Goal: Task Accomplishment & Management: Manage account settings

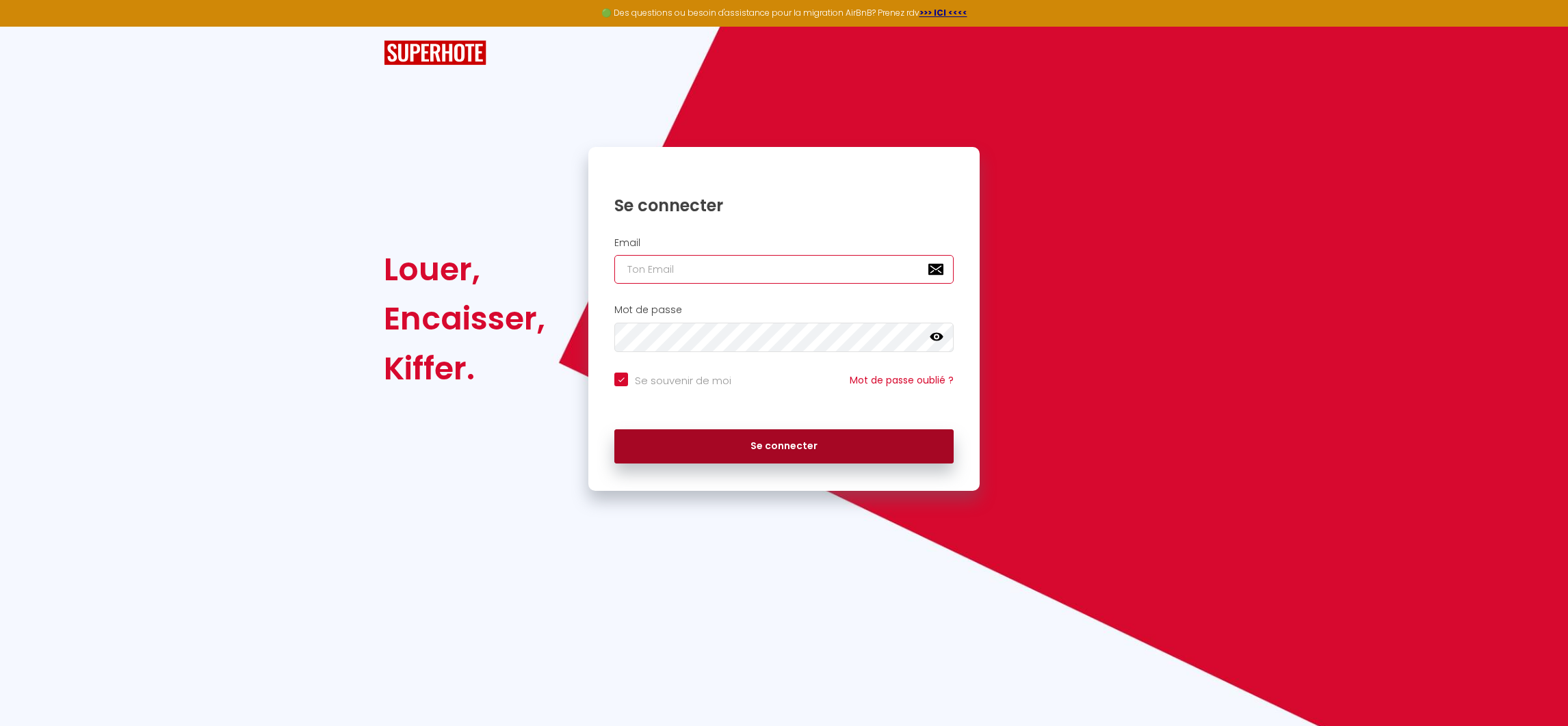
type input "[EMAIL_ADDRESS][DOMAIN_NAME]"
click at [818, 438] on button "Se connecter" at bounding box center [784, 446] width 340 height 34
checkbox input "true"
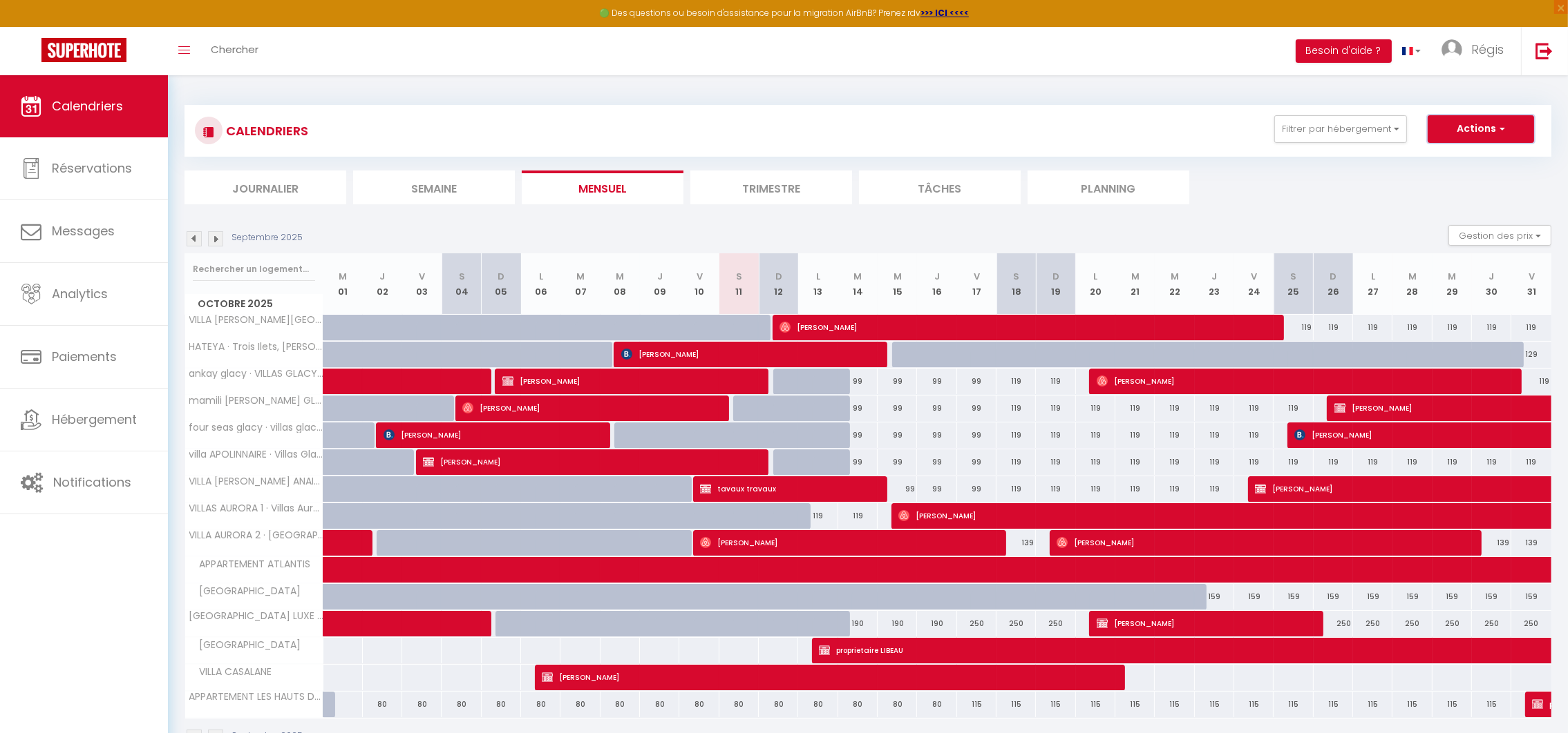
click at [1474, 133] on button "Actions" at bounding box center [1480, 129] width 106 height 28
click at [1138, 622] on span "[PERSON_NAME]" at bounding box center [1201, 623] width 210 height 26
select select "OK"
select select "KO"
select select "0"
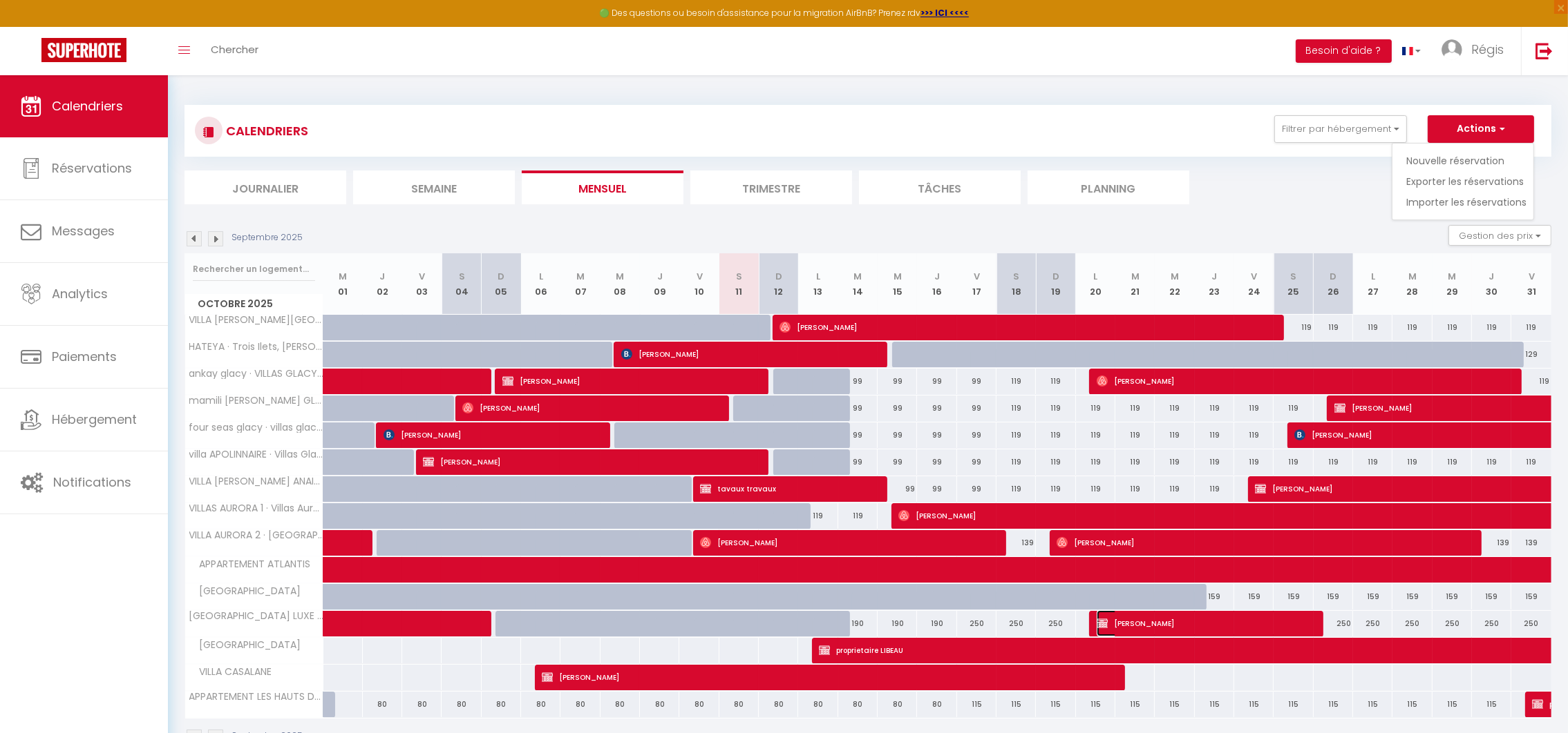
select select "0"
select select "1"
select select
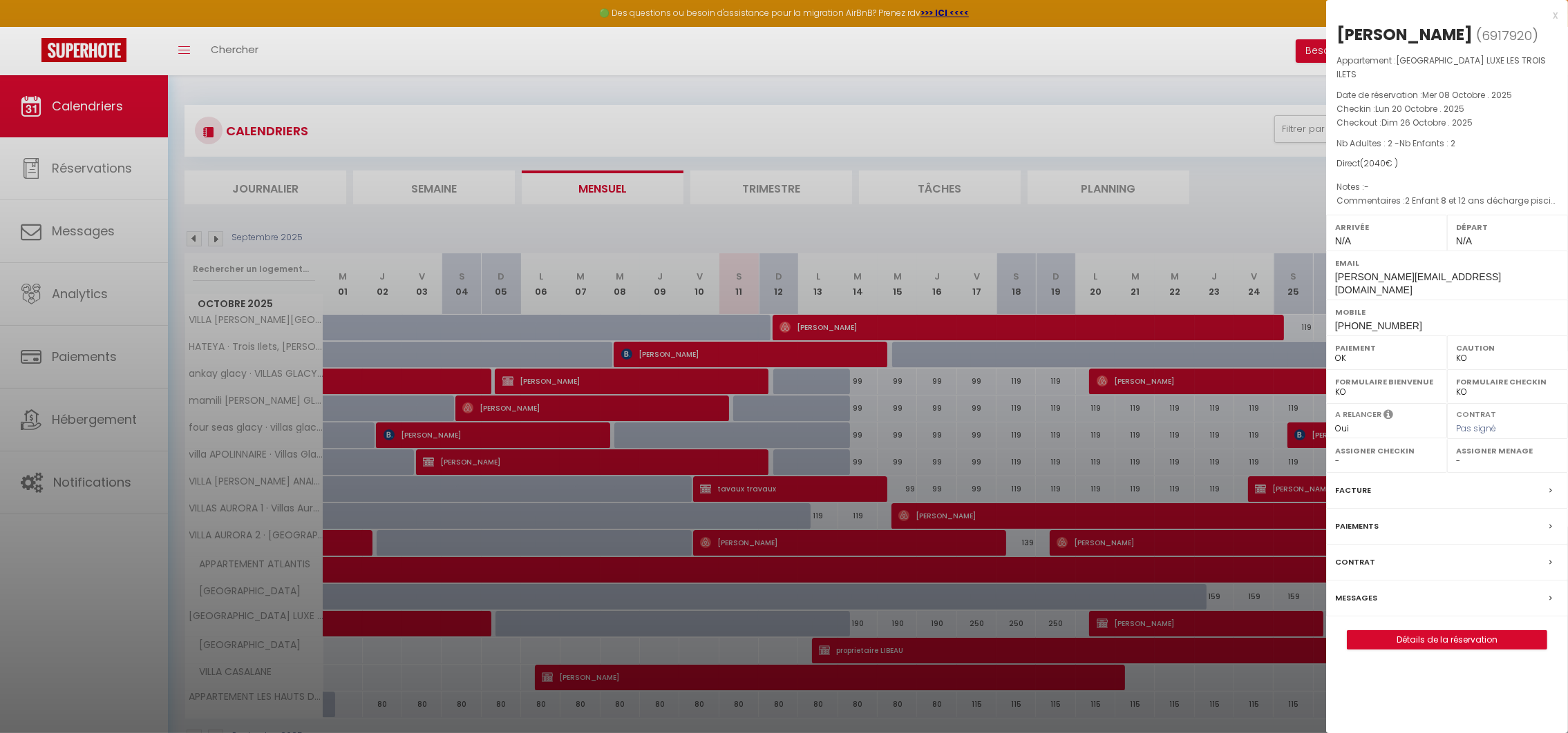
click at [537, 620] on div at bounding box center [784, 366] width 1568 height 733
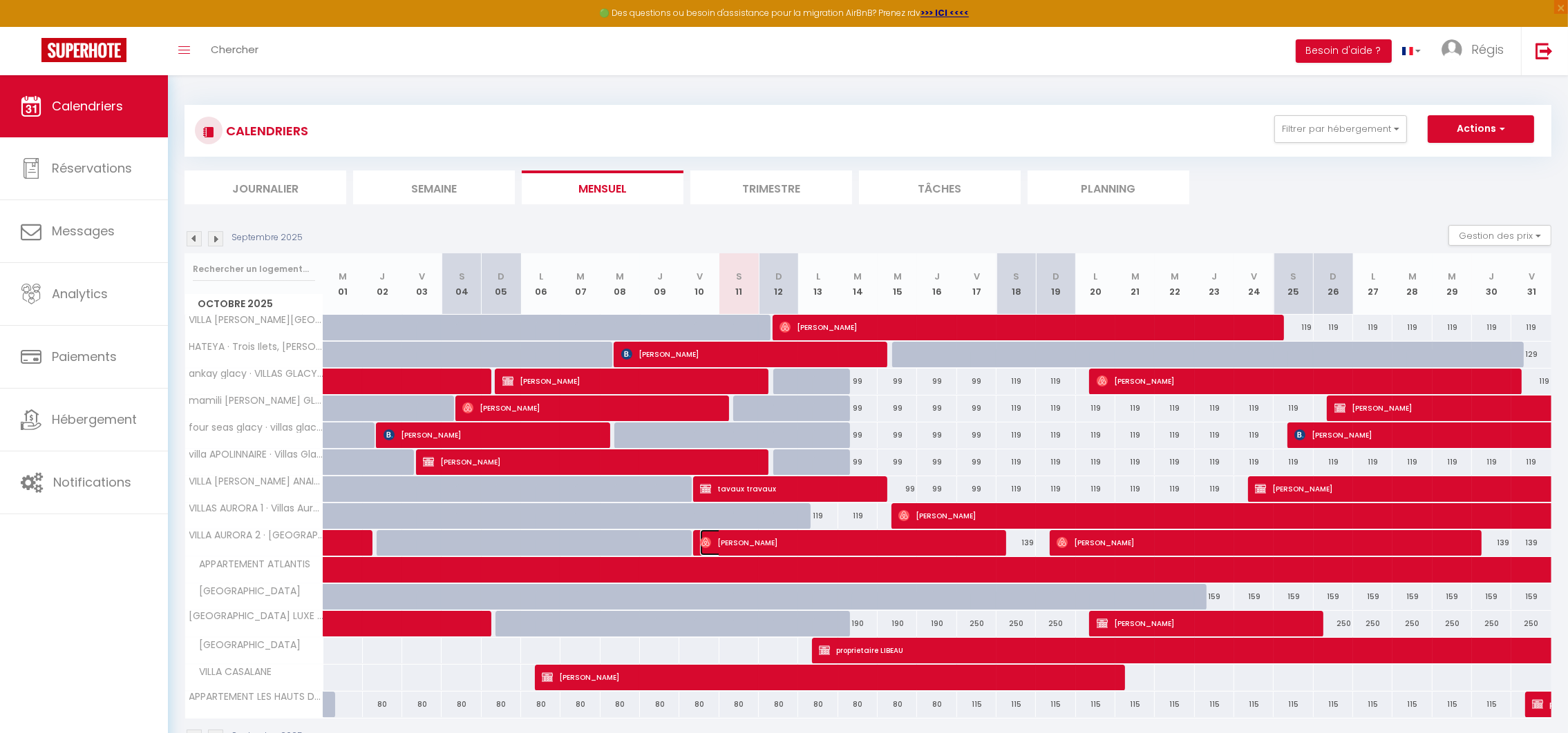
click at [798, 541] on span "[PERSON_NAME]" at bounding box center [844, 542] width 289 height 26
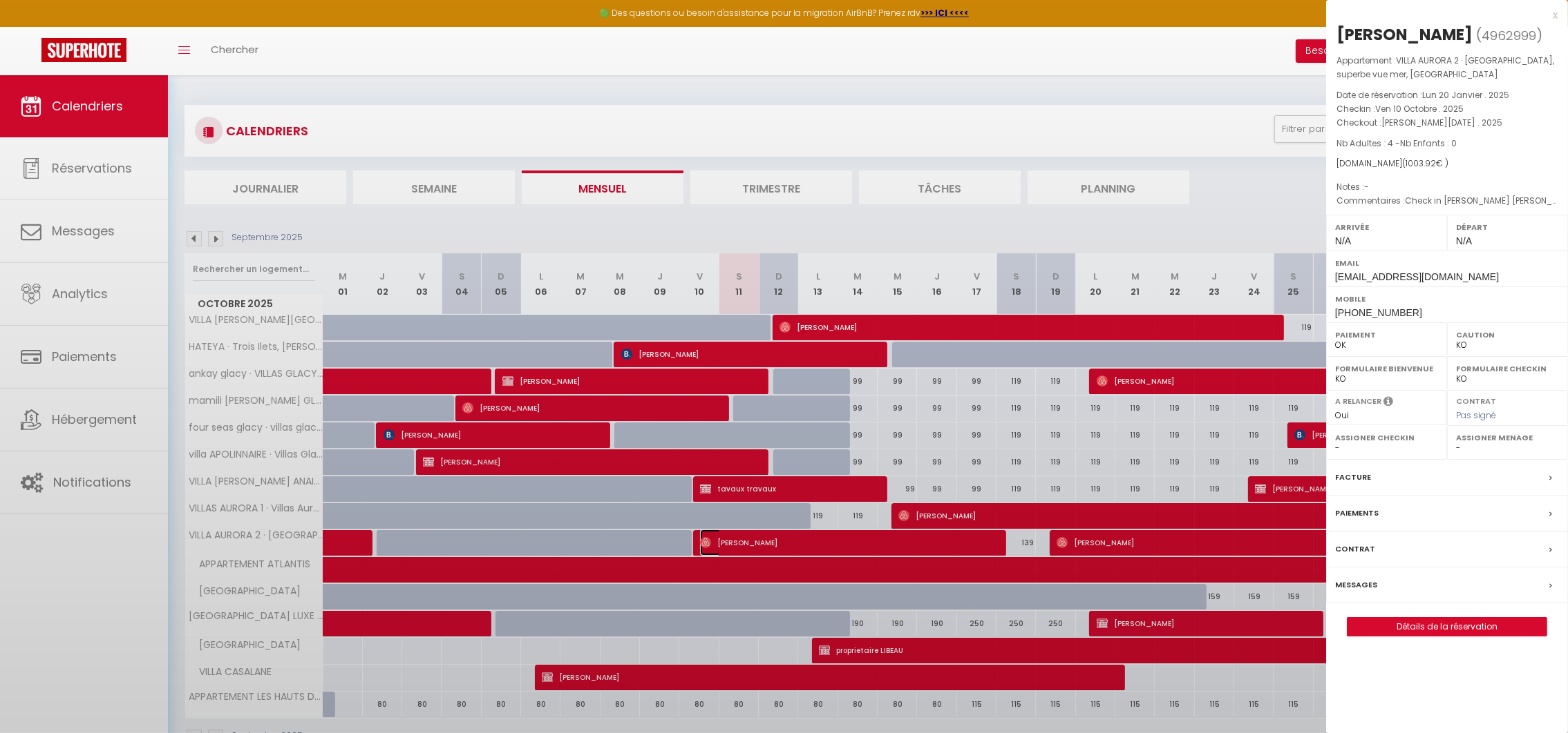
select select "OK"
select select "29051"
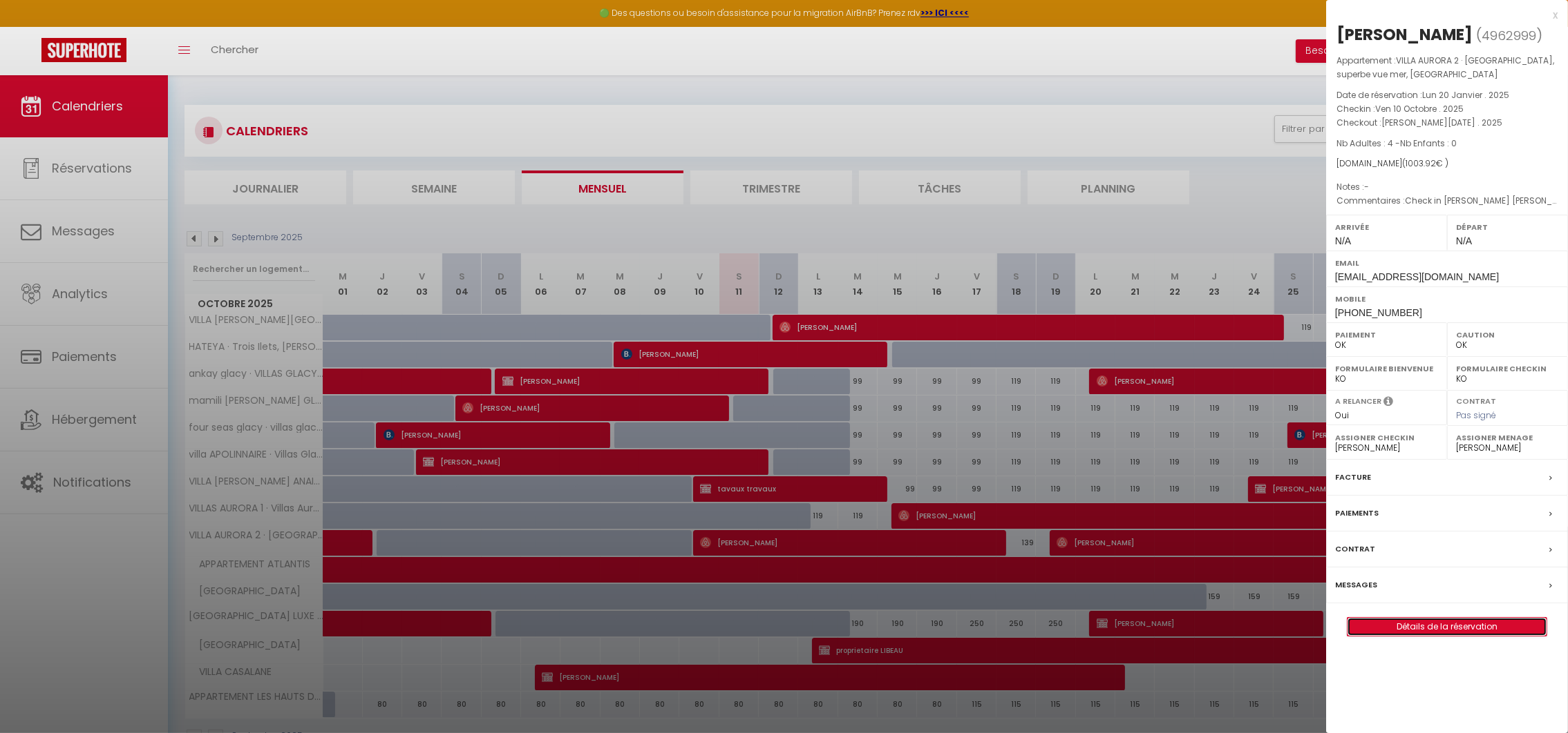
click at [1453, 625] on link "Détails de la réservation" at bounding box center [1446, 627] width 199 height 18
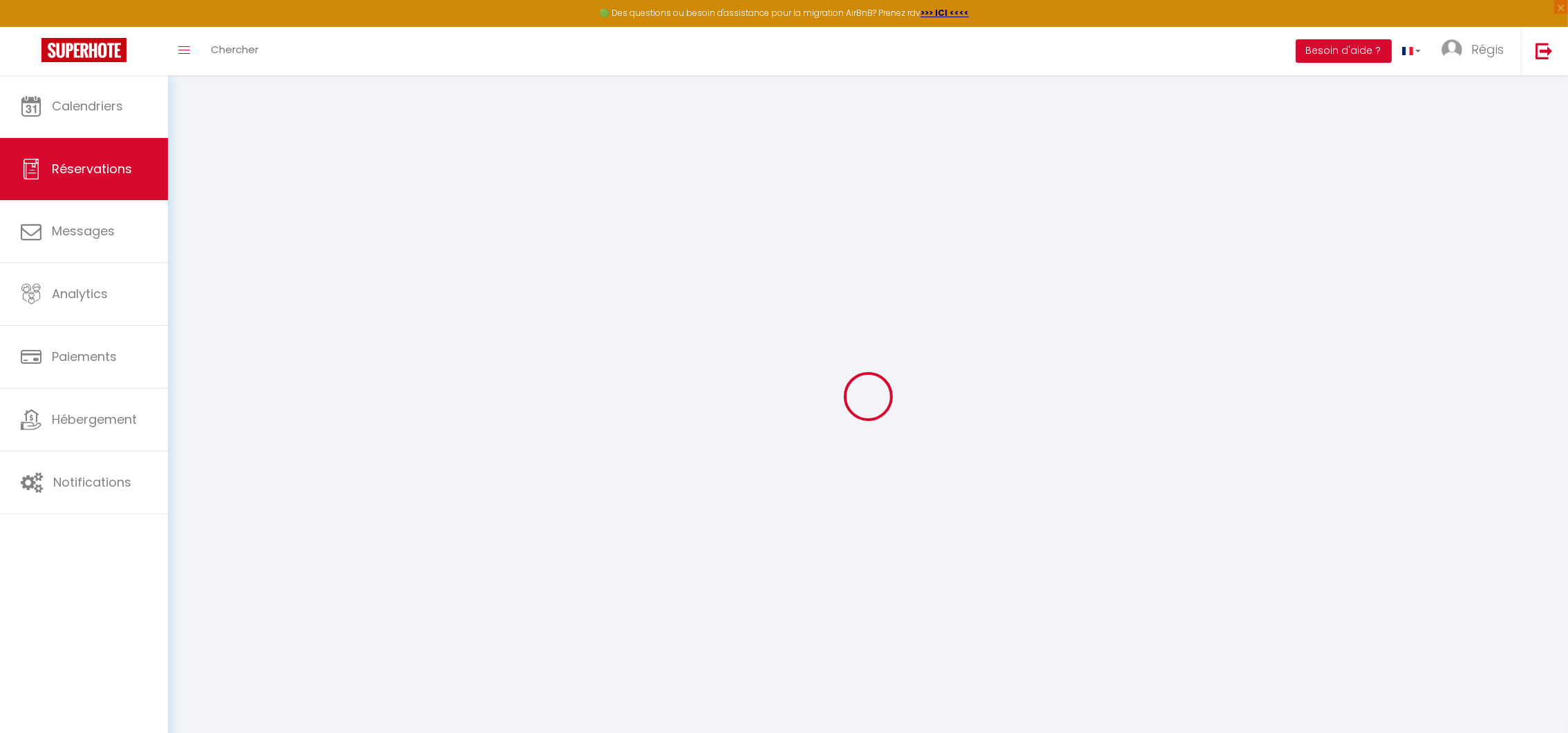
select select
checkbox input "false"
select select
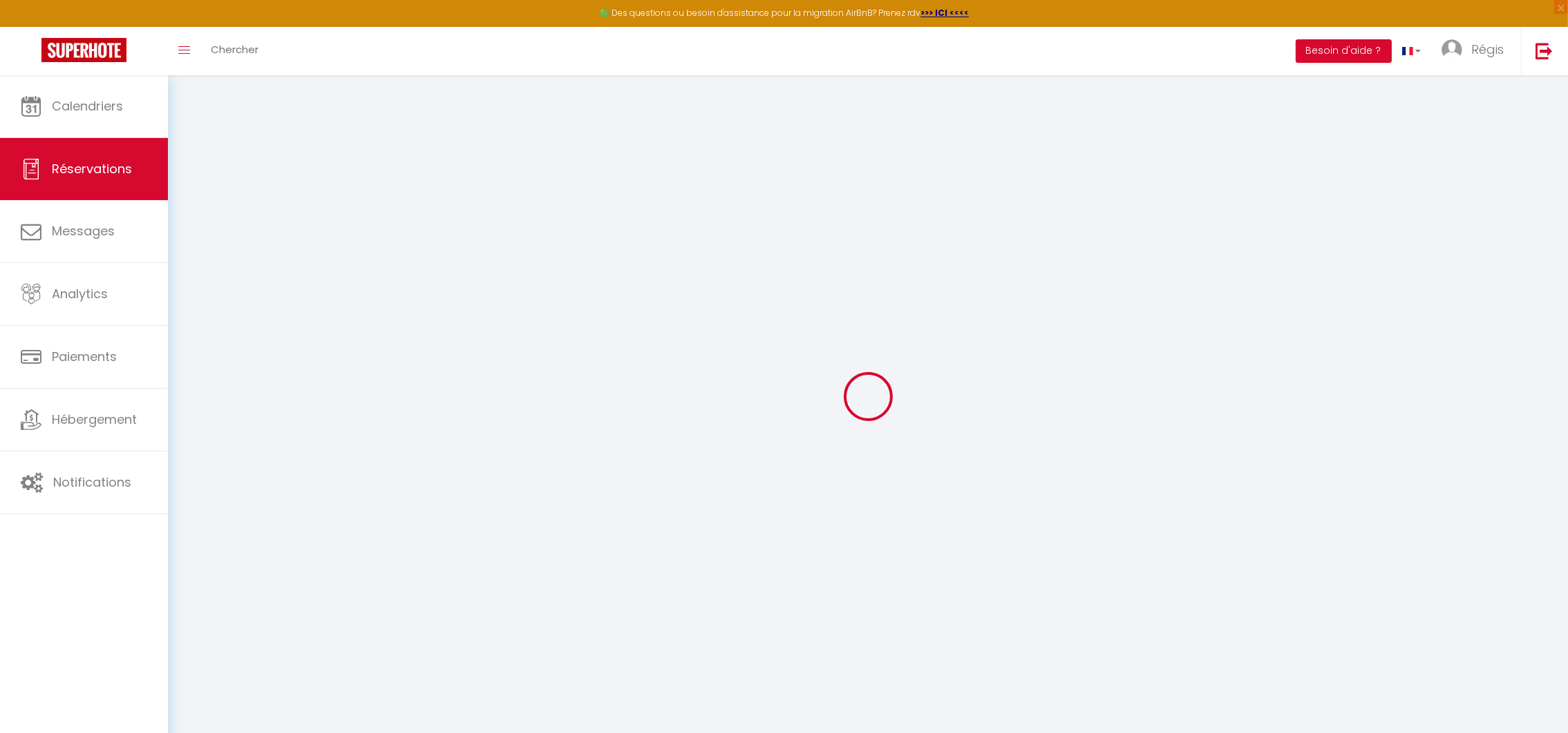
checkbox input "false"
select select
checkbox input "false"
type textarea "Check in [PERSON_NAME] [PERSON_NAME] Check out [PERSON_NAME]"
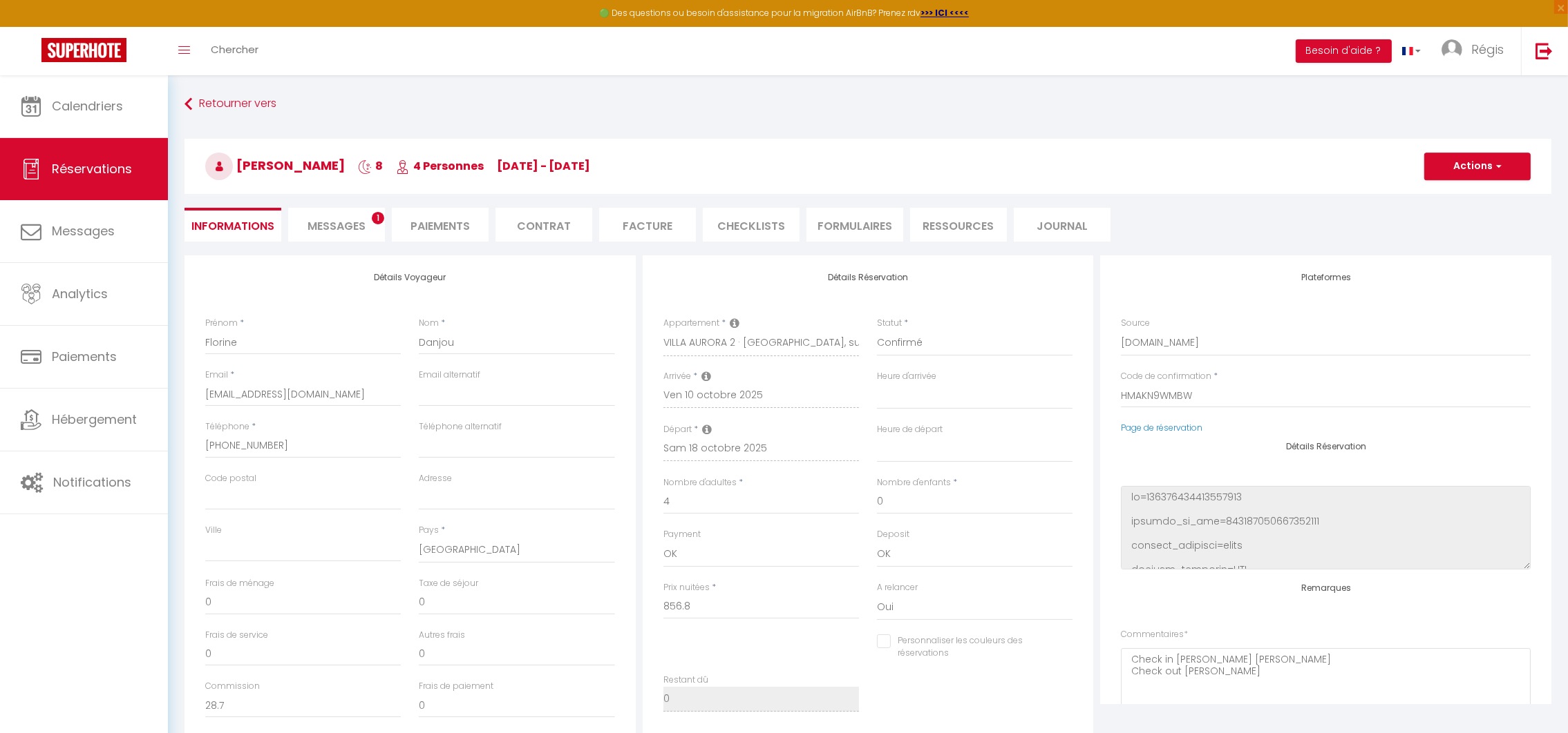
type input "100"
type input "47.12"
select select
checkbox input "false"
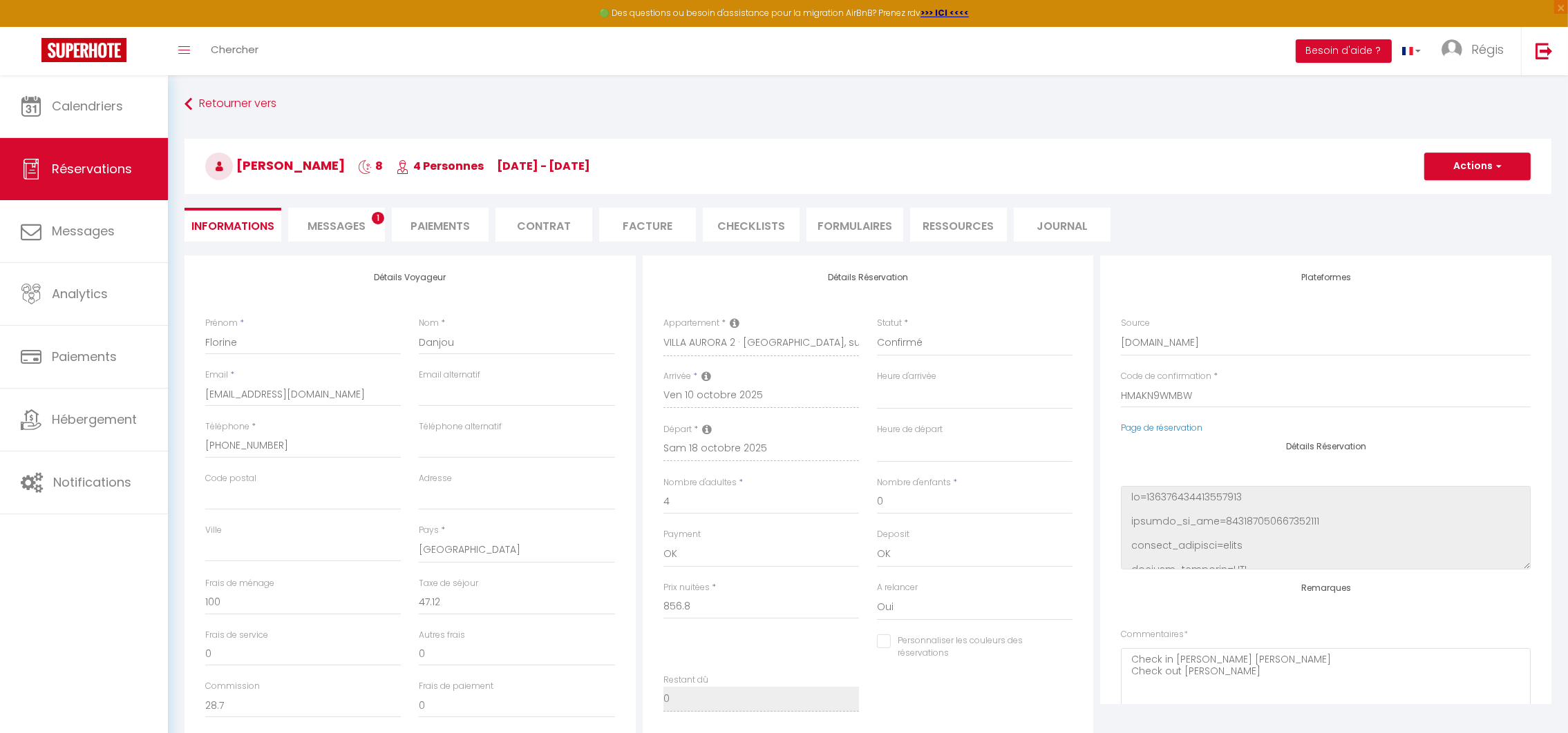
select select
click at [1175, 353] on select "Direct [DOMAIN_NAME] [DOMAIN_NAME] Chalet montagne Expedia Gite de [GEOGRAPHIC_…" at bounding box center [1325, 343] width 410 height 26
select select "54"
click at [1121, 330] on select "Direct [DOMAIN_NAME] [DOMAIN_NAME] Chalet montagne Expedia Gite de [GEOGRAPHIC_…" at bounding box center [1325, 343] width 410 height 26
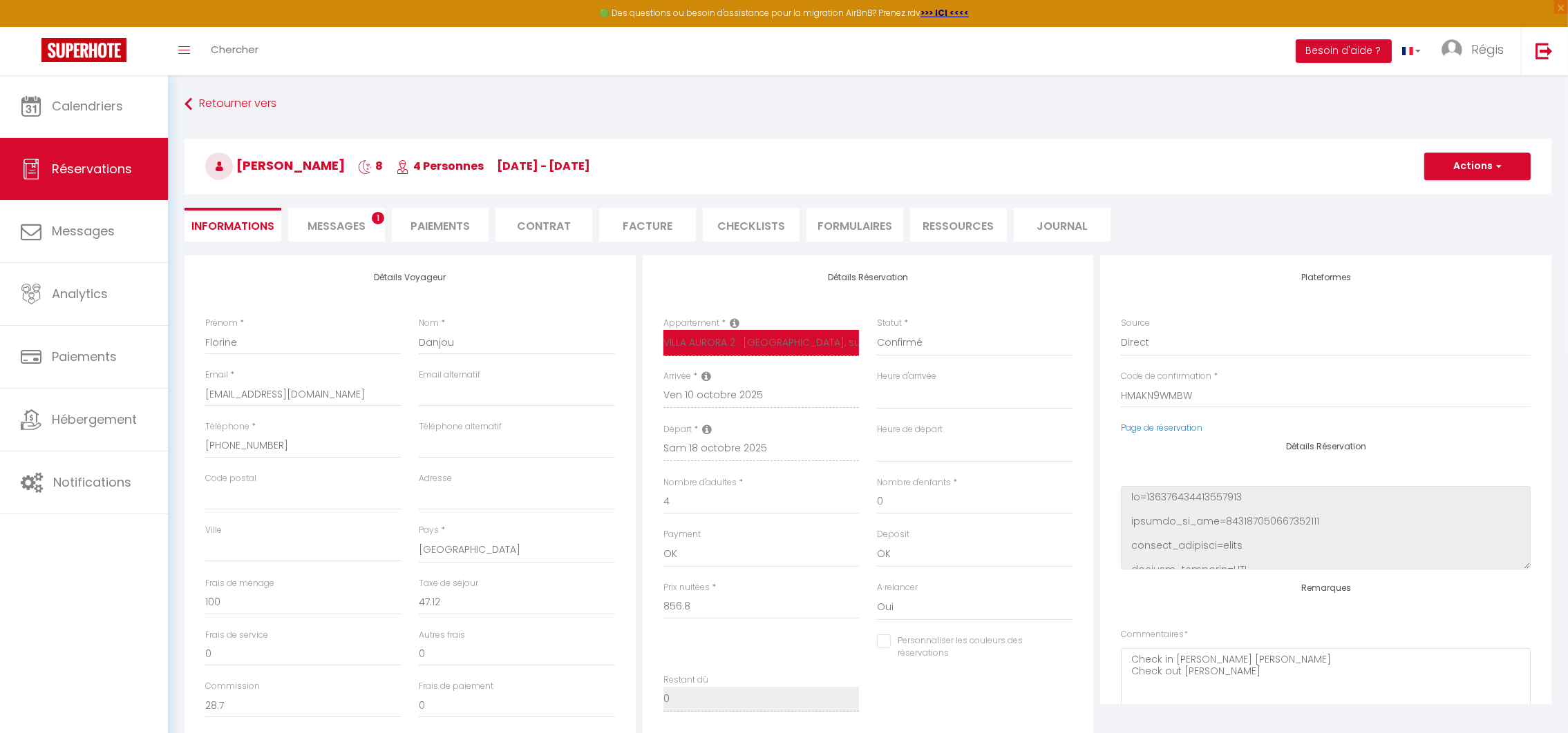
click at [770, 337] on select "[GEOGRAPHIC_DATA] ANSE APPARTEMENT ATLANTIS APPARTEMENT LES HAUTS DE CREOLE [GE…" at bounding box center [761, 343] width 196 height 26
select select
checkbox input "false"
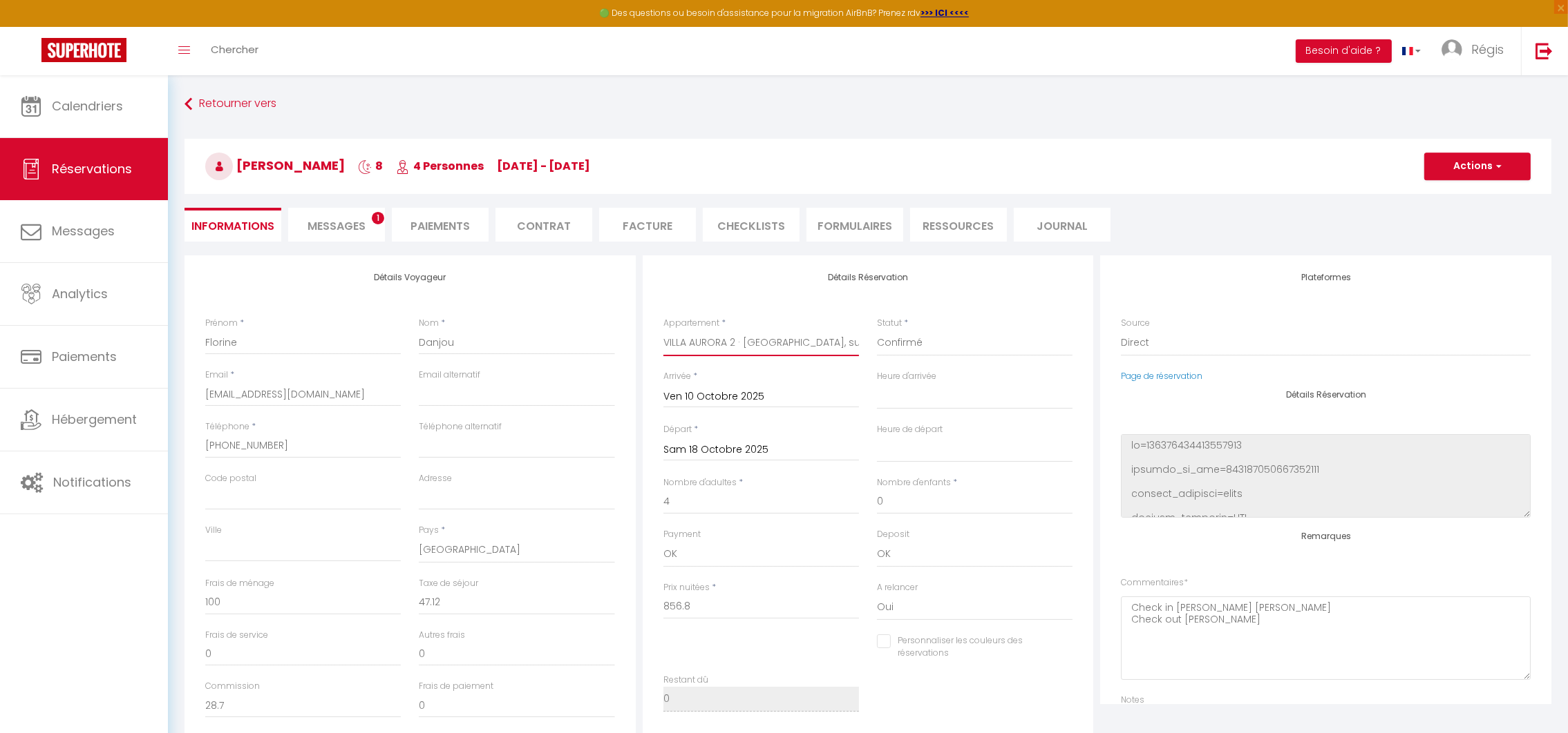
select select "54755"
click at [663, 330] on select "[GEOGRAPHIC_DATA] ANSE APPARTEMENT ATLANTIS APPARTEMENT LES HAUTS DE CREOLE [GE…" at bounding box center [761, 343] width 196 height 26
select select
checkbox input "false"
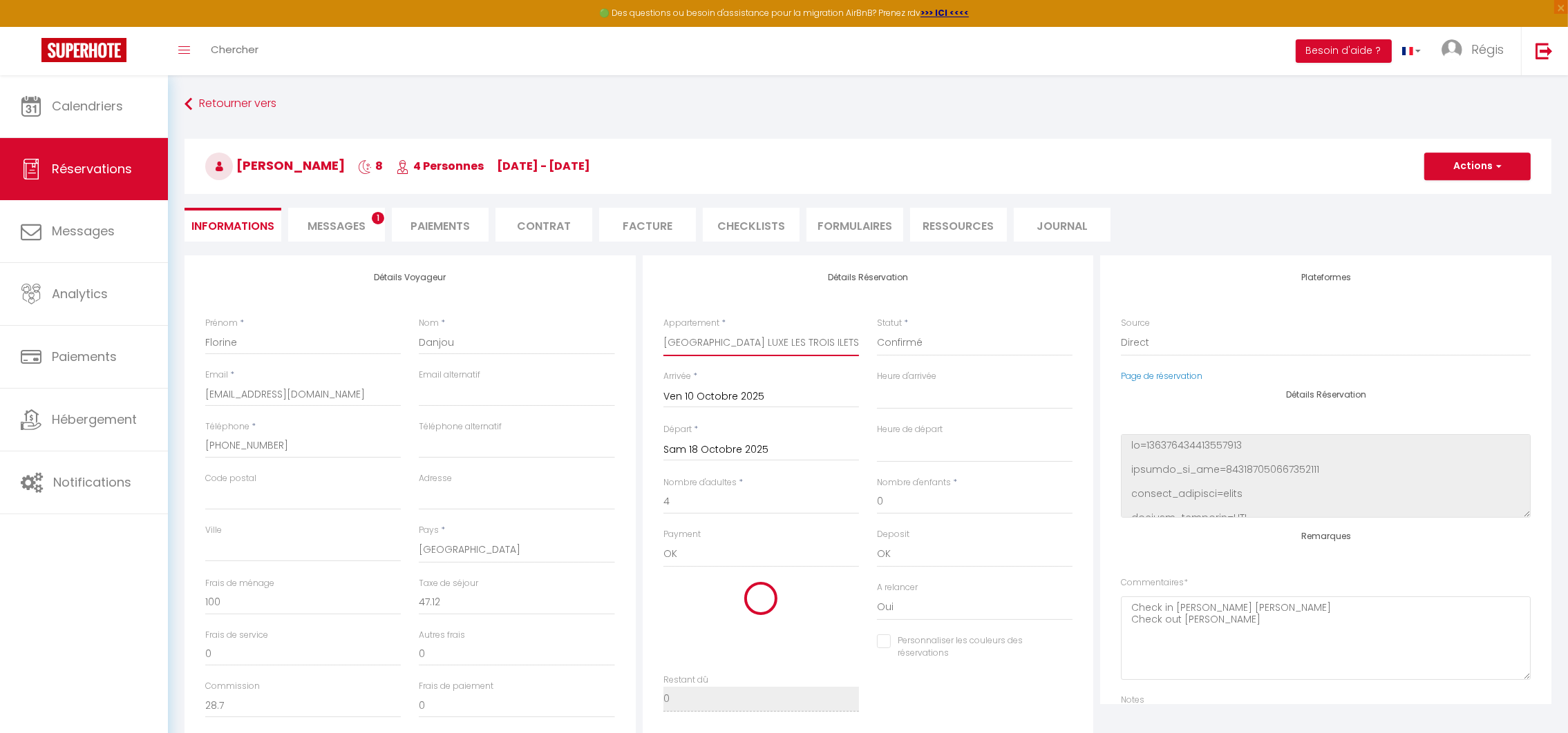
select select
checkbox input "false"
type input "300"
type input "64"
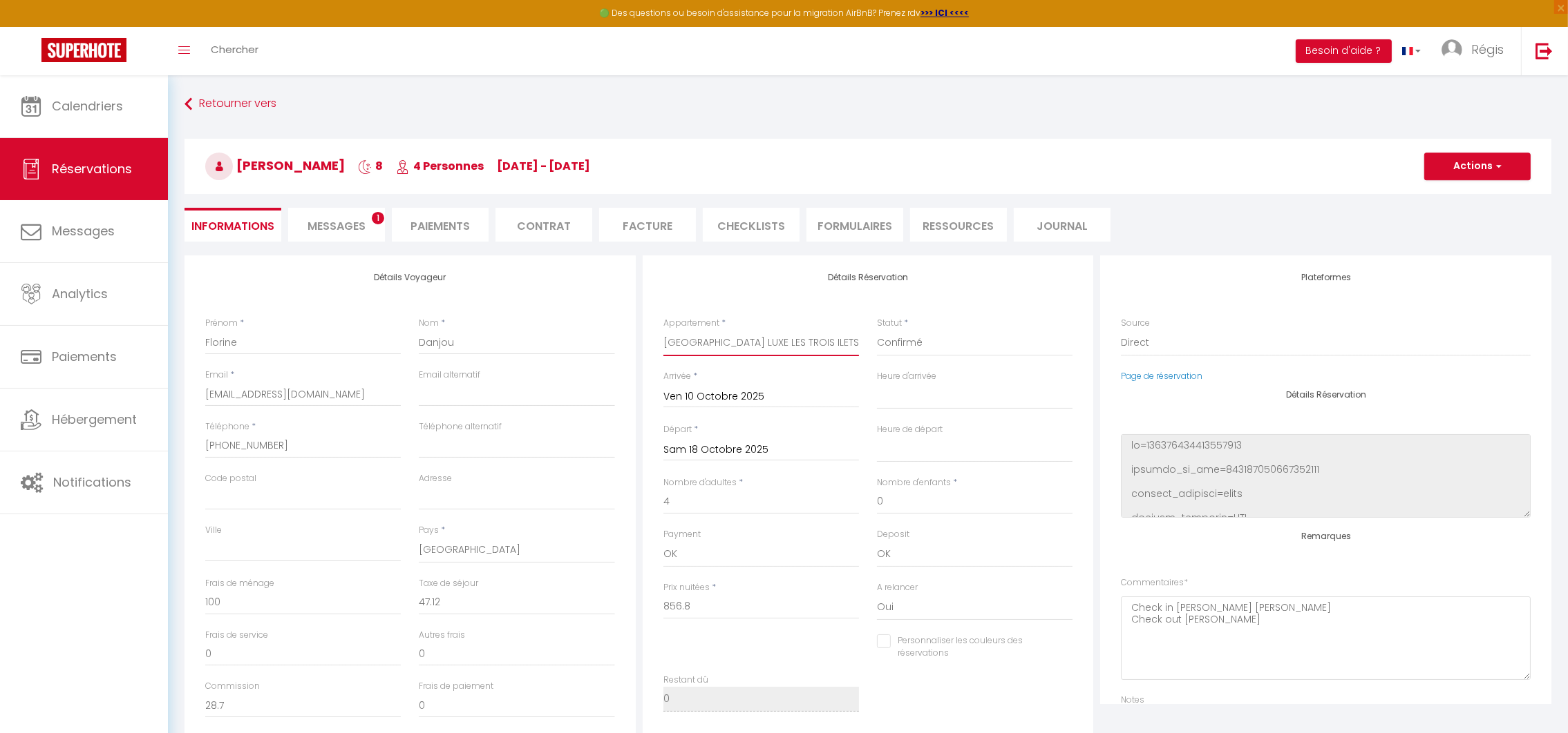
select select
type input "1640"
checkbox input "false"
click at [1471, 168] on button "Actions" at bounding box center [1477, 166] width 106 height 28
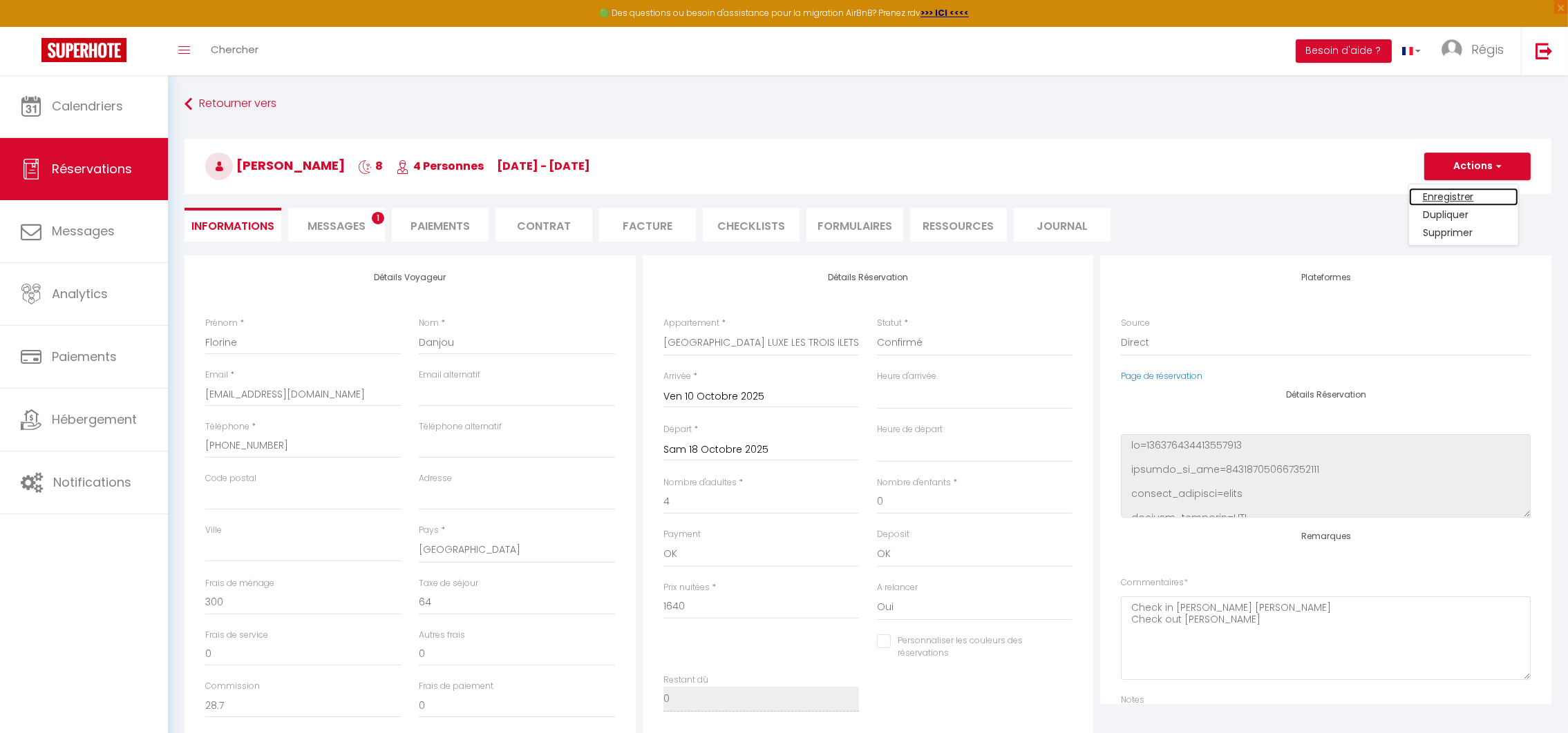
click at [1444, 192] on link "Enregistrer" at bounding box center [1463, 197] width 109 height 18
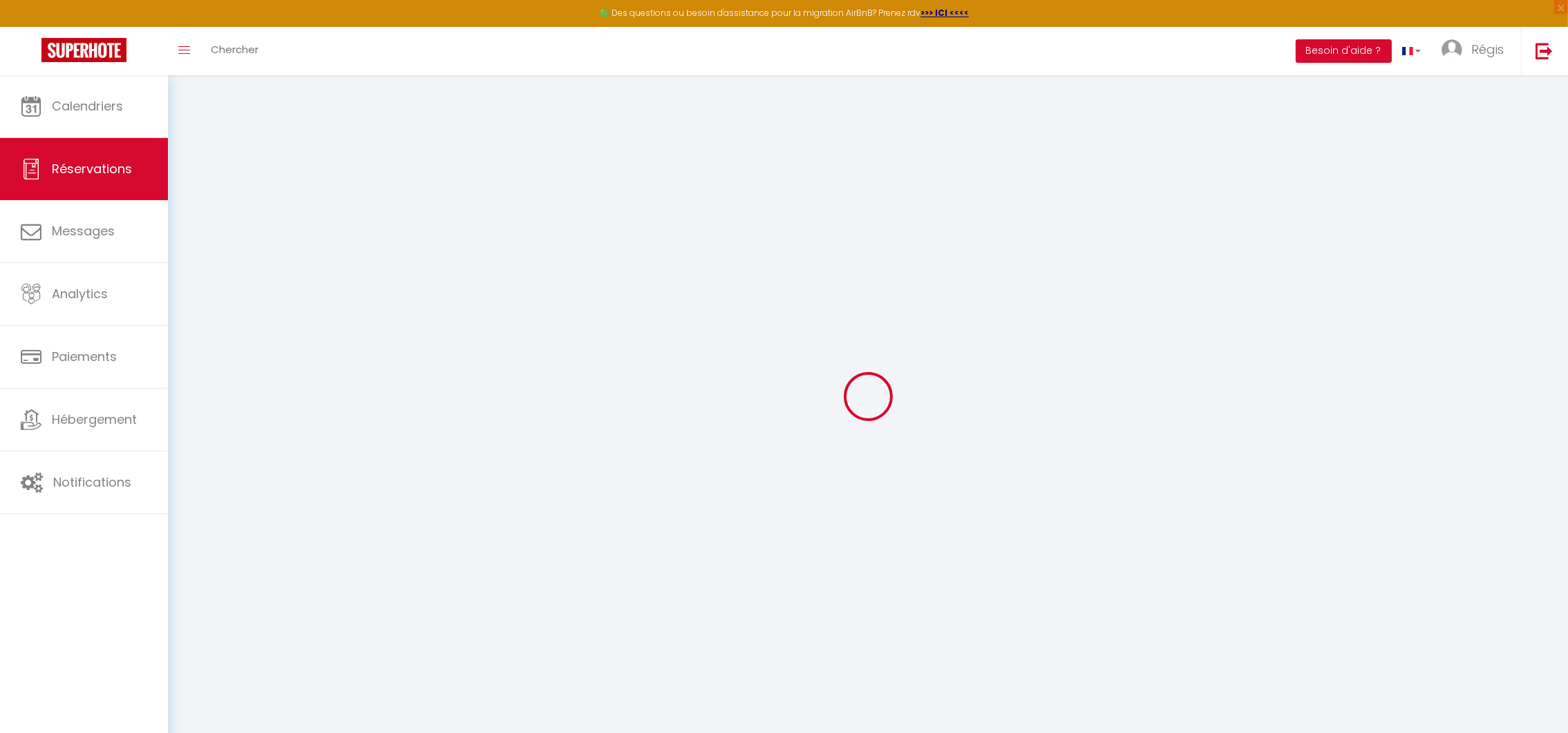
select select "not_cancelled"
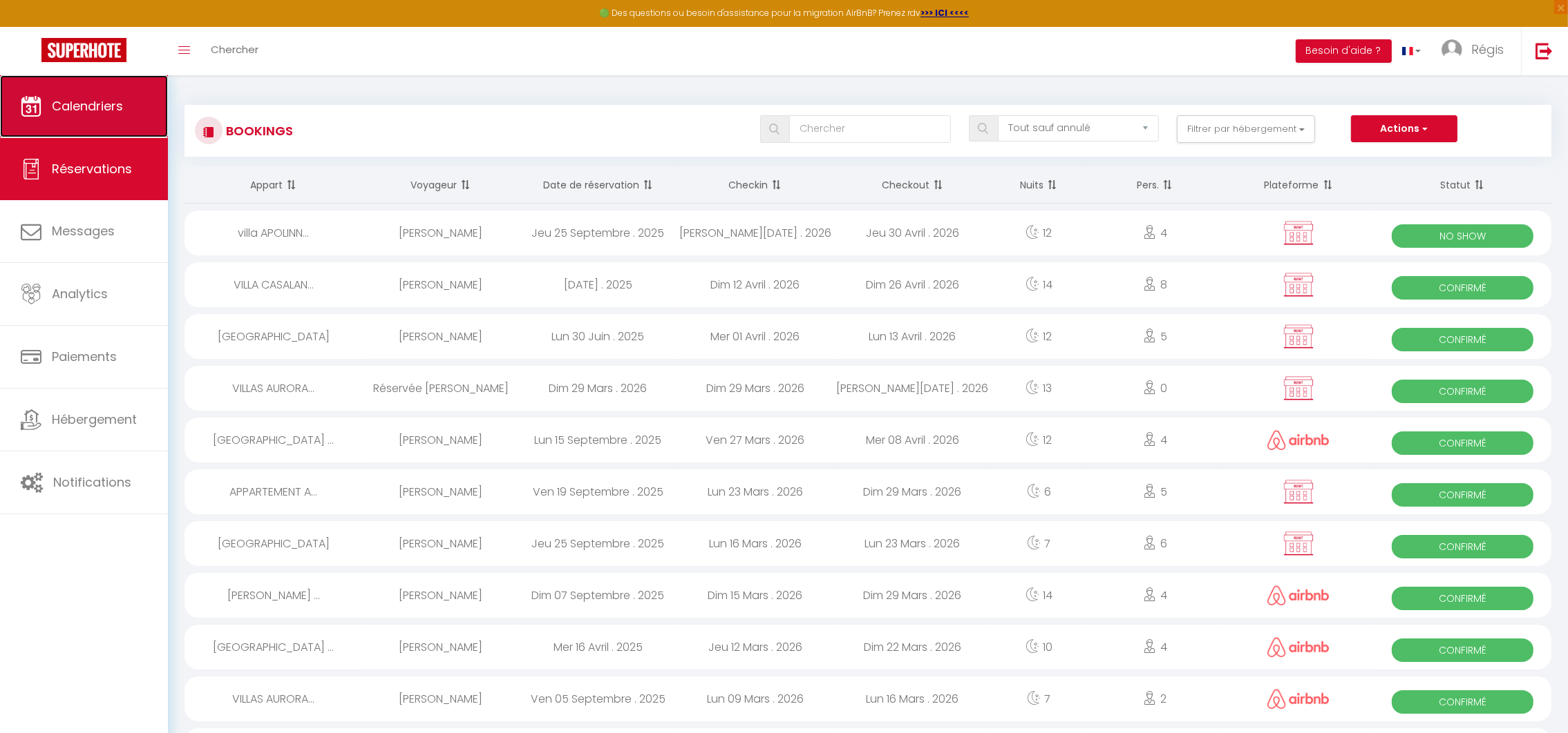
click at [77, 100] on span "Calendriers" at bounding box center [87, 105] width 71 height 17
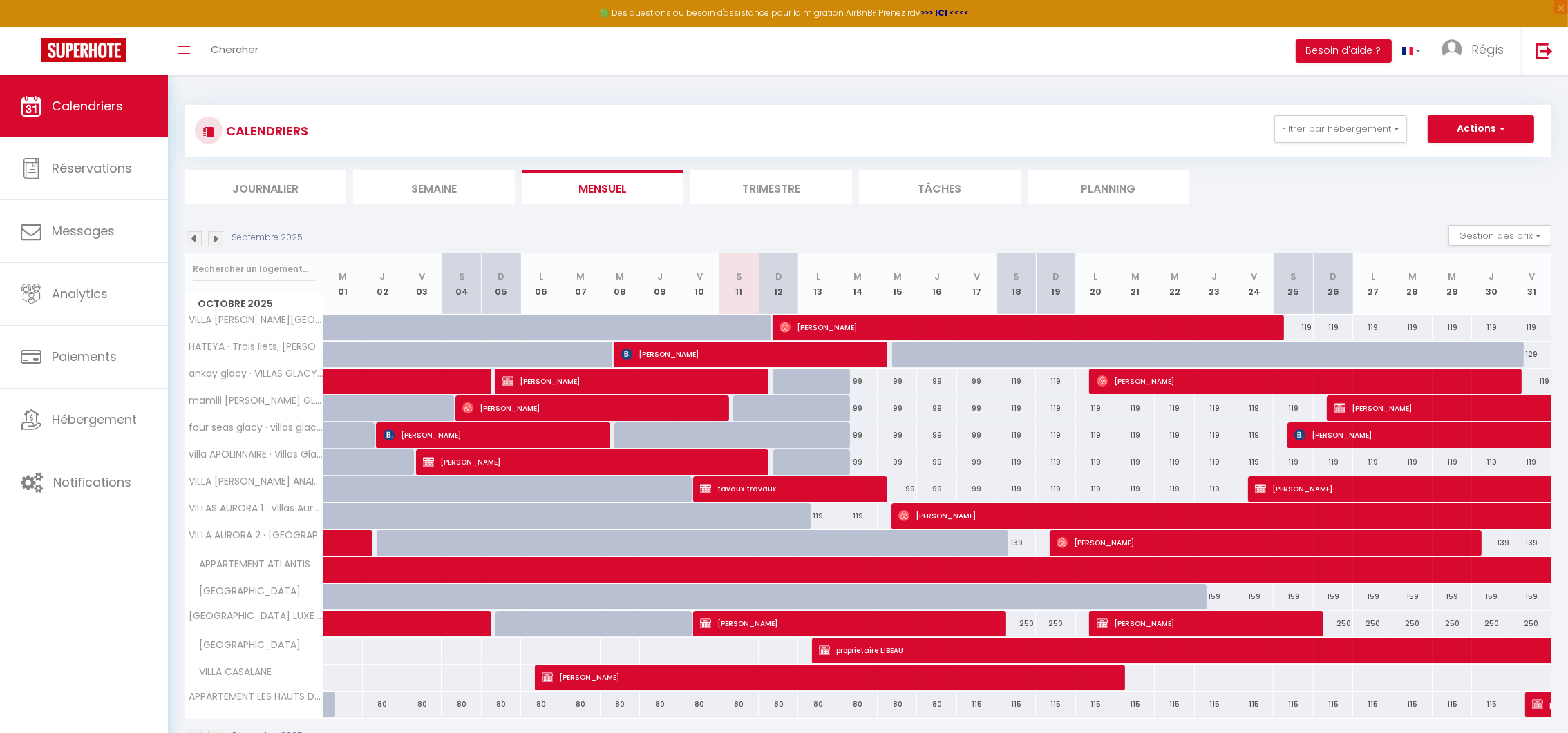
click at [760, 536] on div at bounding box center [779, 543] width 40 height 26
type input "119"
type input "Dim 12 Octobre 2025"
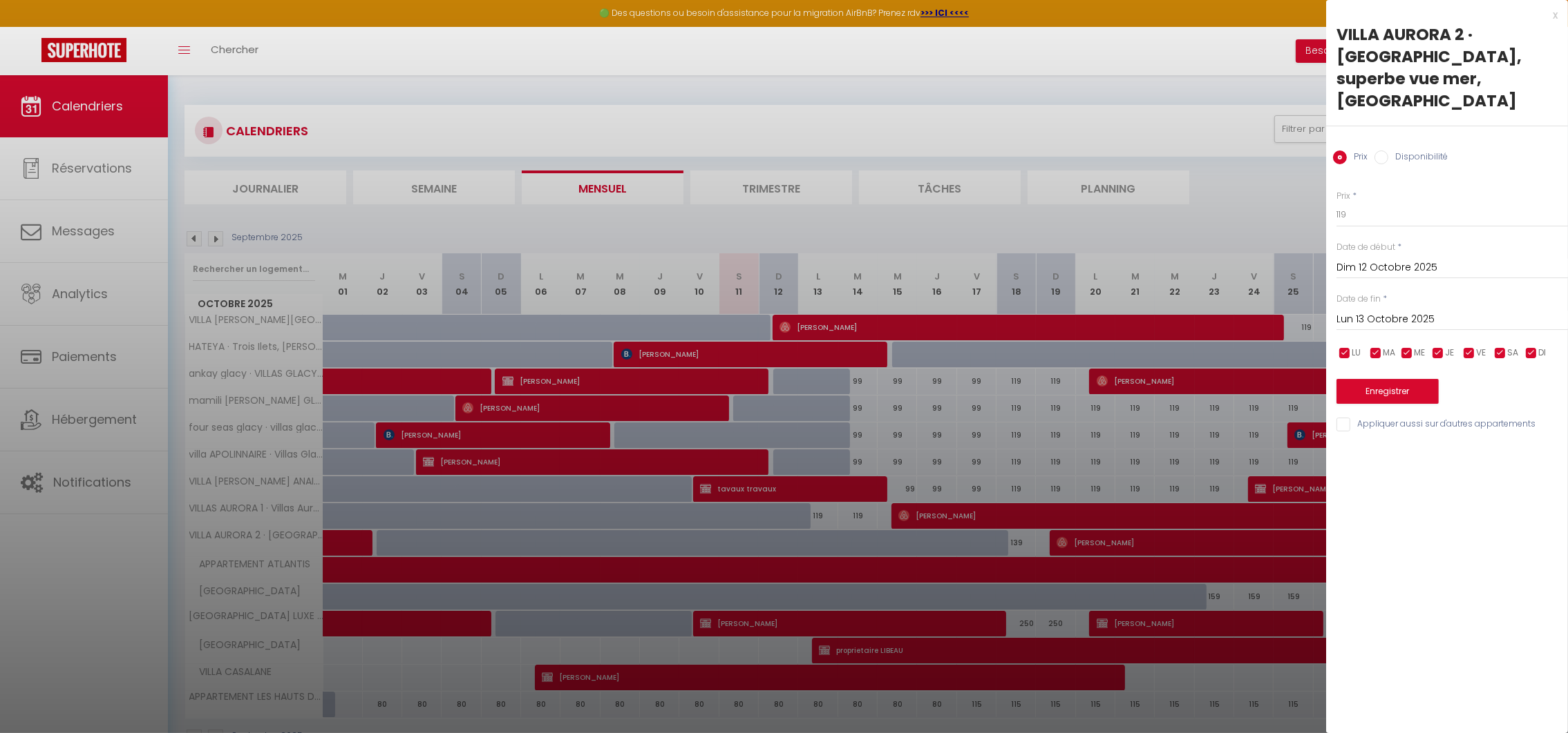
click at [1379, 311] on input "Lun 13 Octobre 2025" at bounding box center [1452, 320] width 232 height 18
click at [1348, 467] on span "19" at bounding box center [1351, 481] width 30 height 28
type input "Dim 19 Octobre 2025"
click at [1384, 151] on input "Disponibilité" at bounding box center [1380, 157] width 14 height 14
radio input "true"
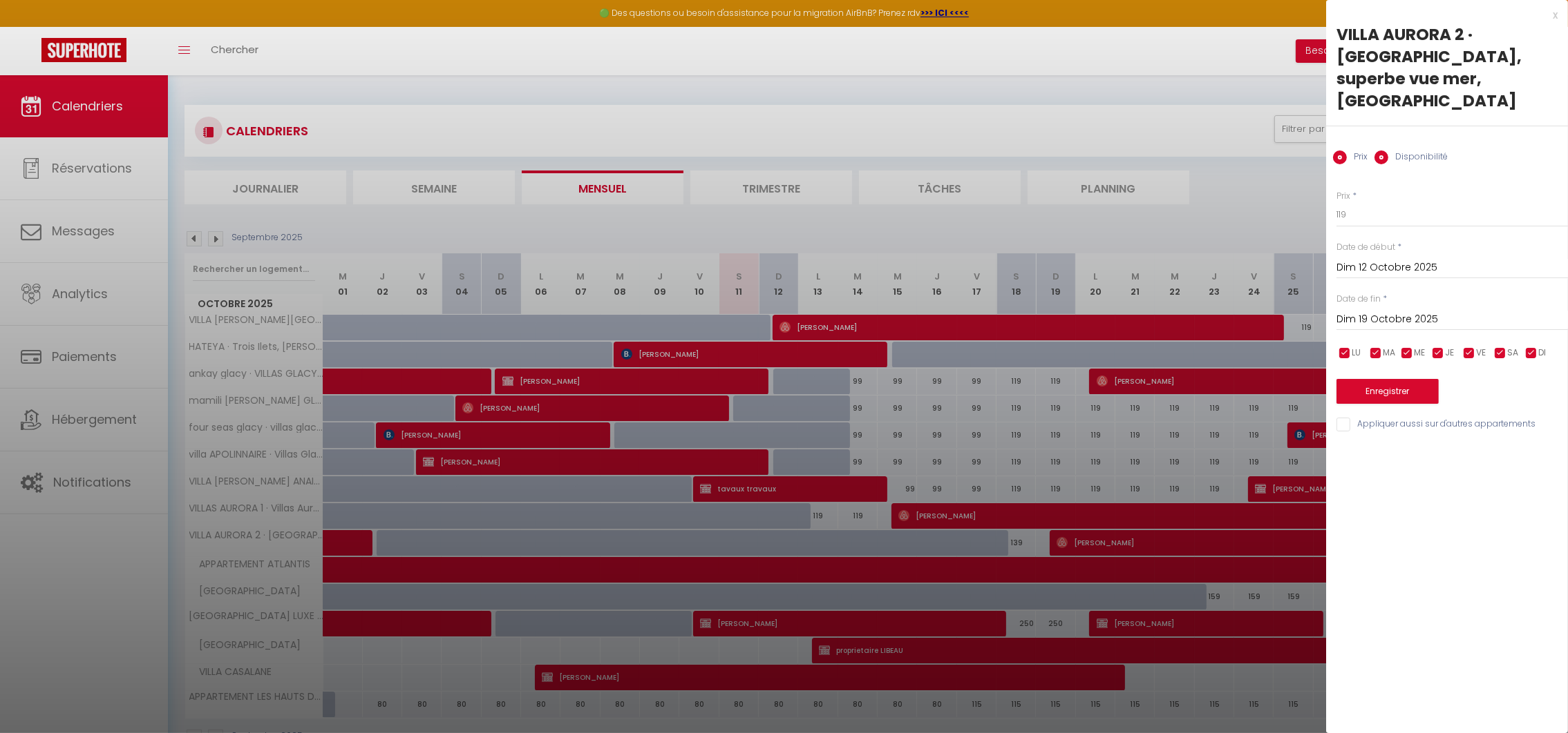
radio input "false"
click at [1383, 380] on button "Enregistrer" at bounding box center [1387, 393] width 102 height 25
type input "Sam 11 Octobre 2025"
type input "Sam 18 Octobre 2025"
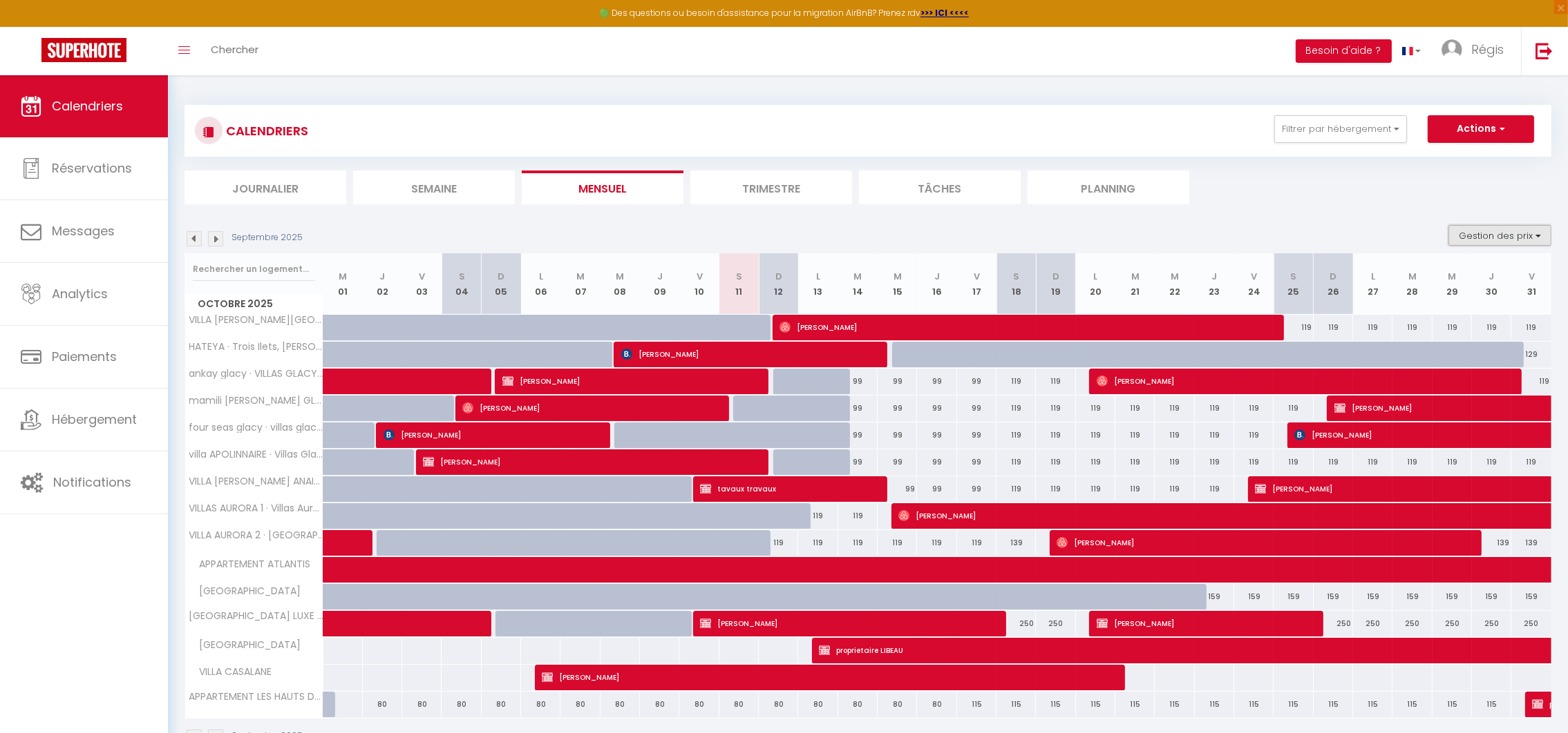
click at [1482, 237] on button "Gestion des prix" at bounding box center [1499, 235] width 103 height 21
click at [1429, 279] on input "Nb Nuits minimum" at bounding box center [1489, 278] width 125 height 14
checkbox input "true"
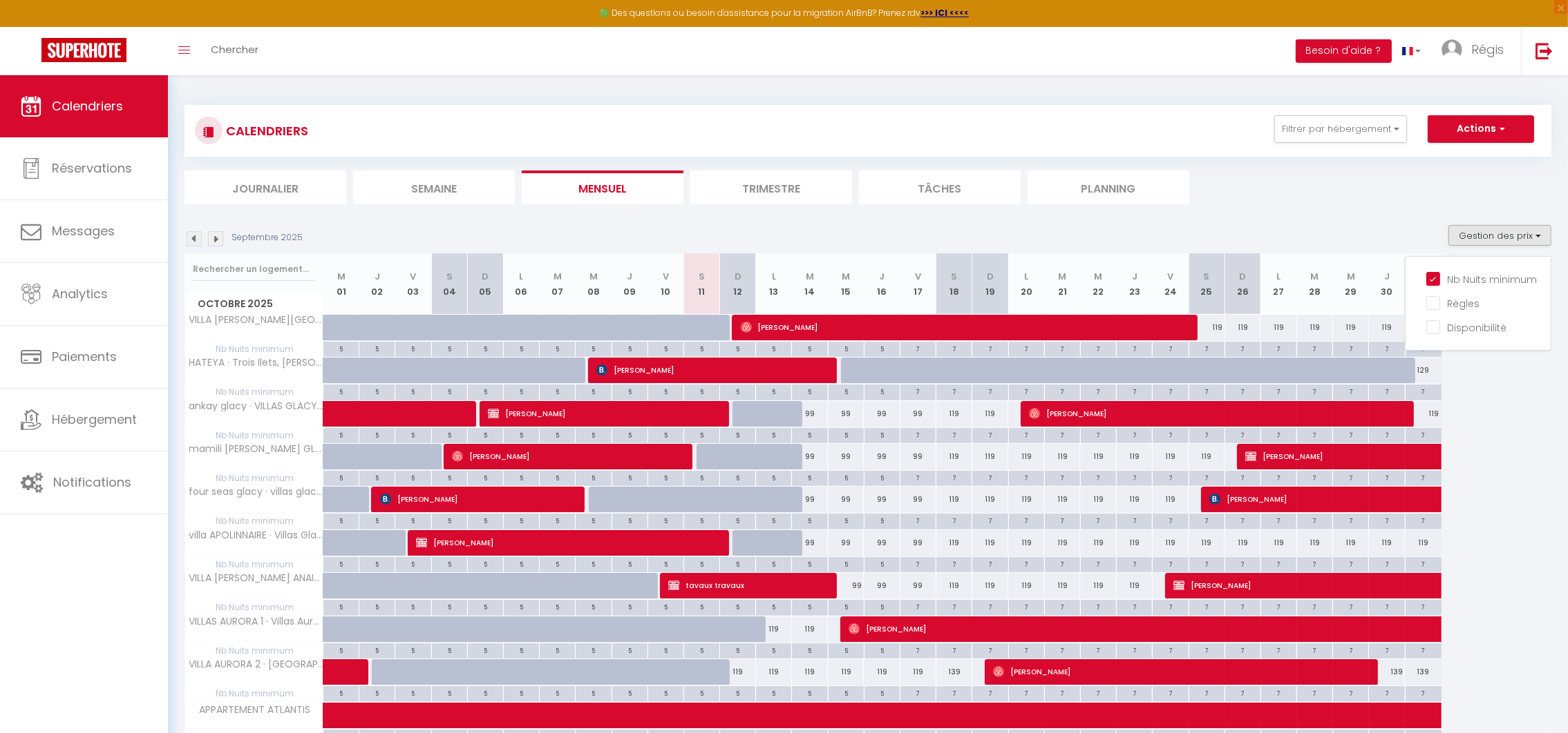
click at [952, 697] on div "7" at bounding box center [954, 692] width 35 height 14
type input "7"
type input "Sam 18 Octobre 2025"
type input "Dim 19 Octobre 2025"
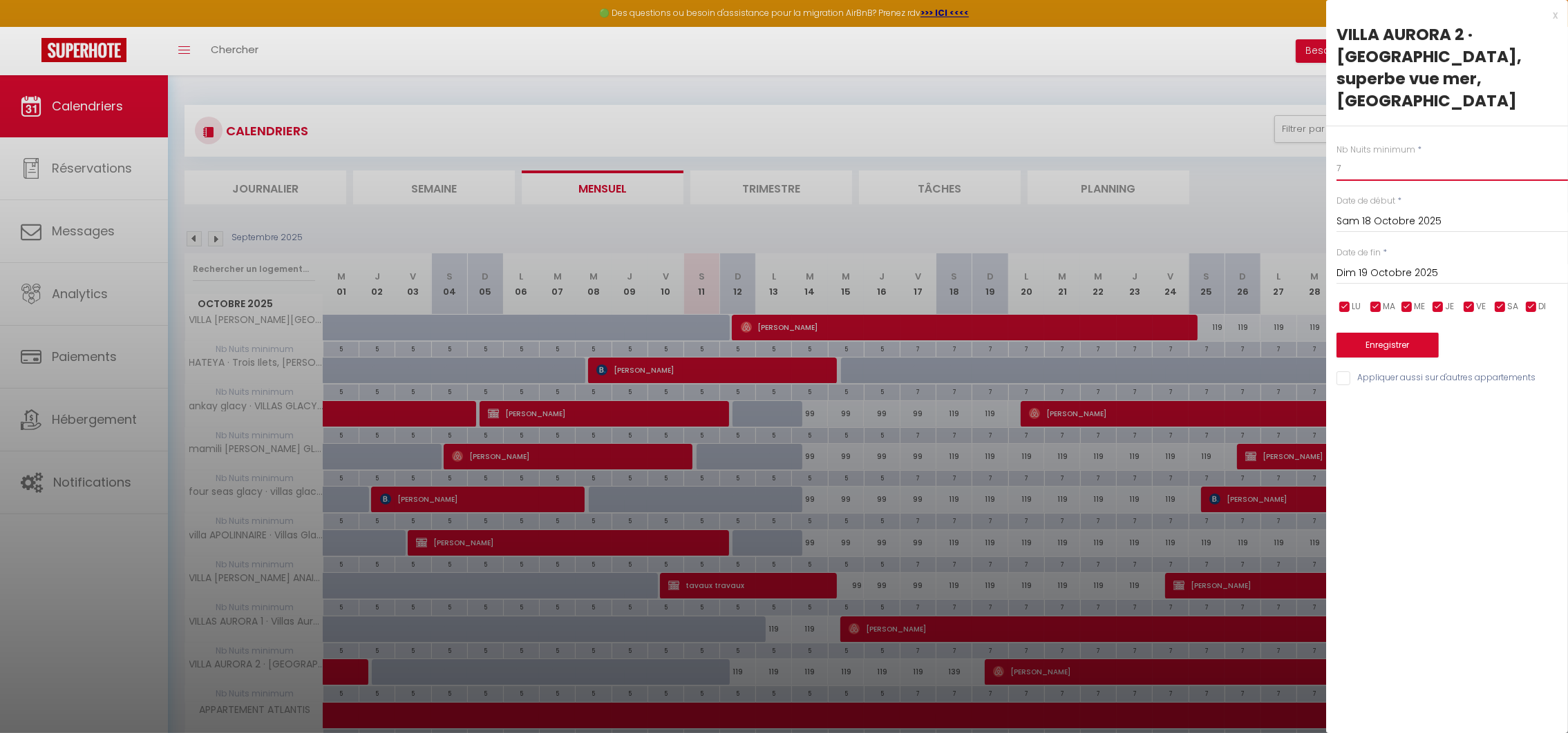
drag, startPoint x: 1351, startPoint y: 148, endPoint x: 1300, endPoint y: 142, distance: 51.4
click at [1300, 142] on body "🟢 Des questions ou besoin d'assistance pour la migration AirBnB? Prenez rdv >>>…" at bounding box center [784, 546] width 1568 height 943
type input "5"
click at [1419, 213] on input "Sam 18 Octobre 2025" at bounding box center [1452, 222] width 232 height 18
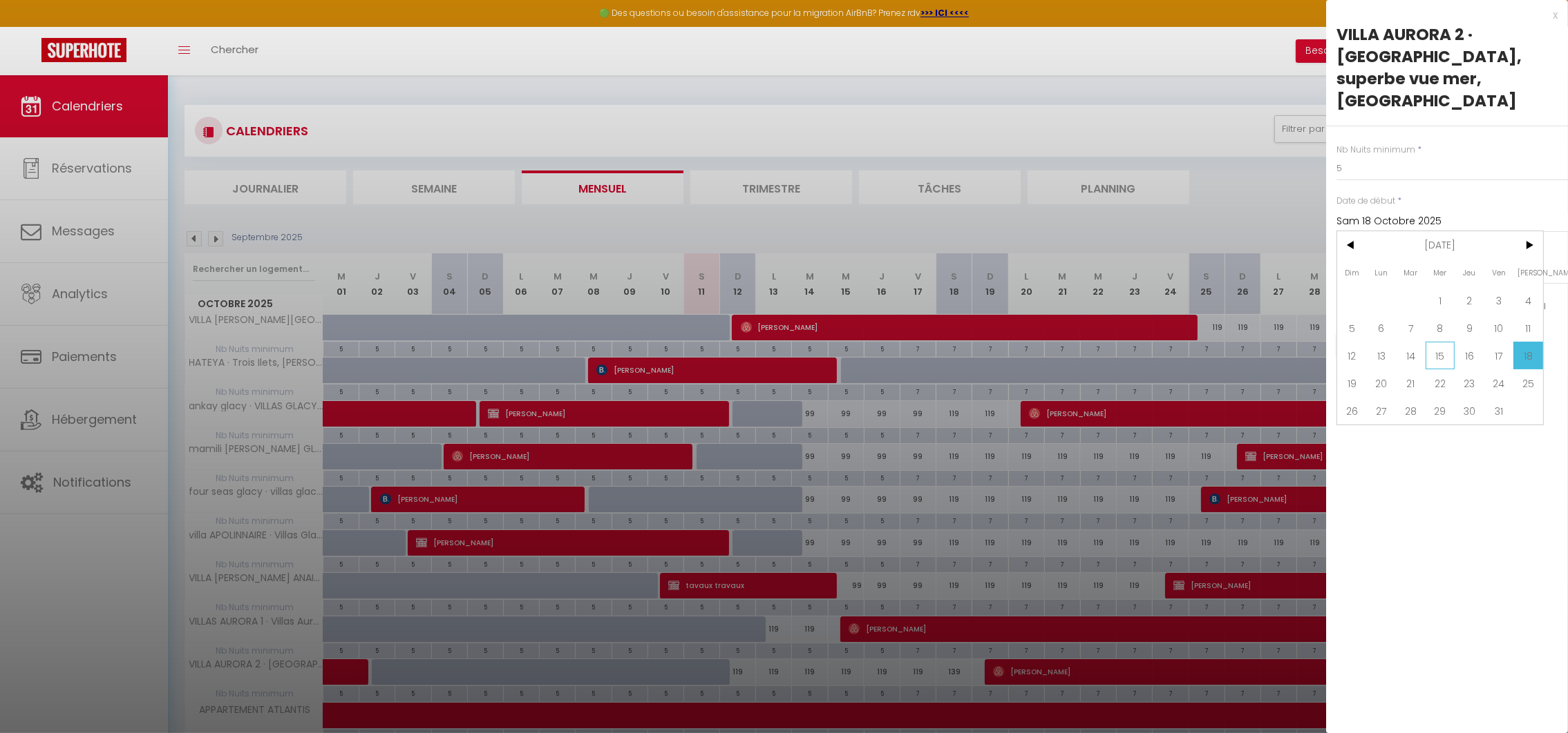
click at [1435, 342] on span "15" at bounding box center [1440, 355] width 30 height 28
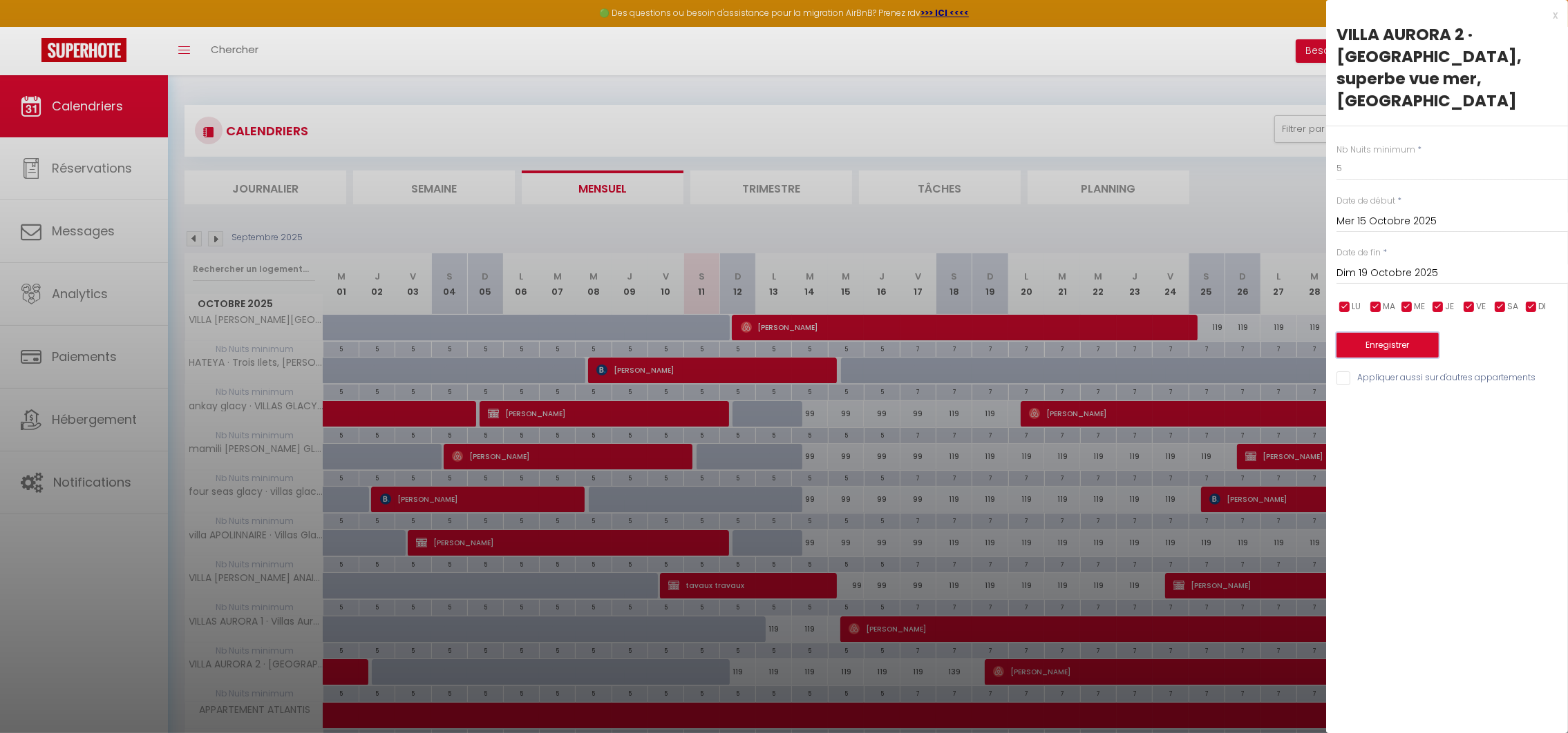
click at [1355, 333] on button "Enregistrer" at bounding box center [1387, 345] width 102 height 25
type input "[DATE]"
type input "Sam 18 Octobre 2025"
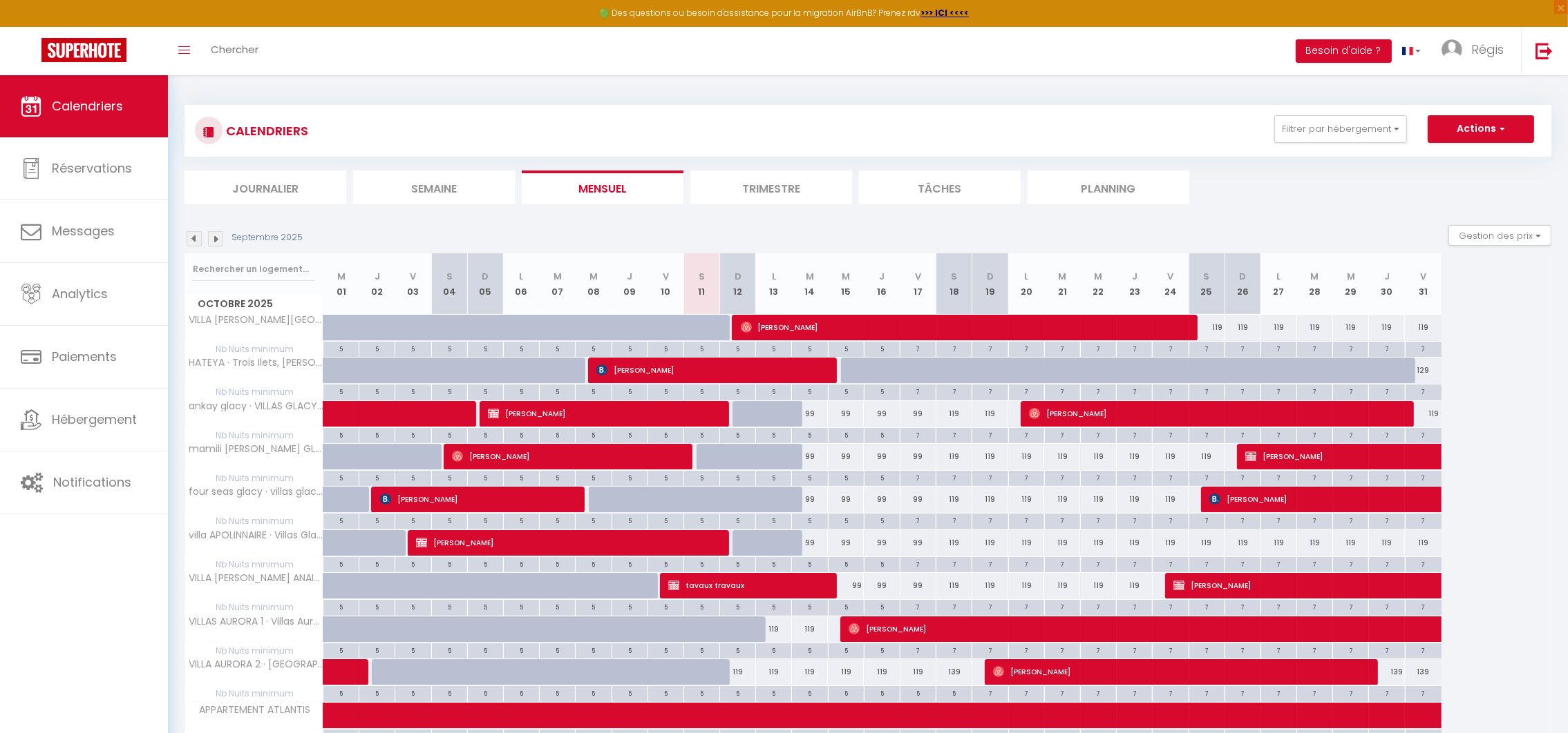
click at [213, 238] on img at bounding box center [216, 239] width 15 height 15
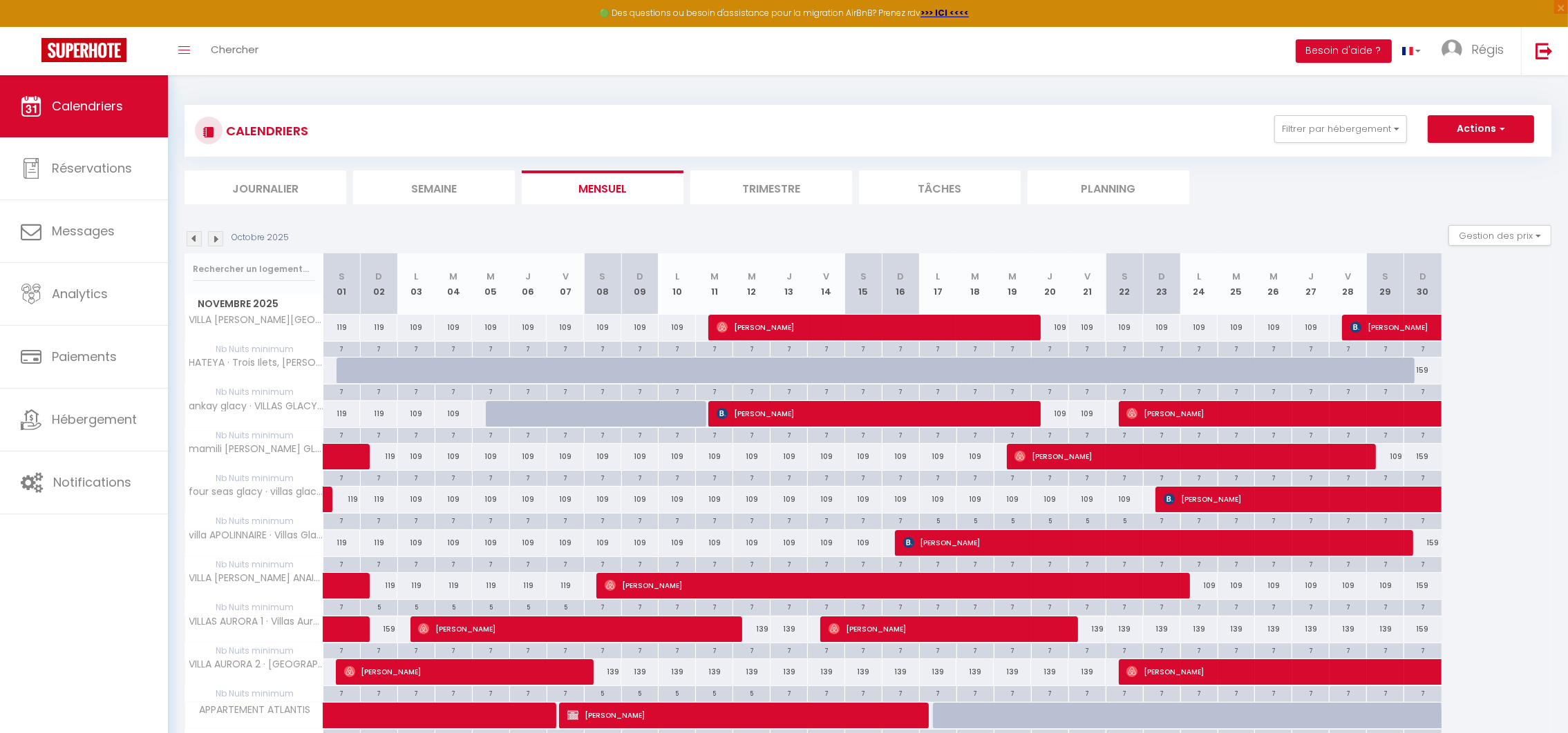
click at [194, 239] on img at bounding box center [194, 239] width 15 height 15
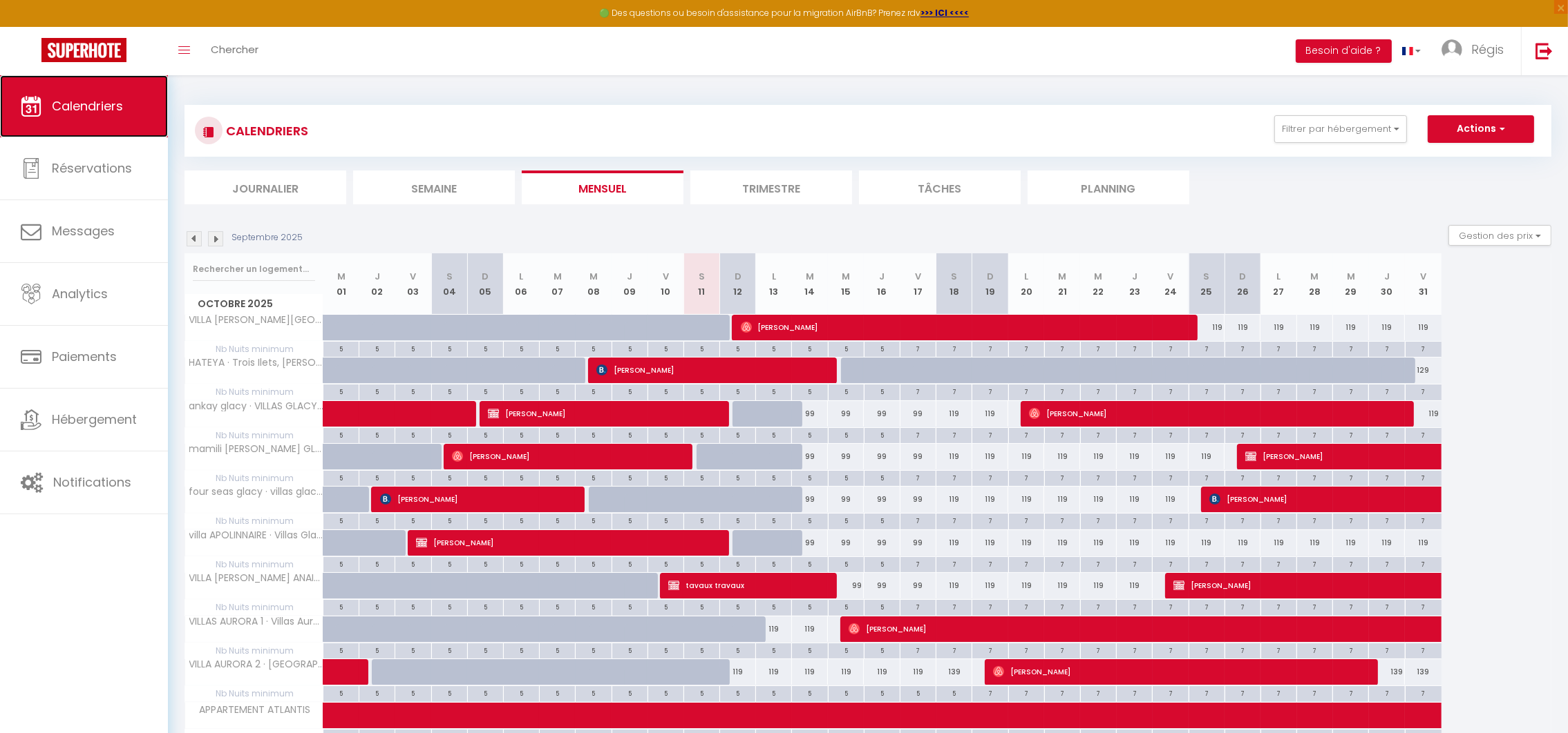
click at [67, 102] on span "Calendriers" at bounding box center [87, 105] width 71 height 17
click at [1276, 457] on span "[PERSON_NAME]" at bounding box center [1356, 456] width 223 height 26
select select "KO"
select select "0"
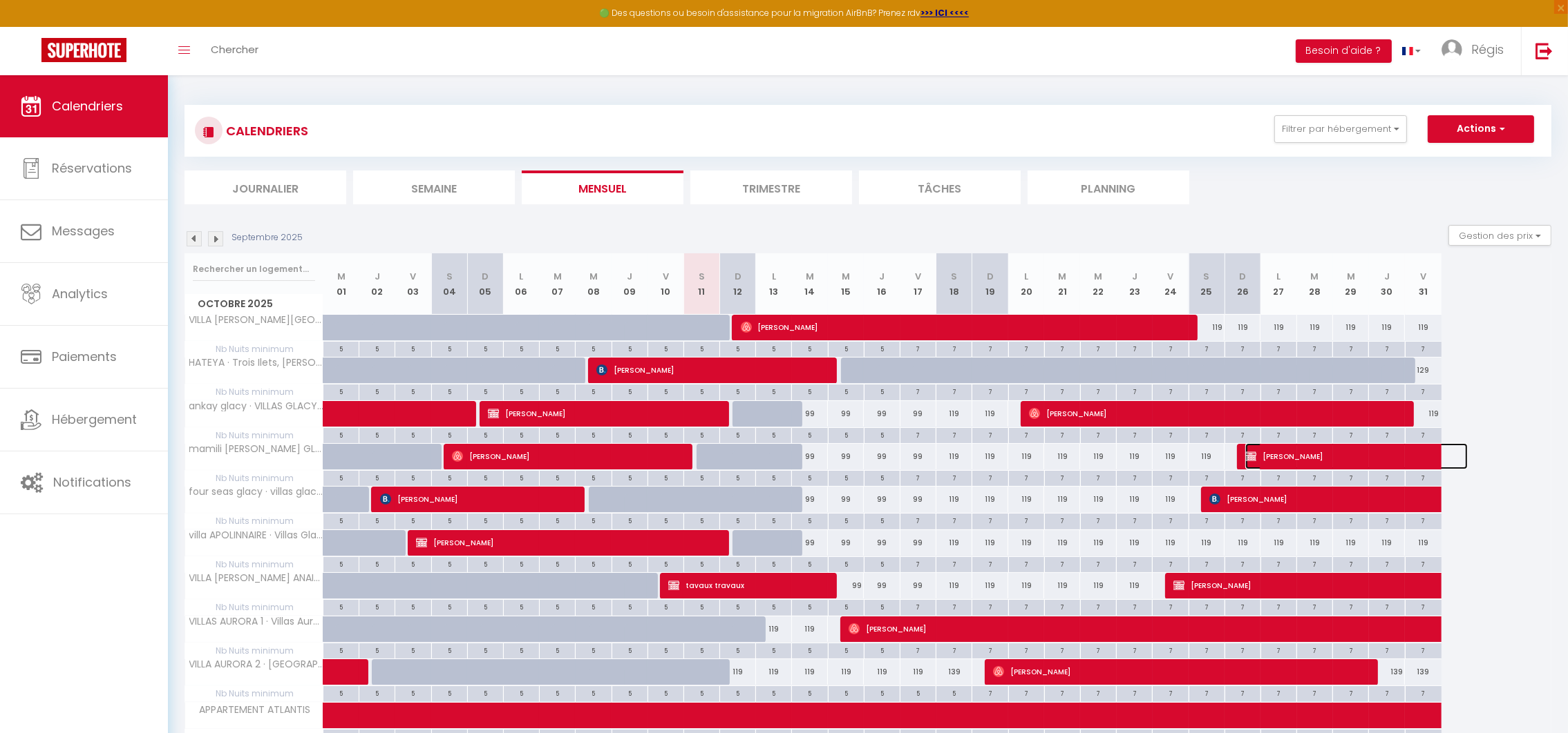
select select "0"
select select "1"
select select
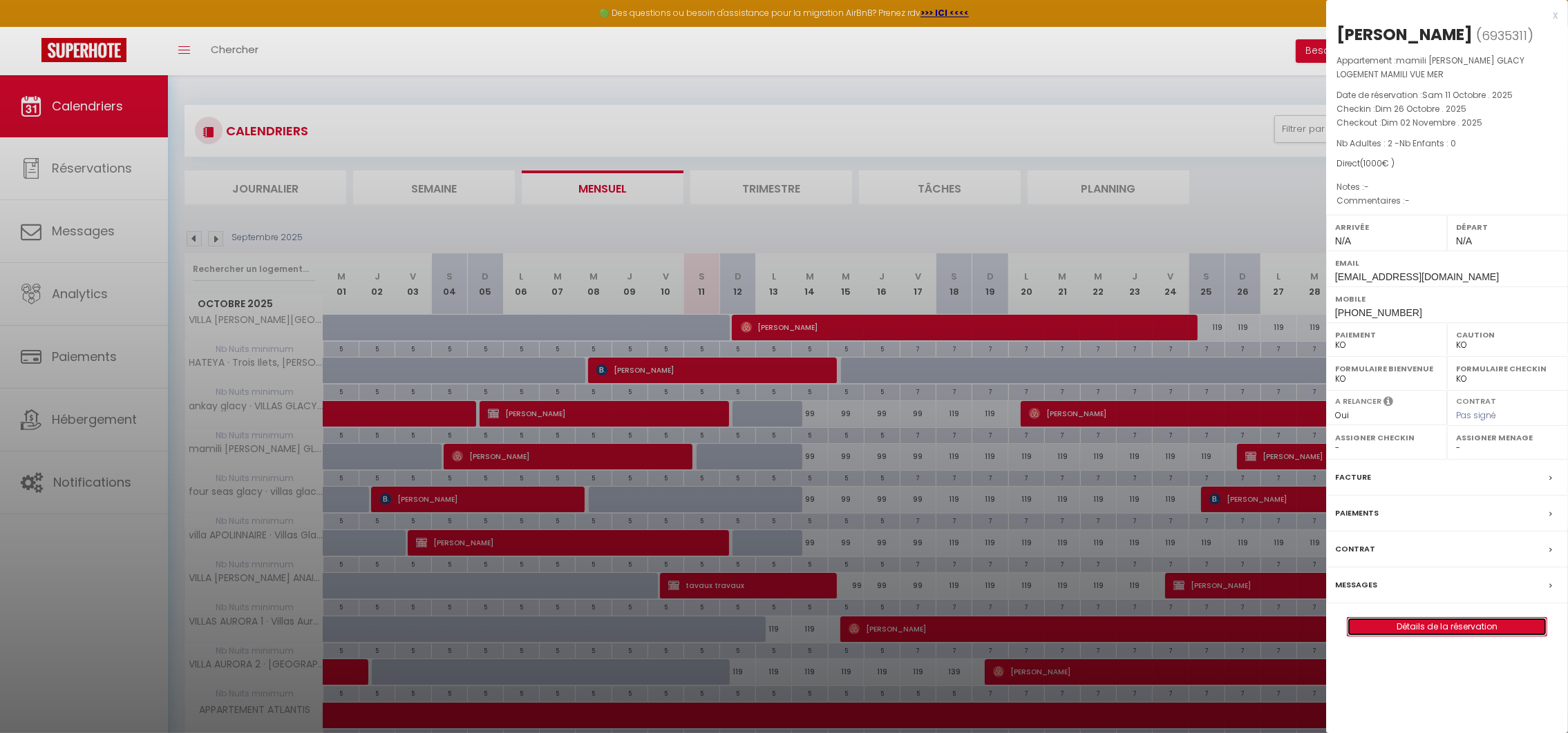
click at [1428, 628] on link "Détails de la réservation" at bounding box center [1446, 627] width 199 height 18
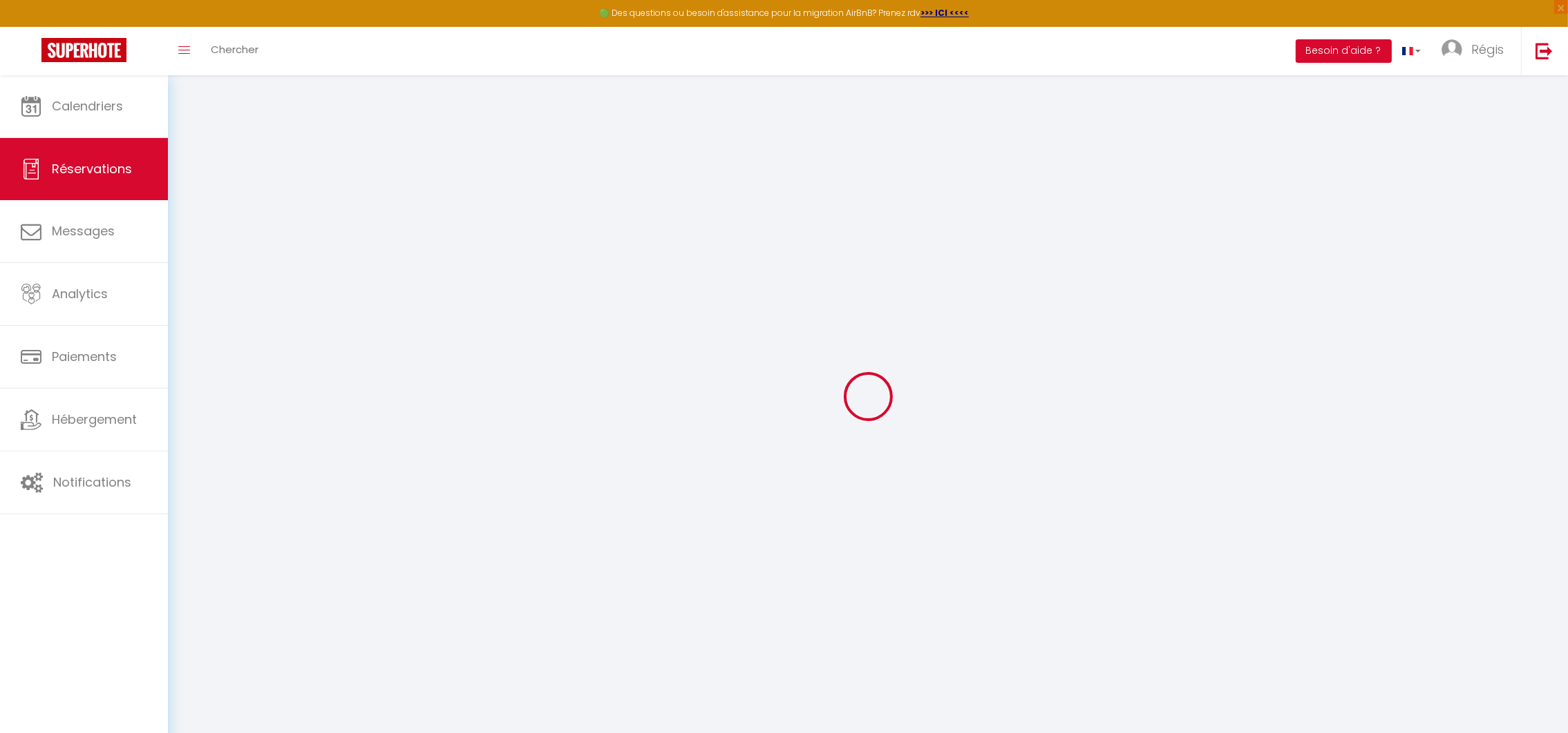
type input "[PERSON_NAME]"
type input "RENARD"
type input "[EMAIL_ADDRESS][DOMAIN_NAME]"
type input "[PHONE_NUMBER]"
type input "-"
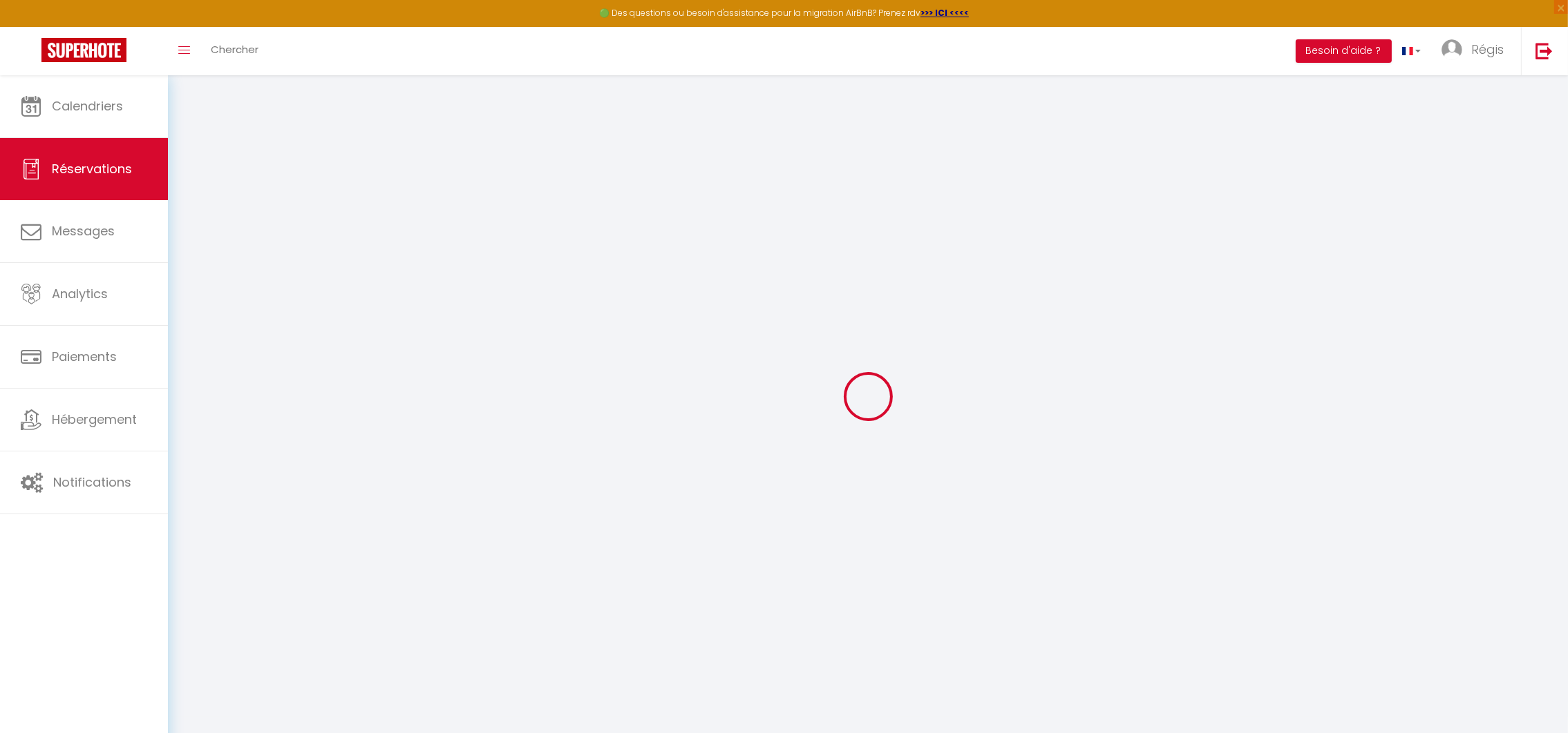
type input "-"
select select "FR"
select select "39582"
select select "2"
type input "Dim 26 Octobre 2025"
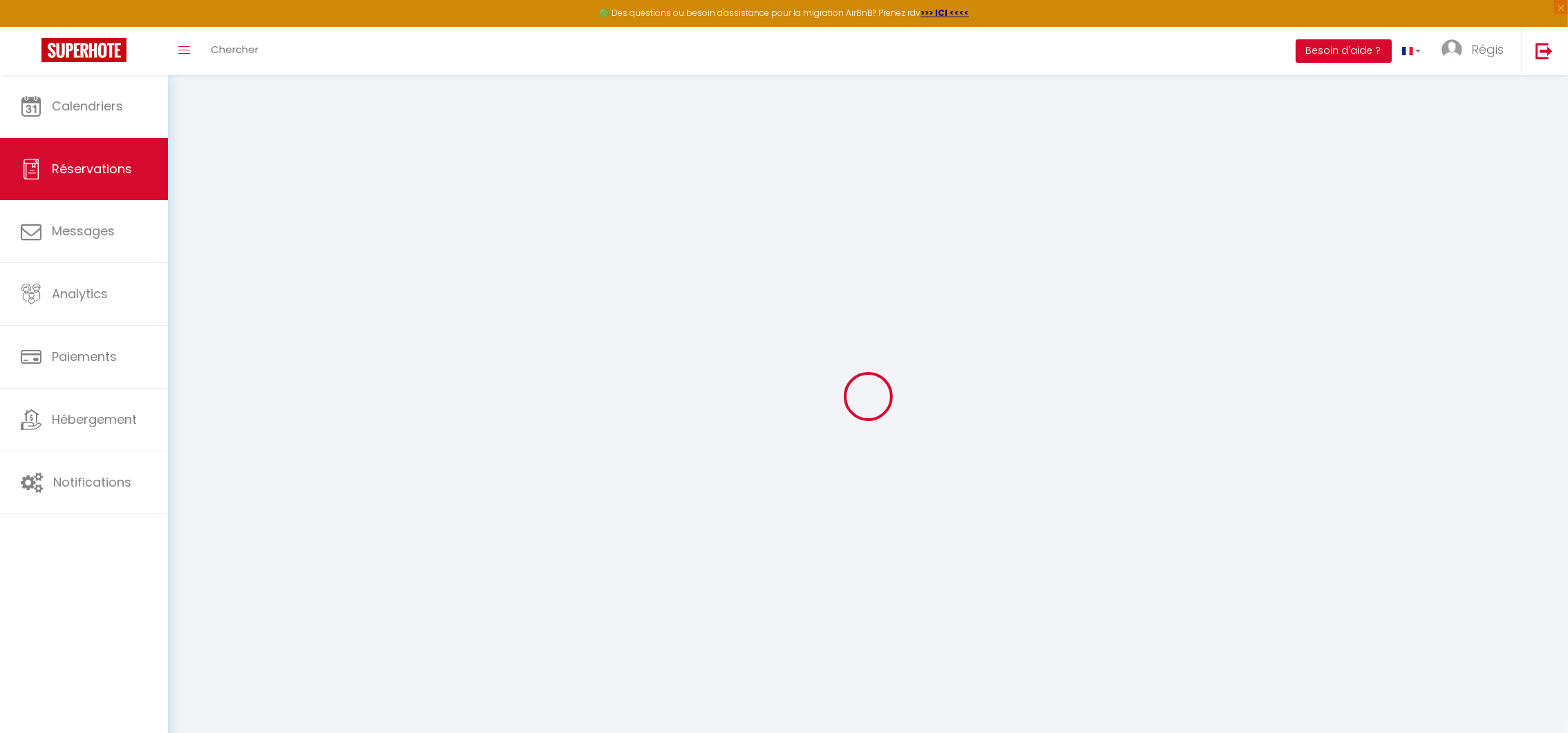
select select
type input "Dim 02 Novembre 2025"
select select
type input "2"
select select "10"
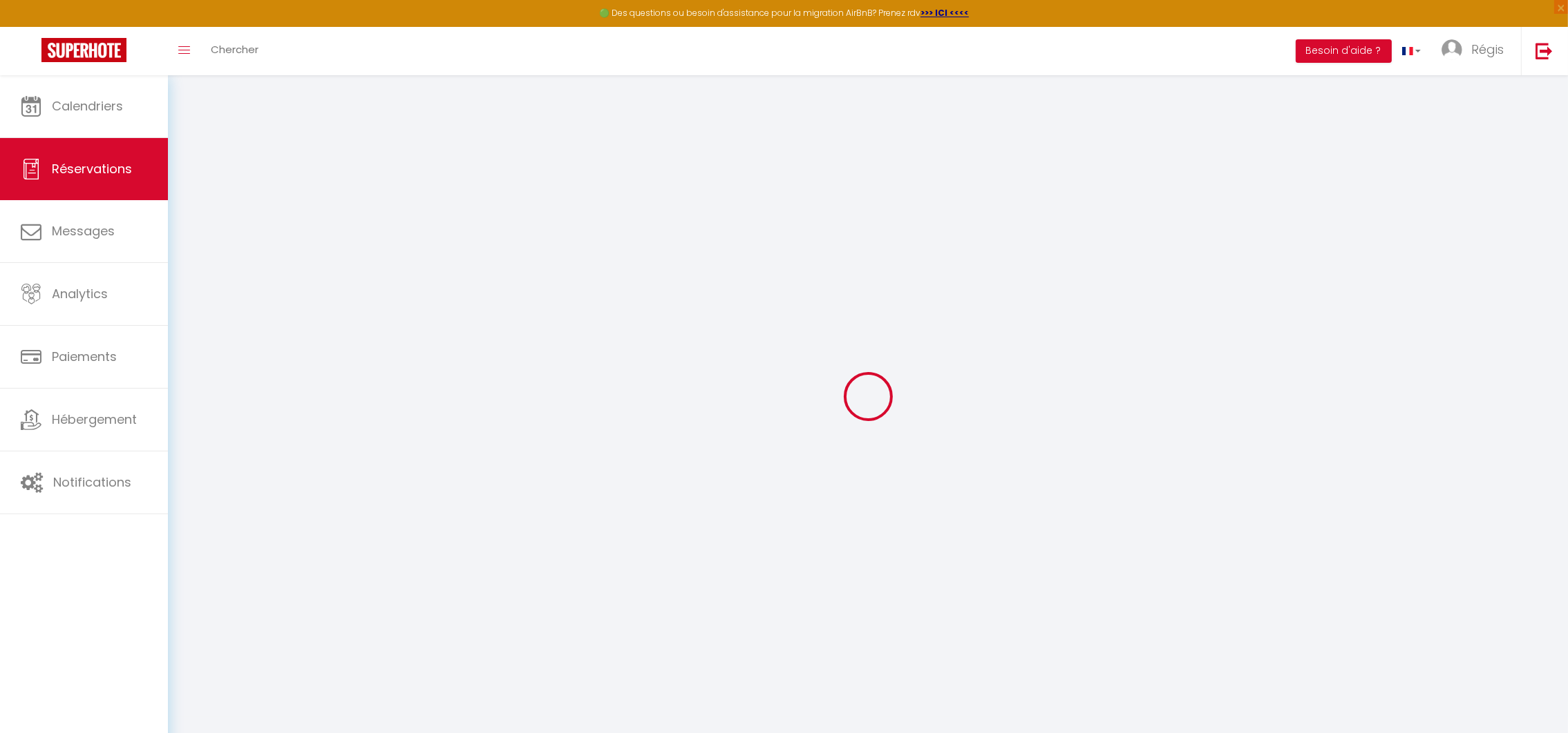
select select
type input "1000"
checkbox input "false"
type input "1000"
type input "0"
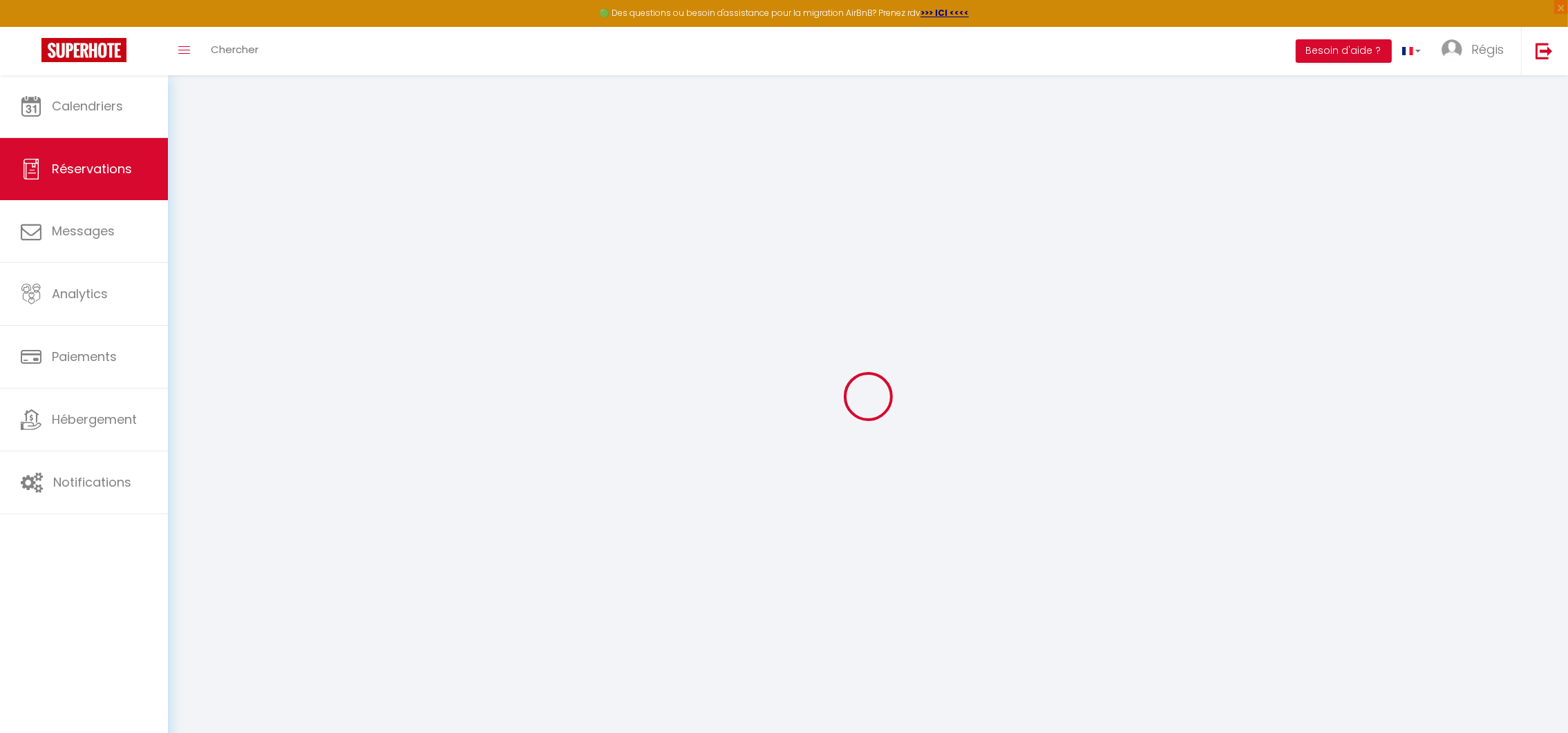
type input "0"
select select
select select "14"
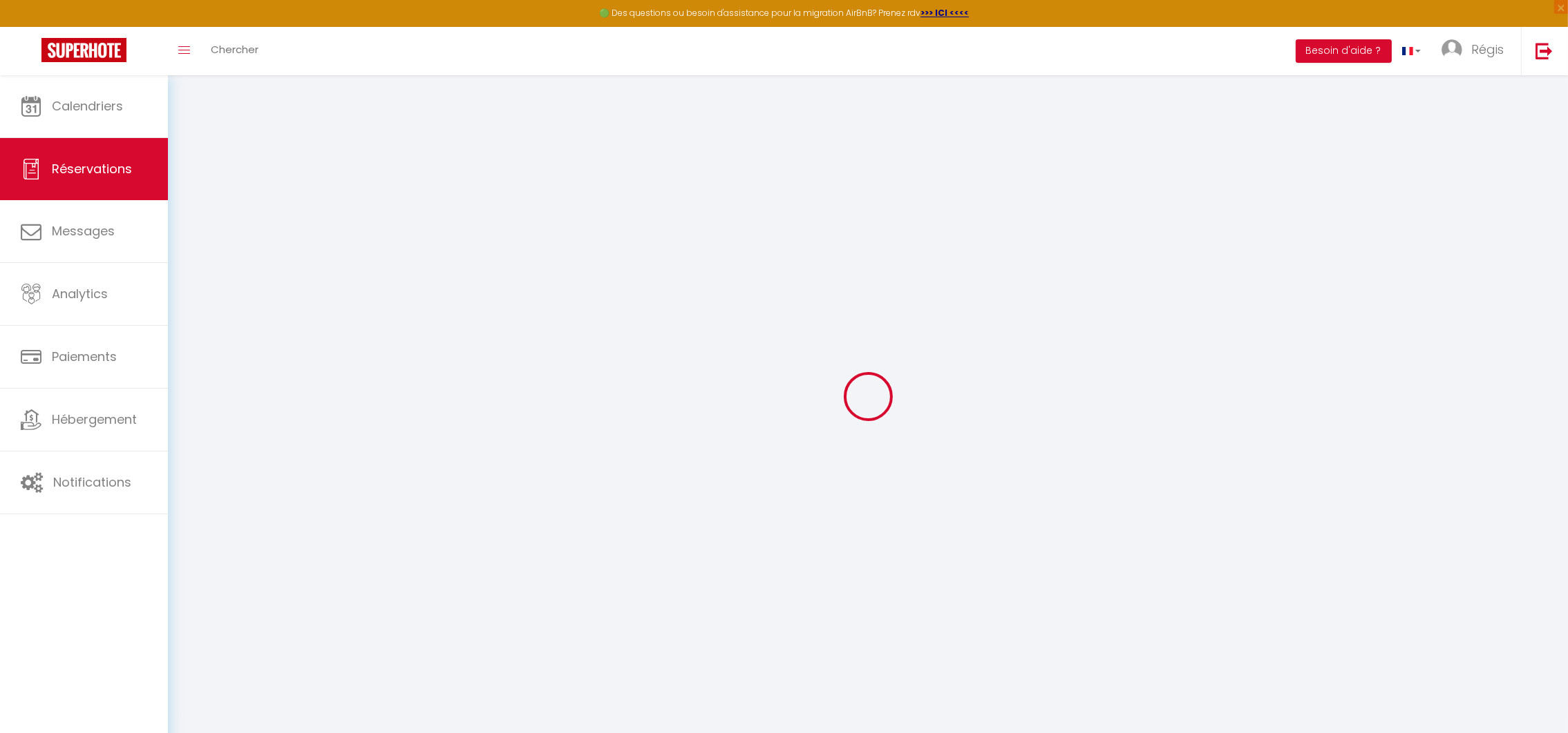
checkbox input "false"
select select
checkbox input "false"
select select
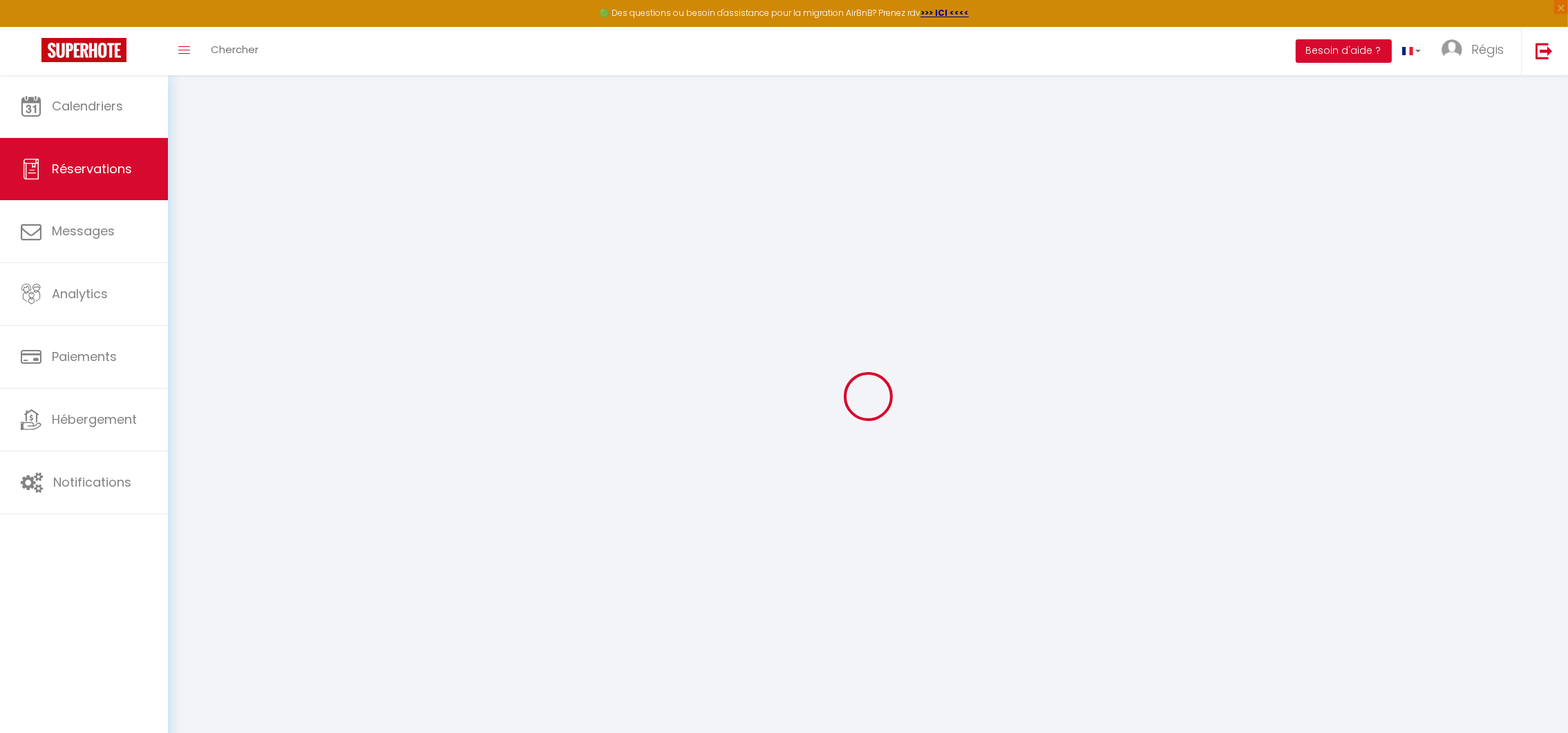
select select
checkbox input "false"
select select
checkbox input "false"
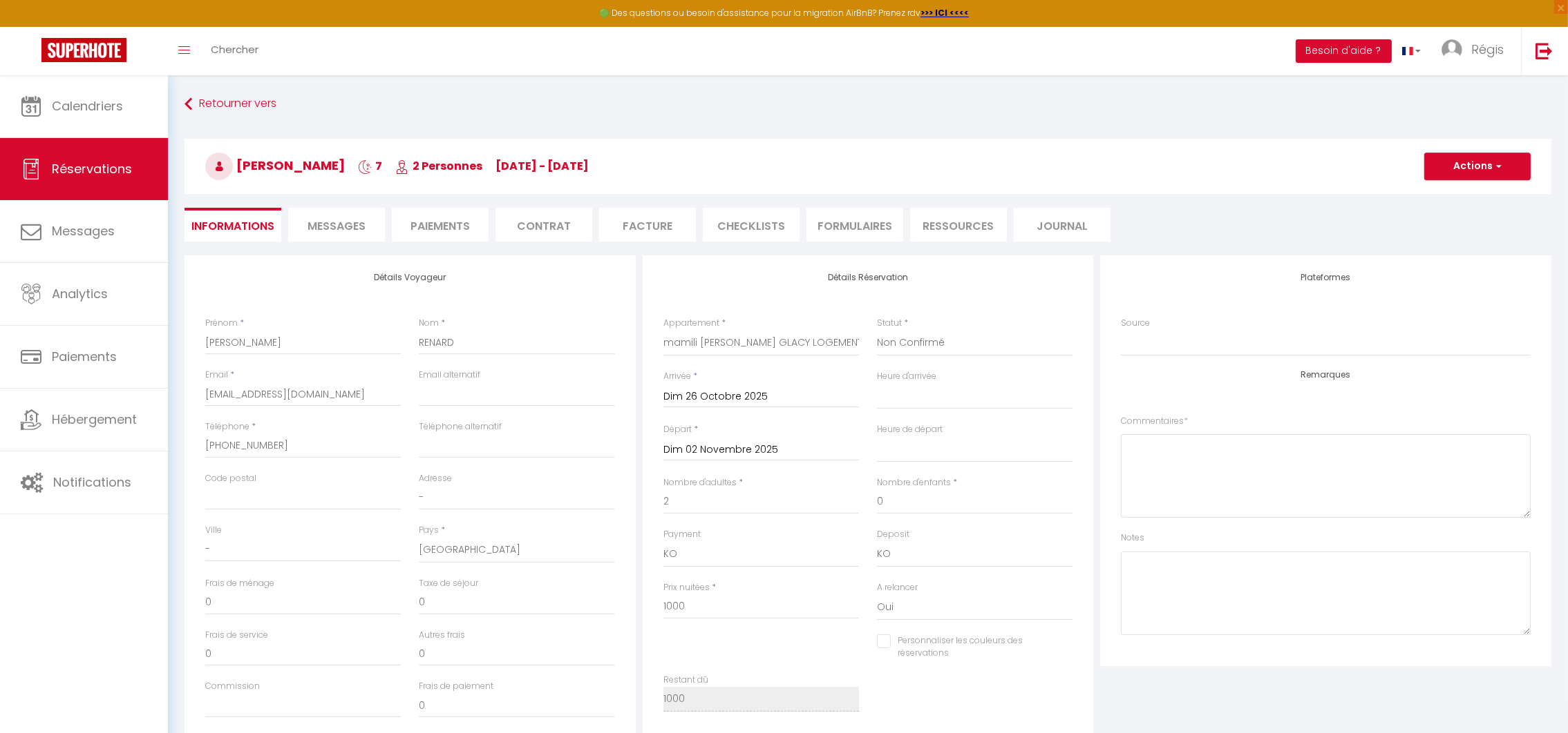
select select
checkbox input "false"
select select
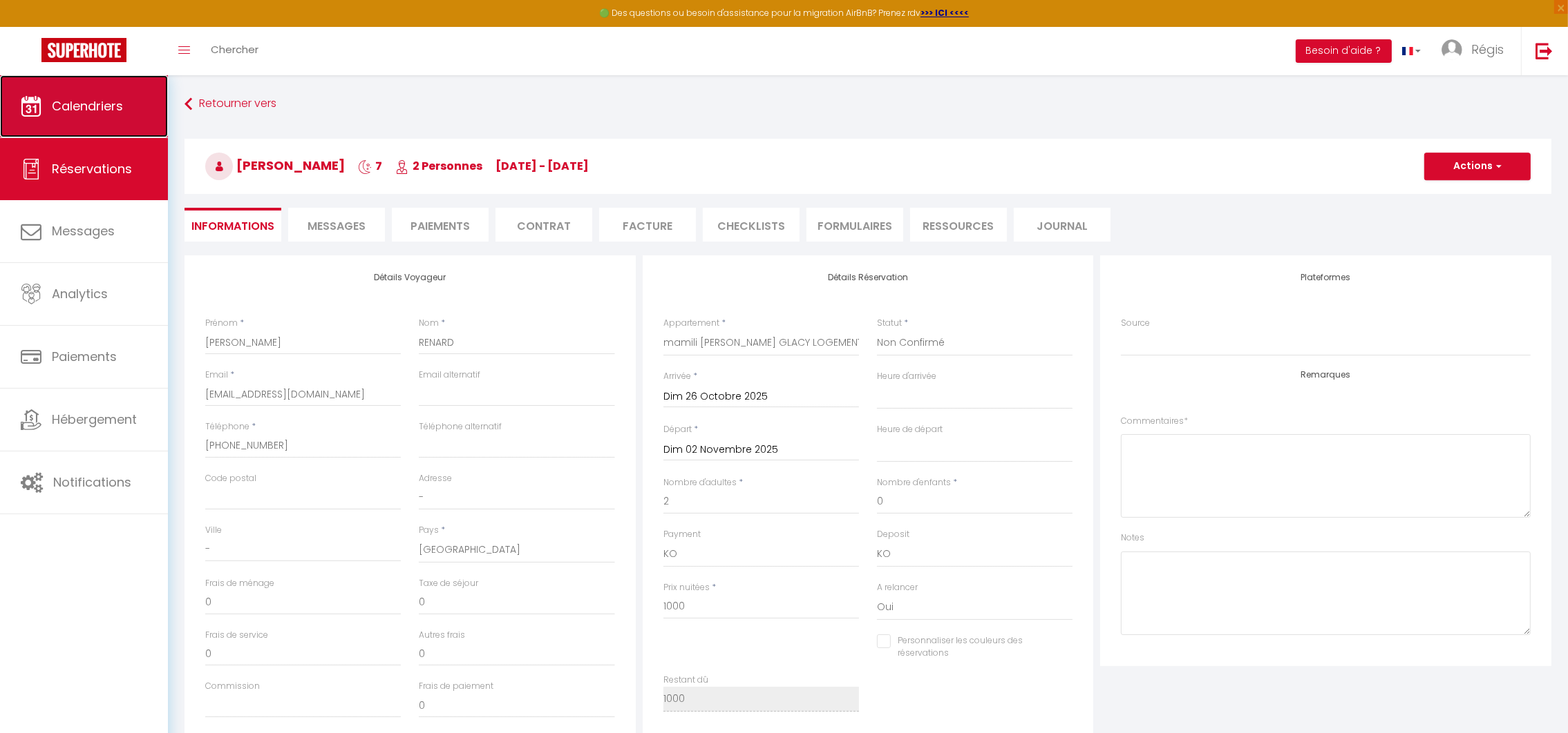
click at [76, 114] on span "Calendriers" at bounding box center [87, 105] width 71 height 17
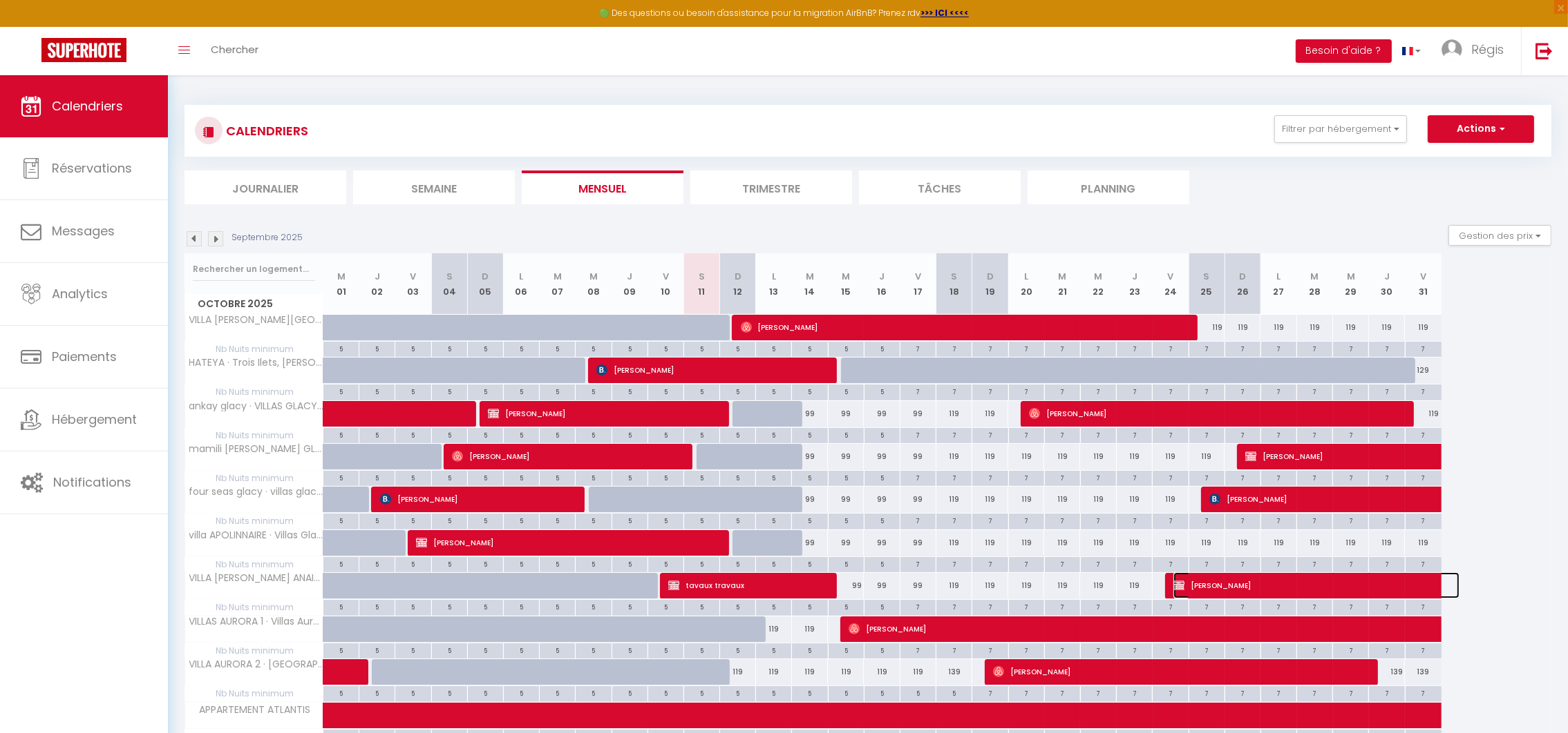
click at [1203, 586] on span "[PERSON_NAME]" at bounding box center [1315, 585] width 286 height 26
select select "OK"
select select "KO"
select select "0"
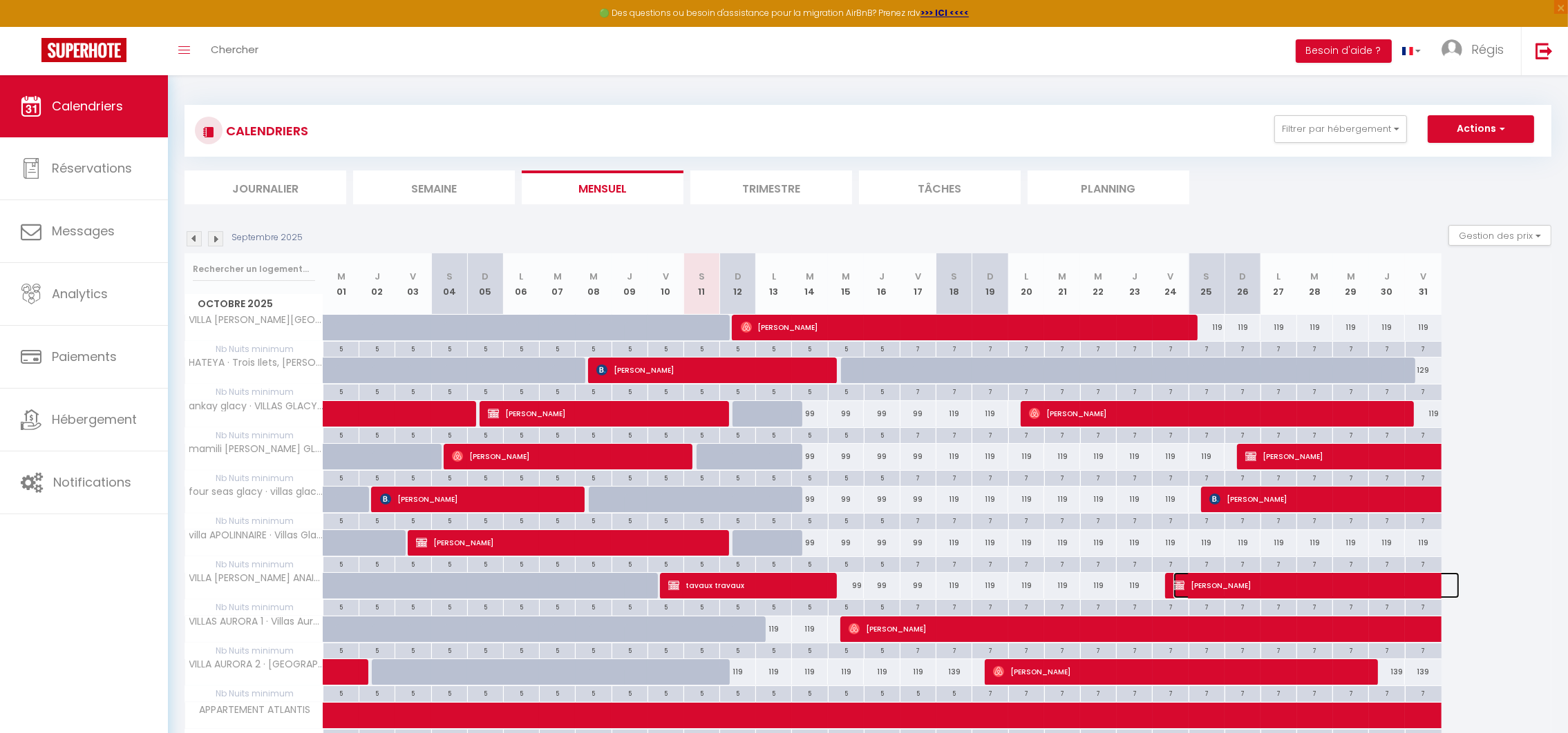
select select "1"
select select
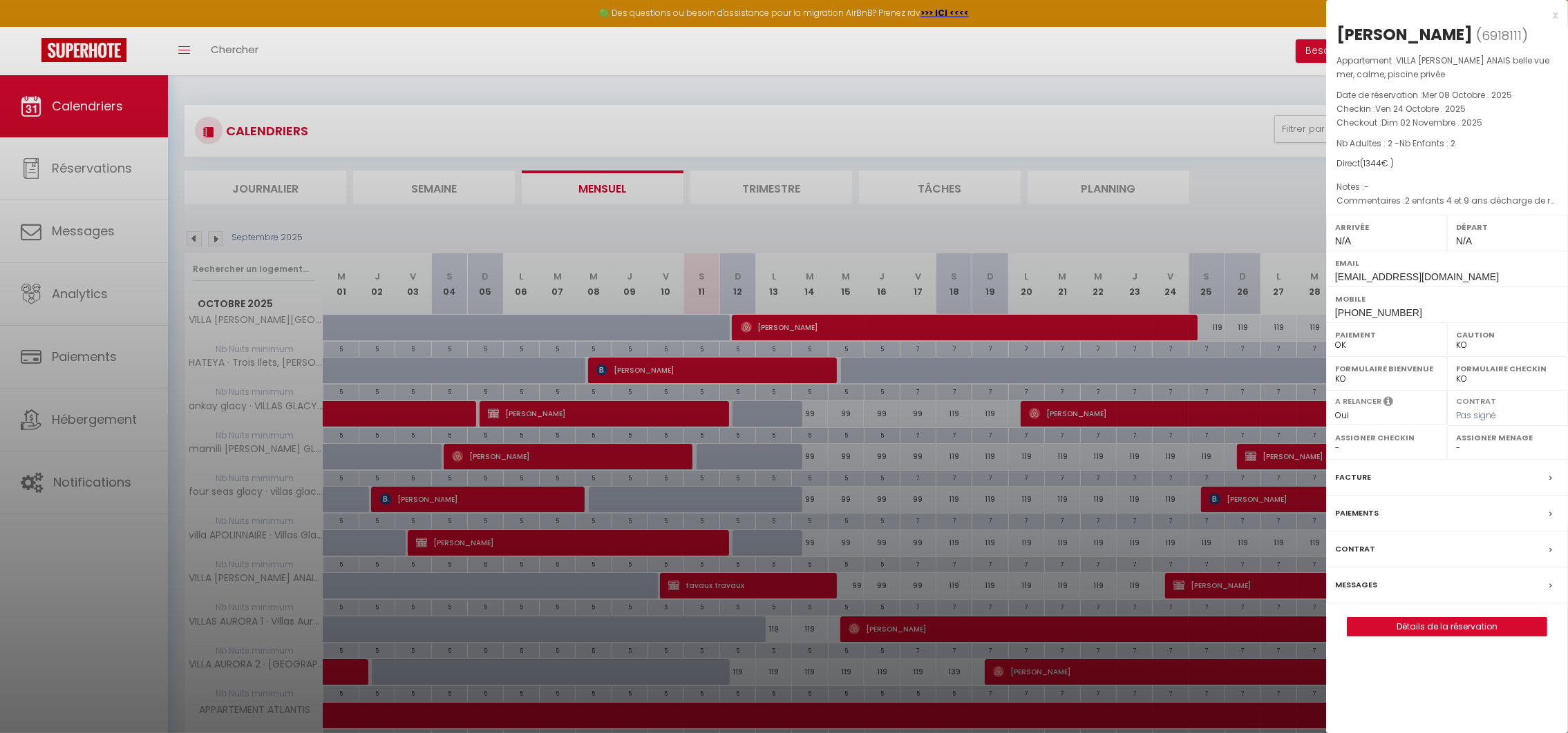
click at [1374, 449] on select "- [PERSON_NAME] [PERSON_NAME] [PERSON_NAME] [PERSON_NAME] [PERSON_NAME] [PERSON…" at bounding box center [1387, 448] width 103 height 13
select select "29052"
click at [1335, 442] on select "- [PERSON_NAME] [PERSON_NAME] [PERSON_NAME] [PERSON_NAME] [PERSON_NAME] [PERSON…" at bounding box center [1387, 448] width 103 height 13
click at [1473, 450] on select "- [PERSON_NAME] [PERSON_NAME] [PERSON_NAME] [PERSON_NAME] [PERSON_NAME] [PERSON…" at bounding box center [1508, 448] width 103 height 13
select select "29052"
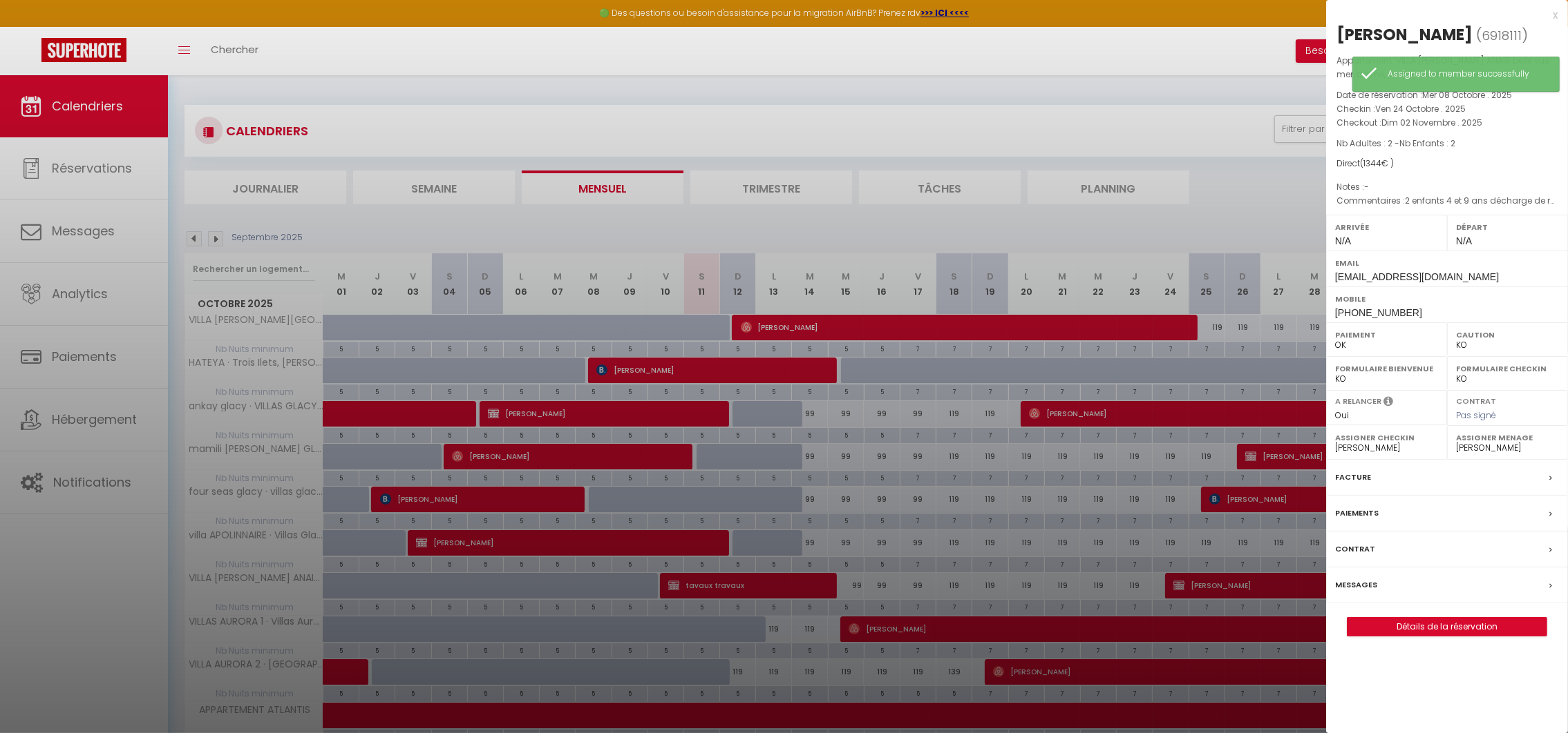
click at [1456, 442] on select "- [PERSON_NAME] [PERSON_NAME] [PERSON_NAME] [PERSON_NAME] [PERSON_NAME] [PERSON…" at bounding box center [1508, 448] width 103 height 13
click at [860, 666] on div at bounding box center [784, 366] width 1568 height 733
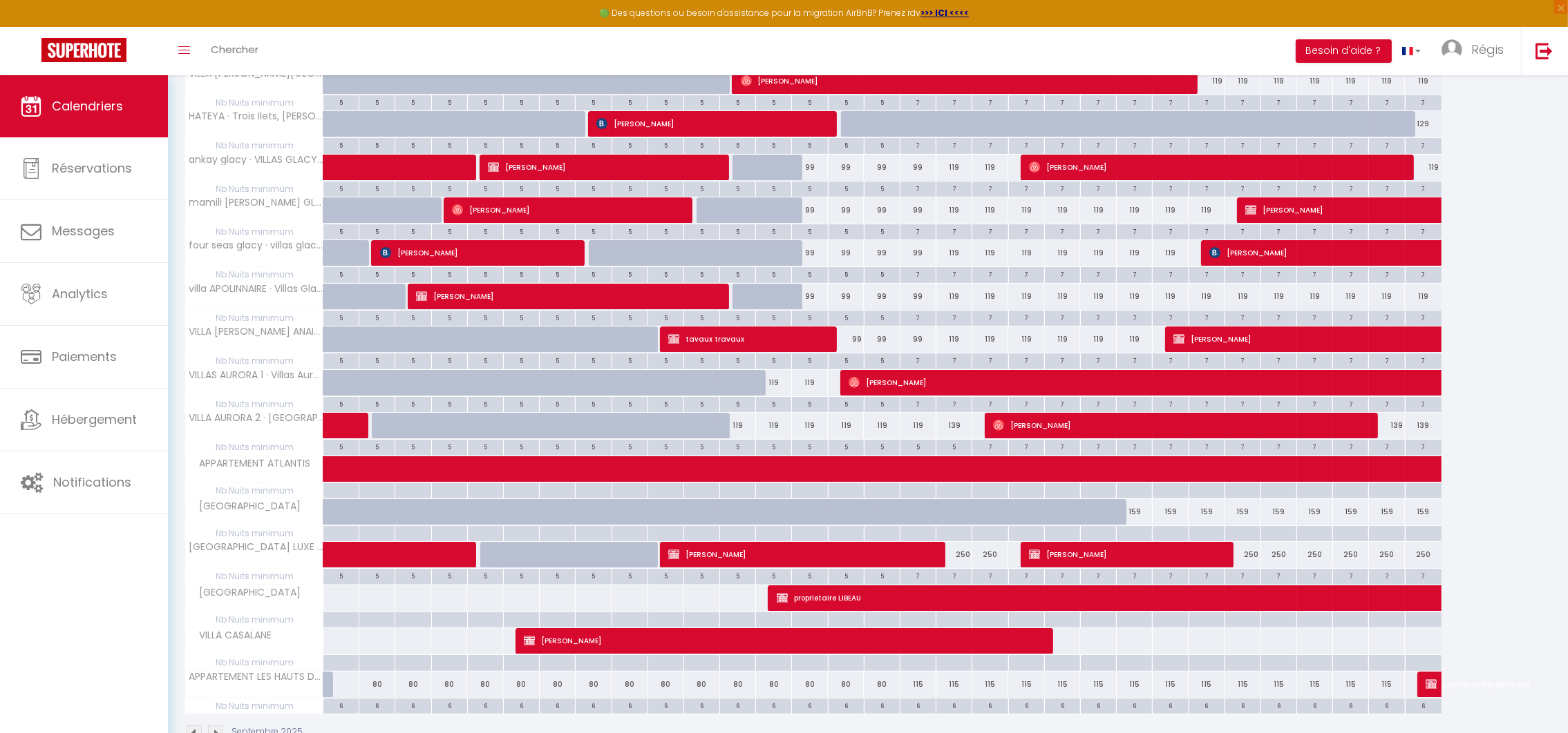
scroll to position [261, 0]
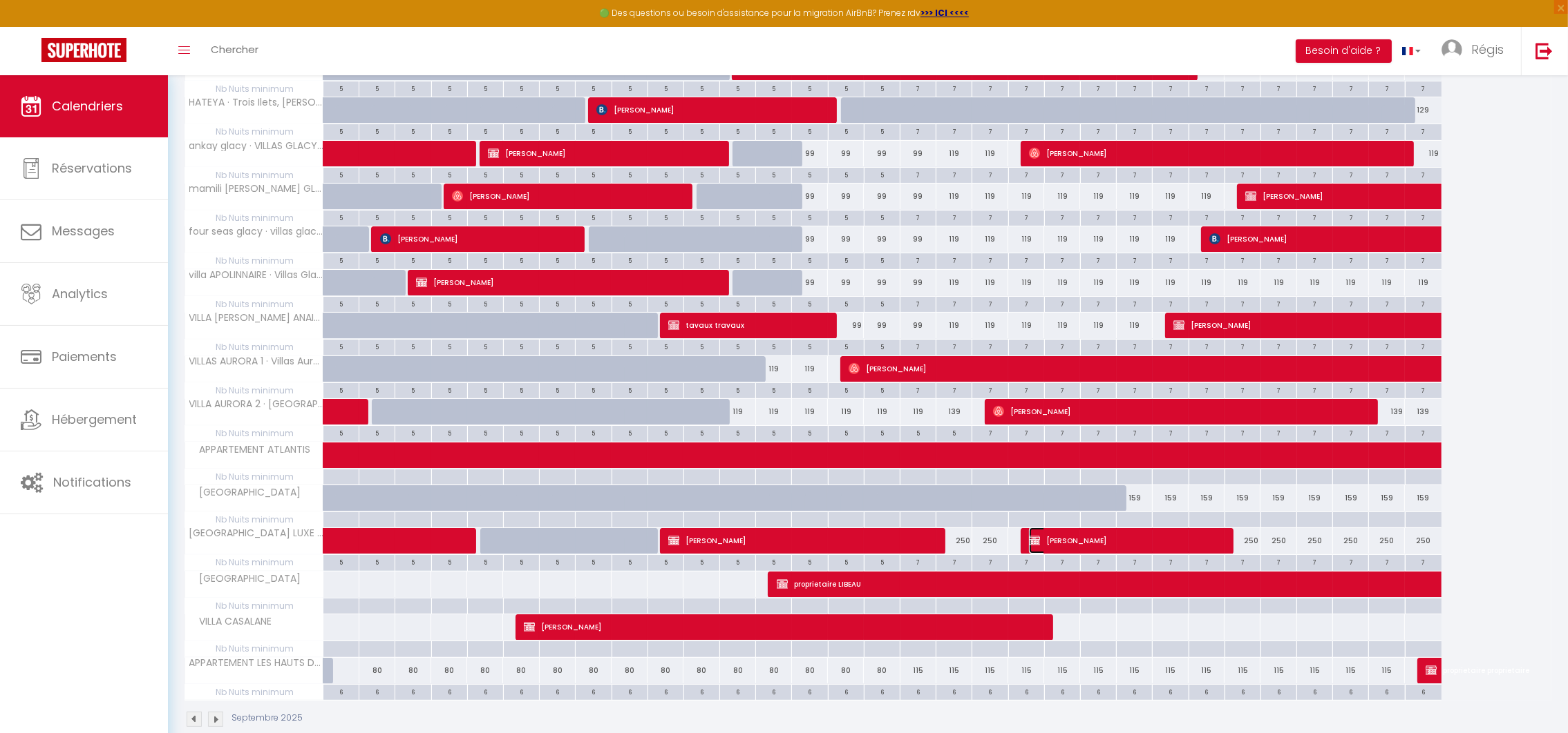
click at [1047, 539] on span "[PERSON_NAME]" at bounding box center [1124, 540] width 191 height 26
select select
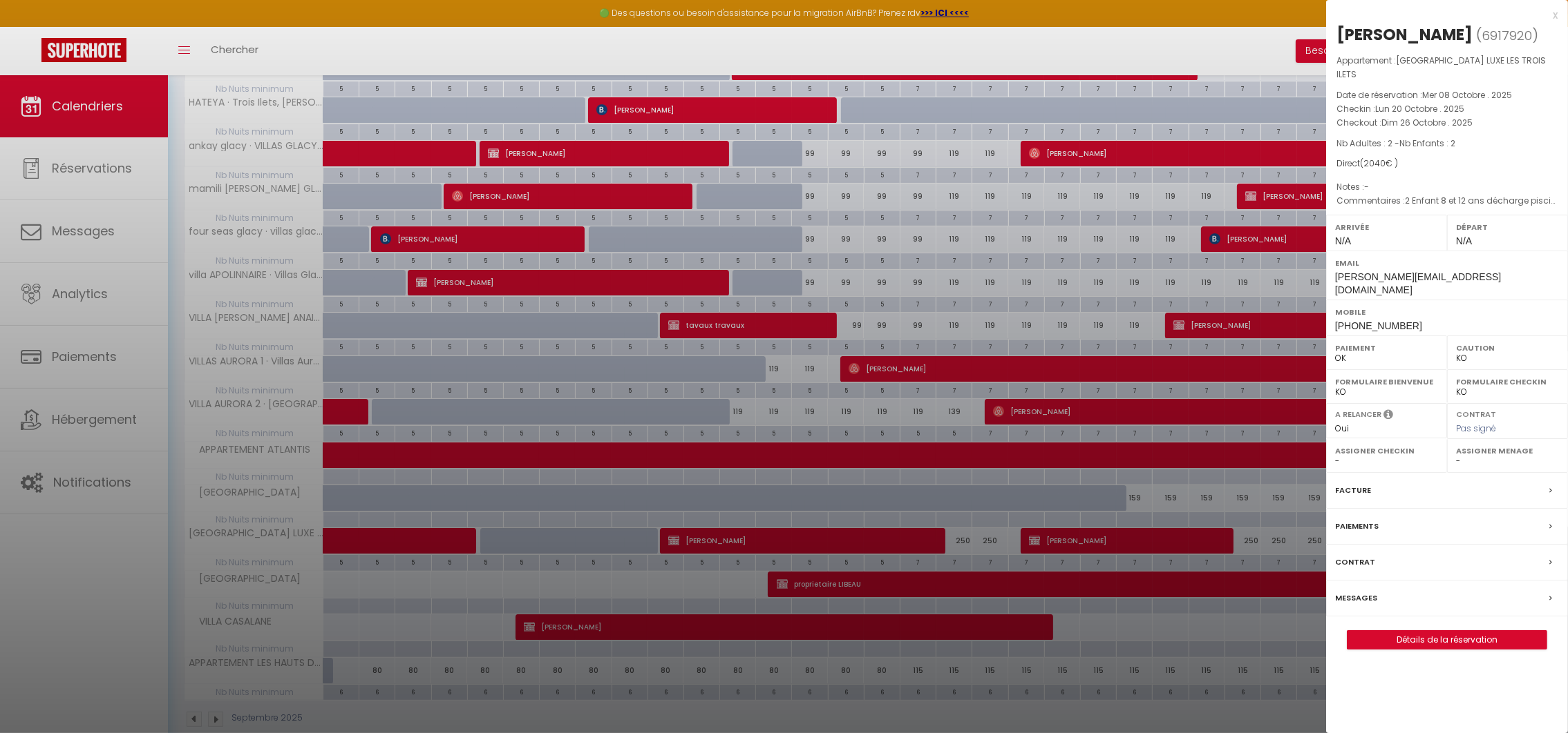
click at [1394, 444] on label "Assigner Checkin" at bounding box center [1387, 450] width 103 height 14
click at [1355, 455] on select "- [PERSON_NAME] [PERSON_NAME] [PERSON_NAME] [PERSON_NAME] [PERSON_NAME] [PERSON…" at bounding box center [1387, 462] width 103 height 13
select select "29052"
click at [1335, 455] on select "- [PERSON_NAME] [PERSON_NAME] [PERSON_NAME] [PERSON_NAME] [PERSON_NAME] [PERSON…" at bounding box center [1387, 462] width 103 height 13
click at [1482, 455] on select "- [PERSON_NAME] [PERSON_NAME] [PERSON_NAME] [PERSON_NAME] [PERSON_NAME] [PERSON…" at bounding box center [1508, 462] width 103 height 13
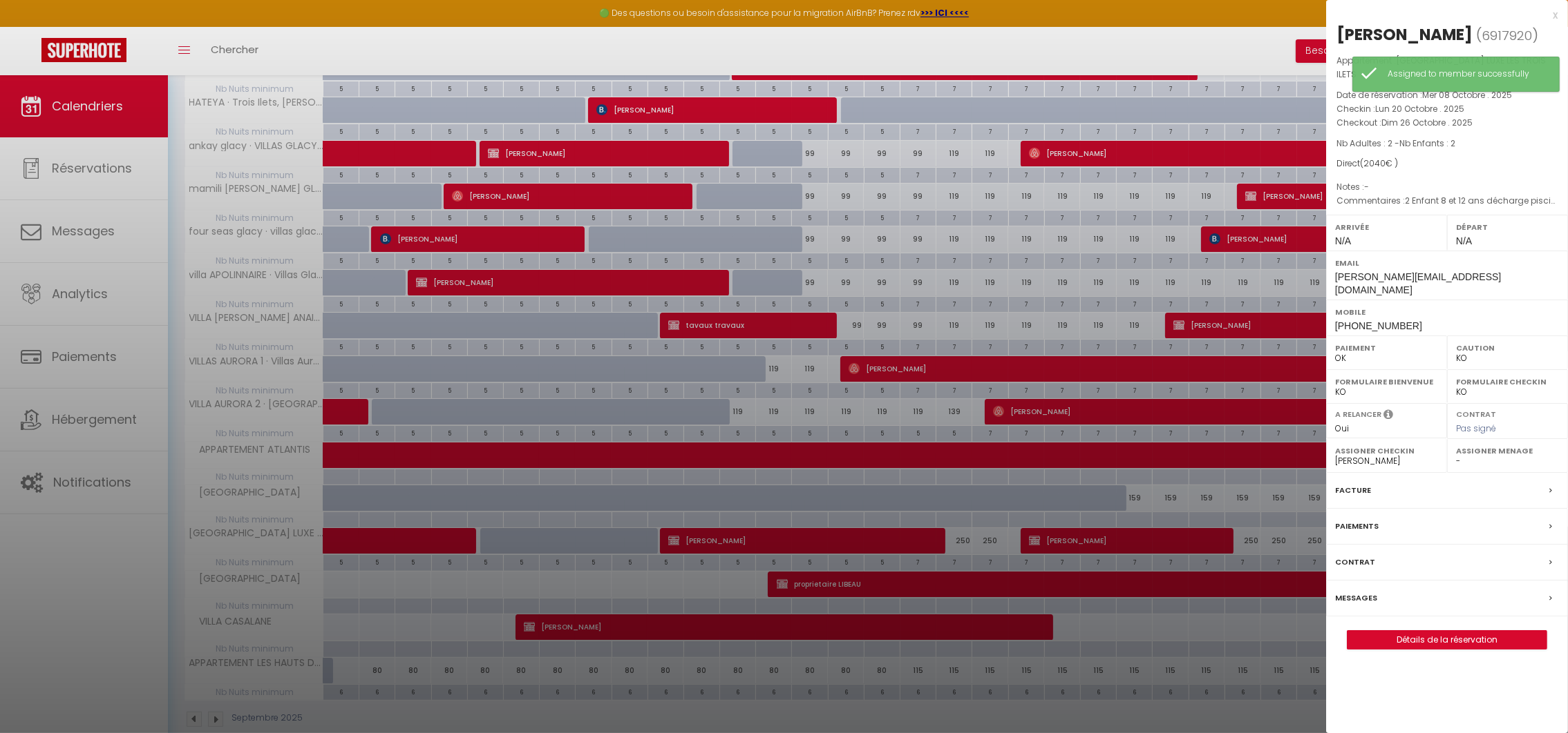
select select "29052"
click at [1456, 455] on select "- [PERSON_NAME] [PERSON_NAME] [PERSON_NAME] [PERSON_NAME] [PERSON_NAME] [PERSON…" at bounding box center [1508, 462] width 103 height 13
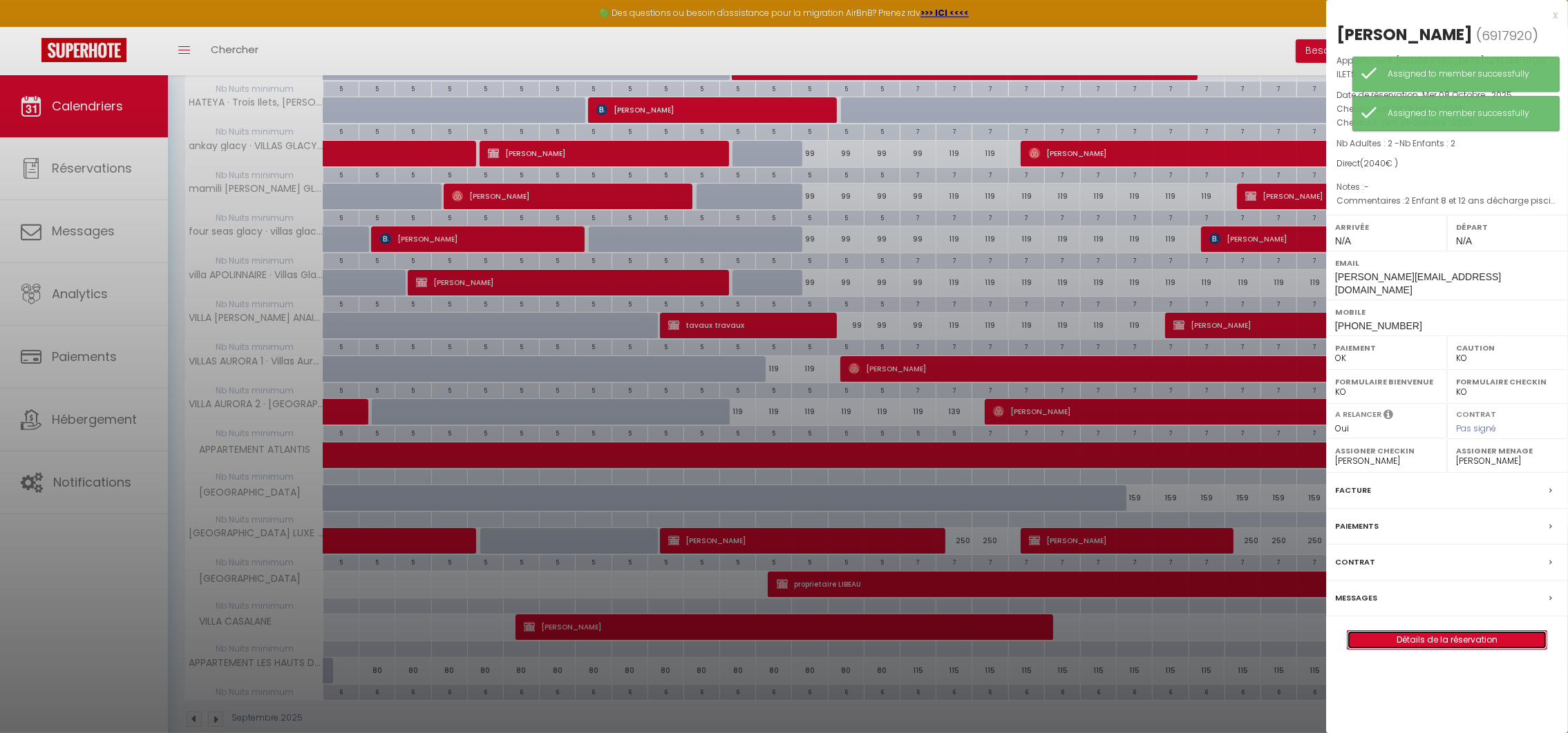
click at [1438, 631] on link "Détails de la réservation" at bounding box center [1446, 640] width 199 height 18
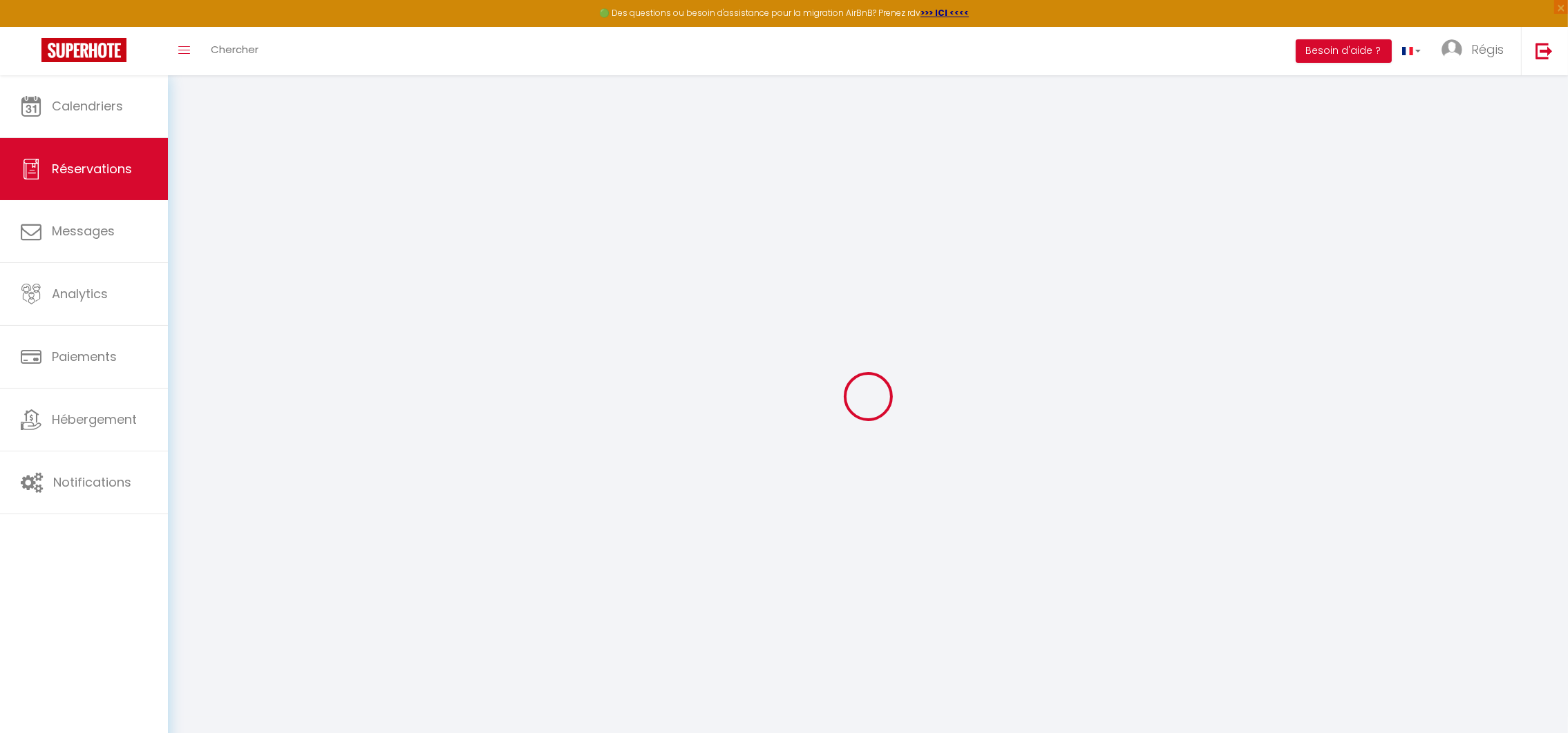
type input "[PERSON_NAME]"
type input "GENNEAU"
type input "[PERSON_NAME][EMAIL_ADDRESS][DOMAIN_NAME]"
type input "[PHONE_NUMBER]"
select select "FR"
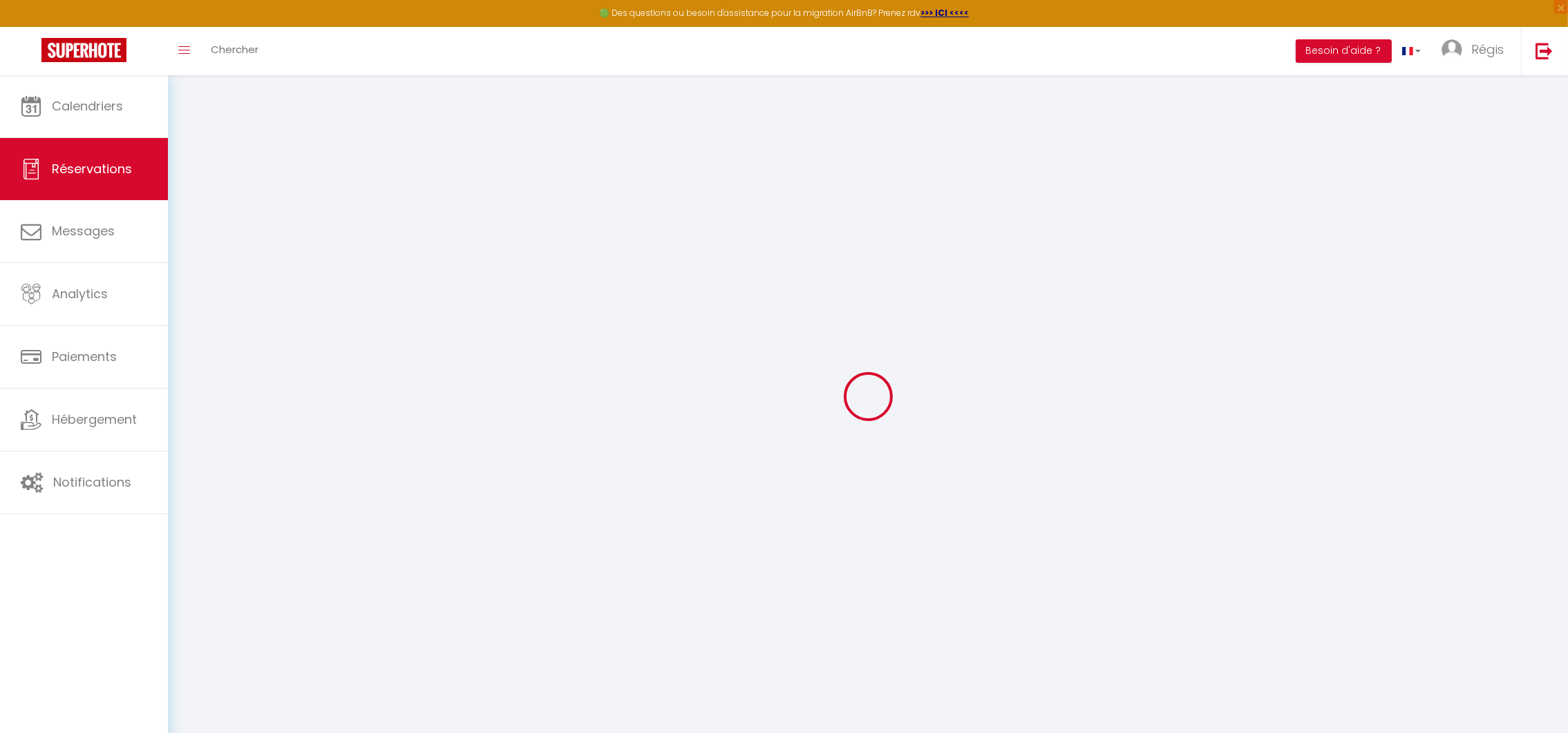
select select "54755"
select select "1"
type input "Lun 20 Octobre 2025"
select select
type input "Dim 26 Octobre 2025"
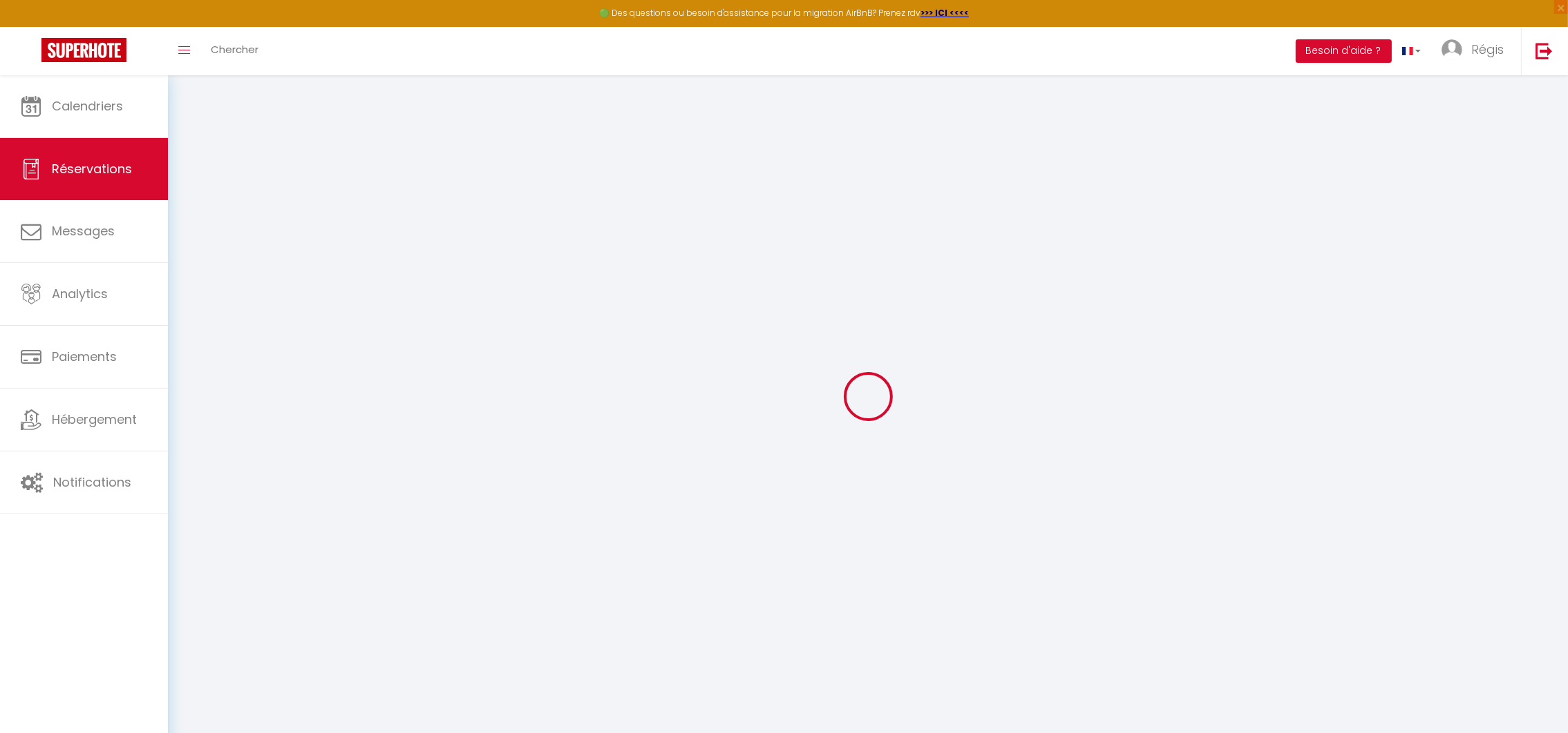
select select
type input "2"
select select "12"
select select
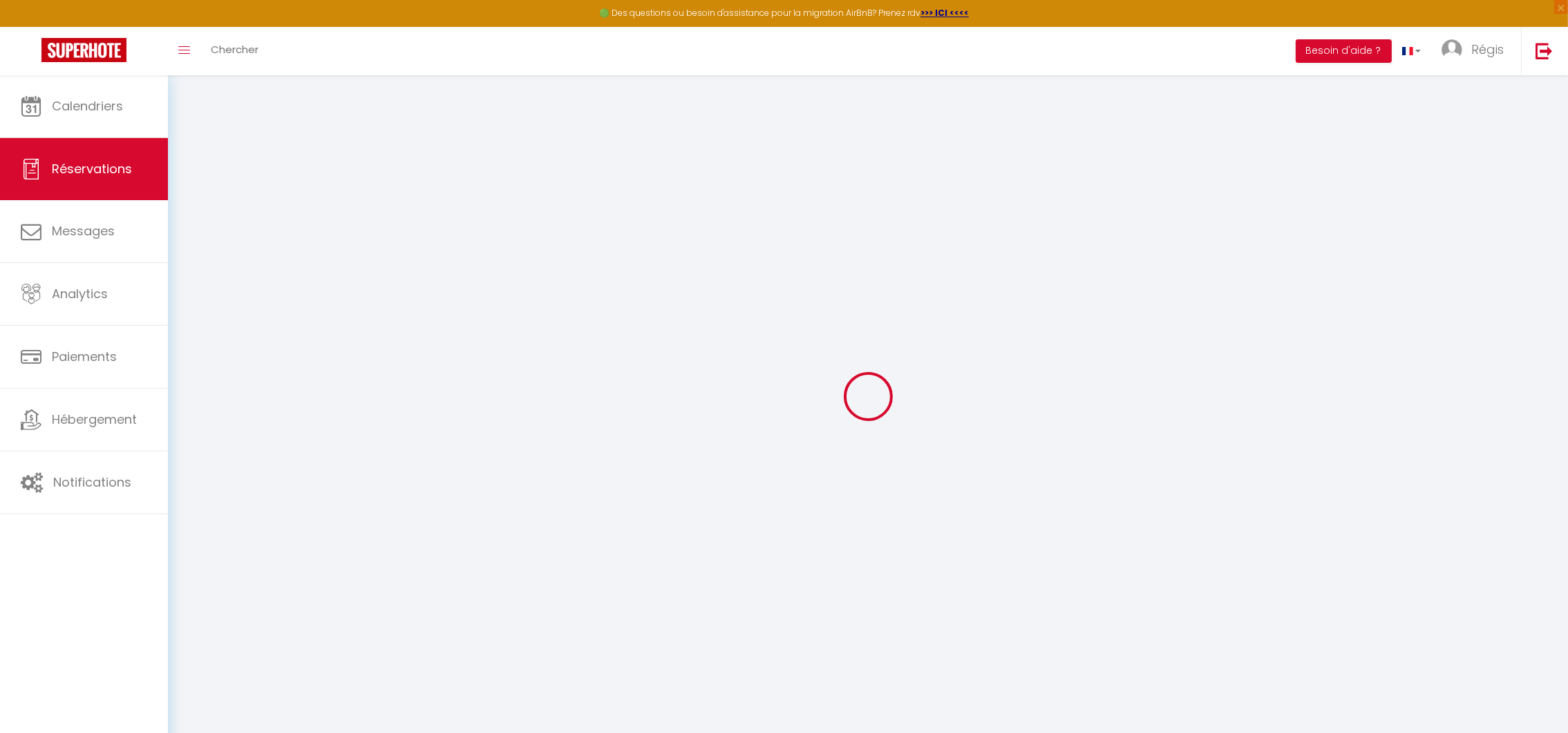
type input "2040"
checkbox input "false"
type input "2040"
type input "0"
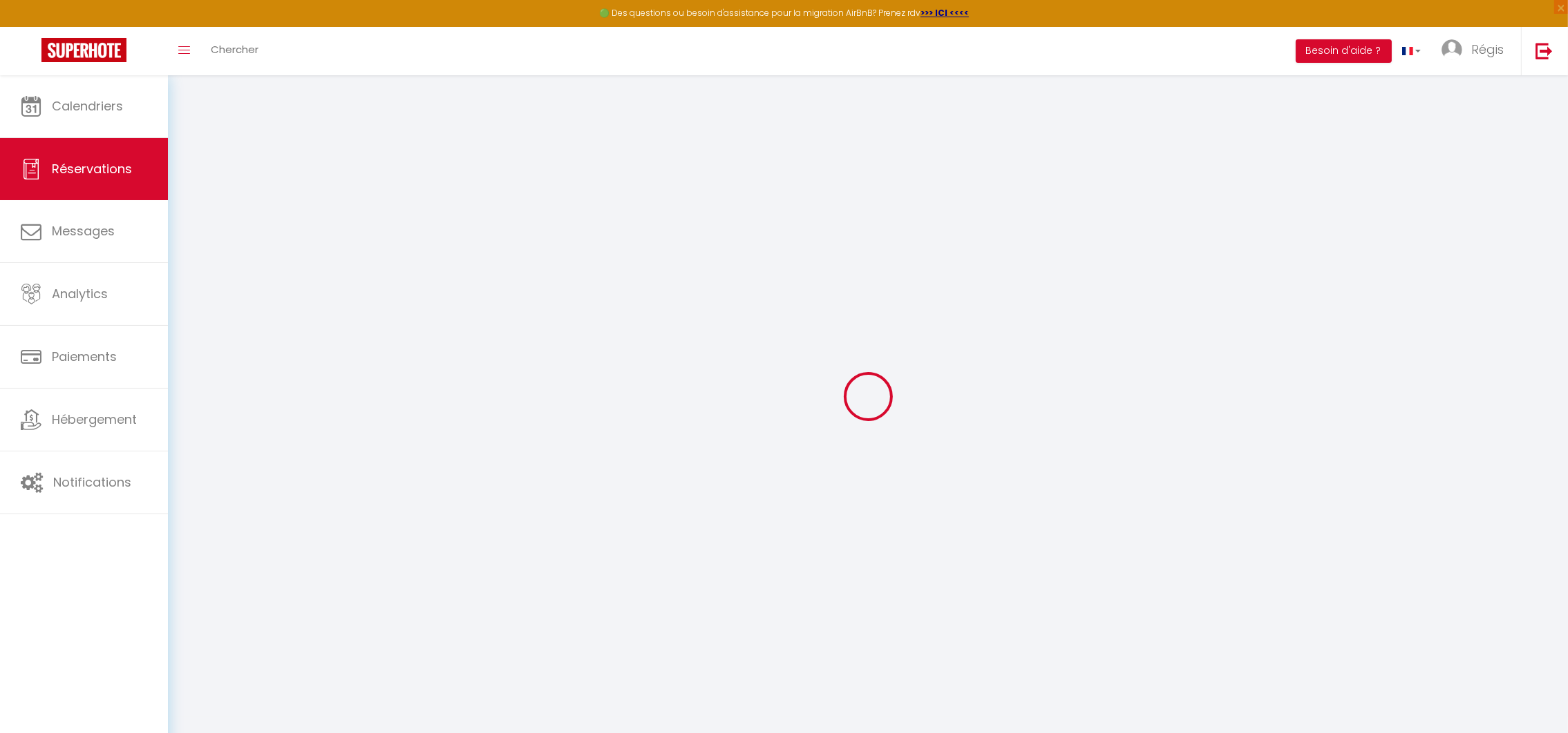
type input "0"
select select
select select "14"
checkbox input "false"
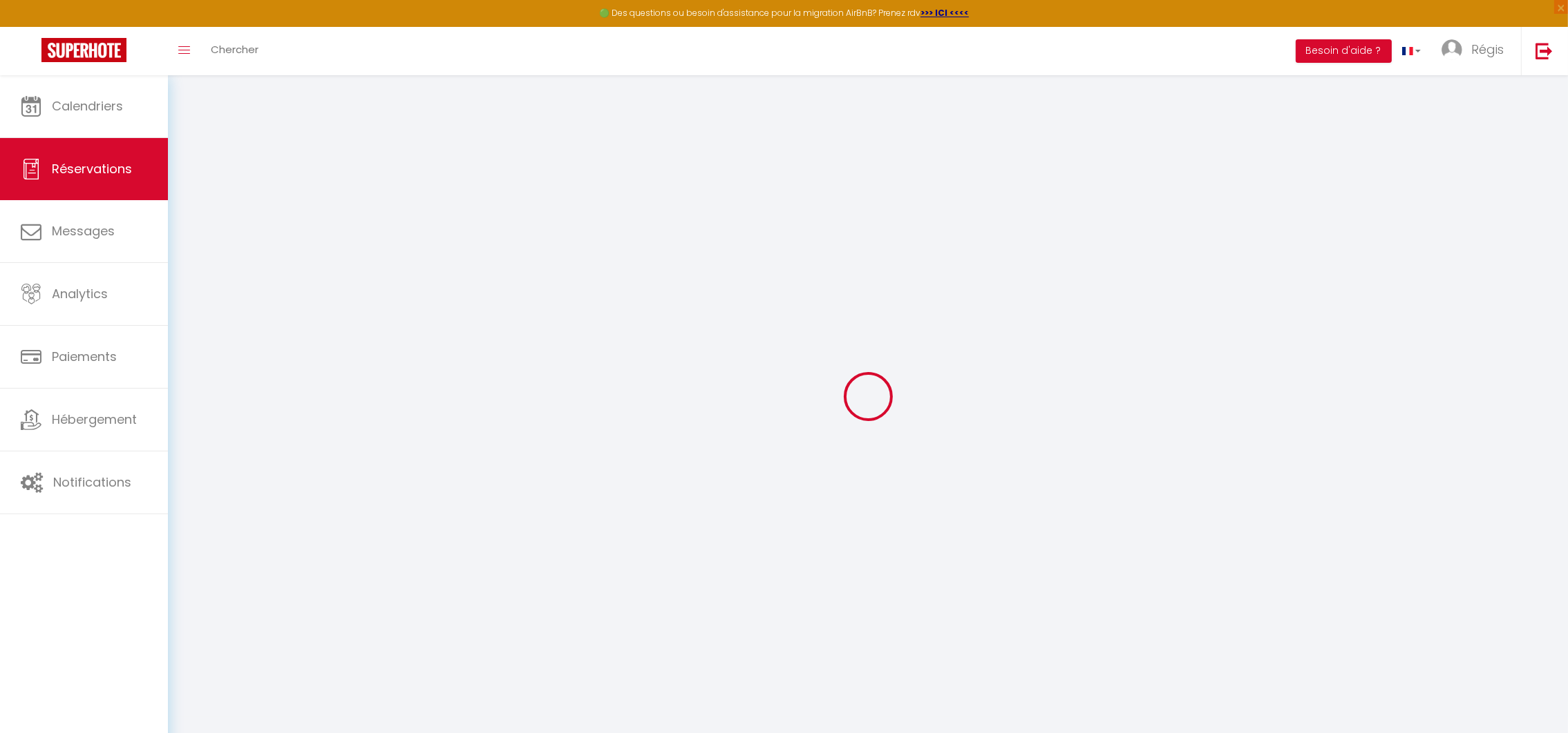
select select
checkbox input "false"
select select
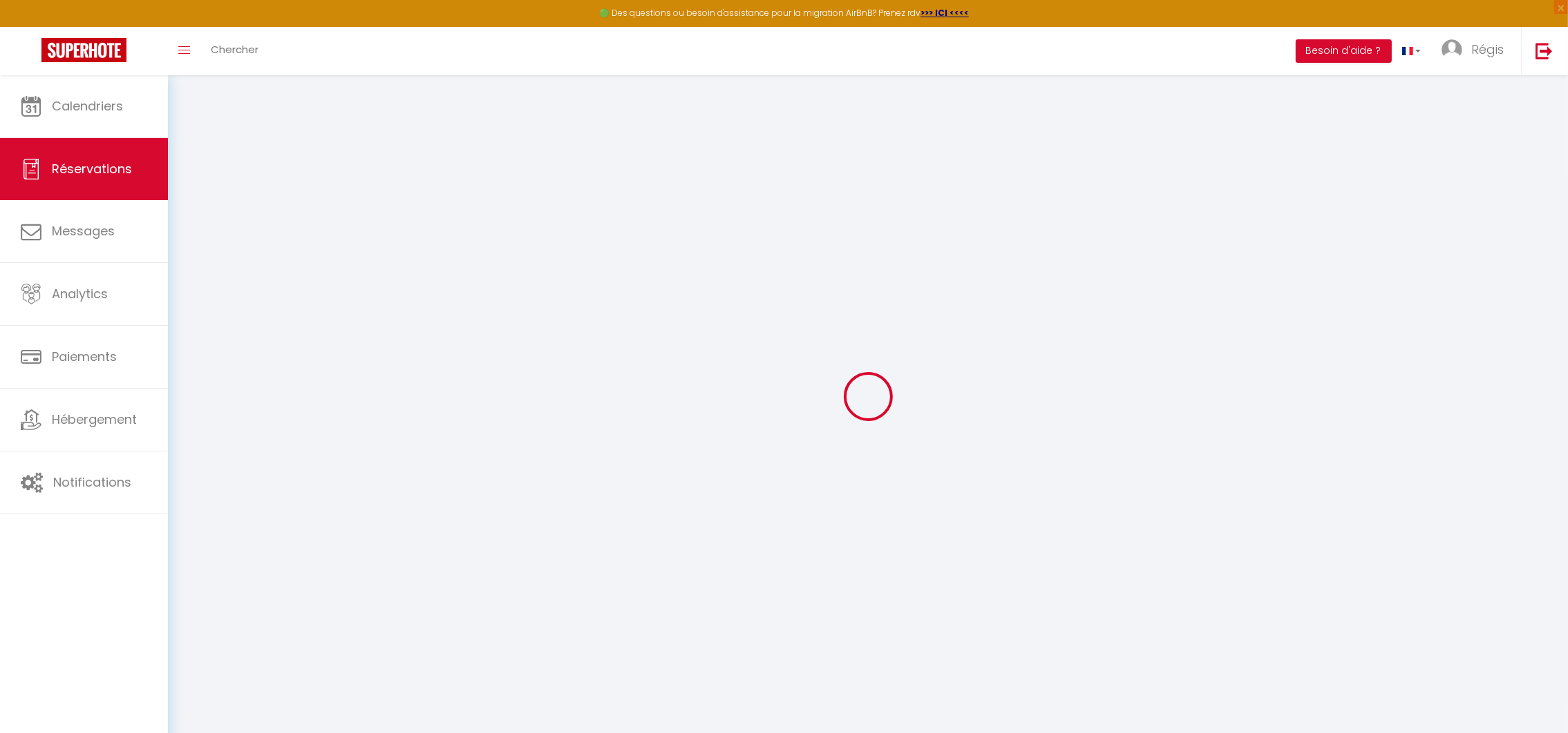
checkbox input "false"
type textarea "2 Enfant 8 et 12 ans décharge piscine + alorme. à activer ou pas selon les souh…"
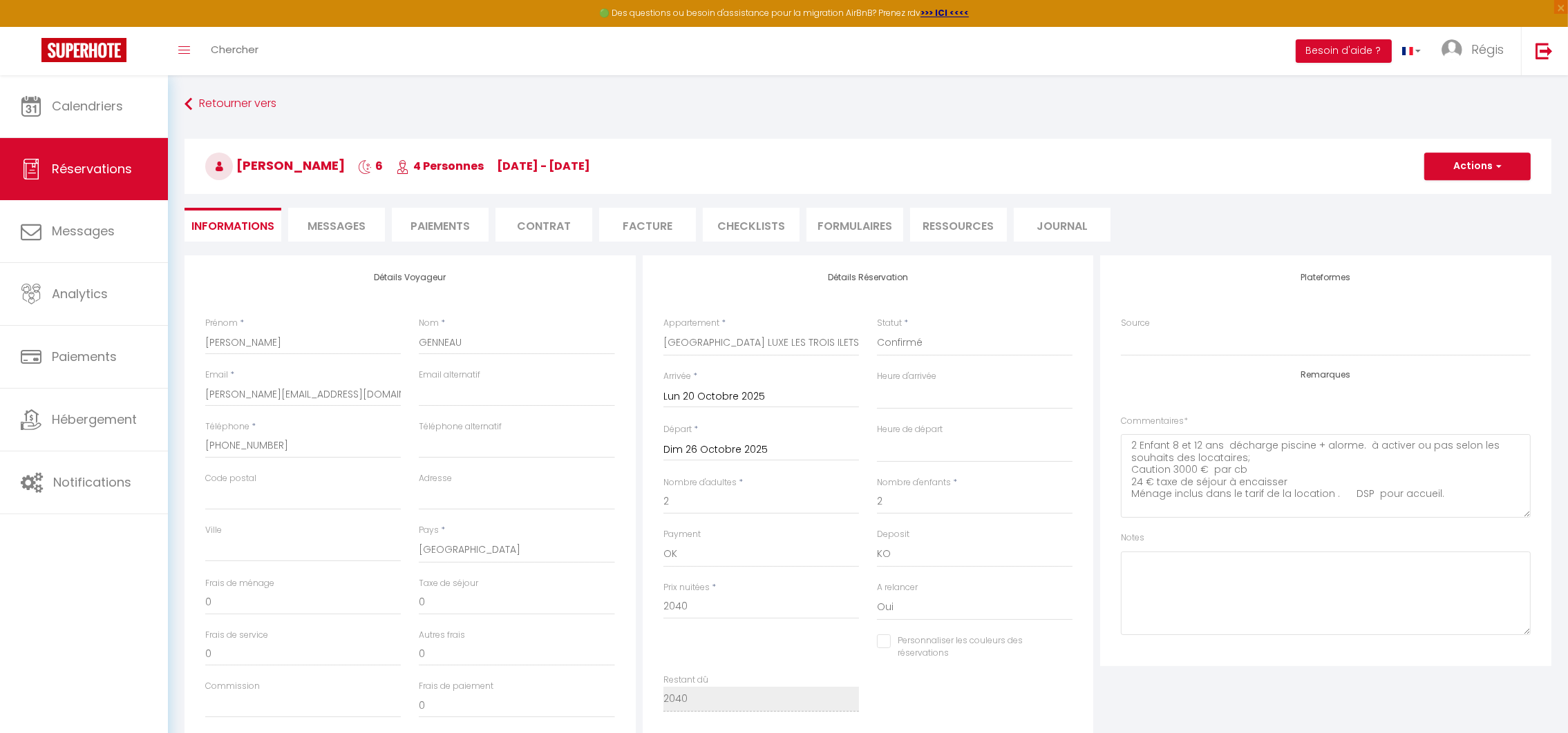
select select
checkbox input "false"
select select
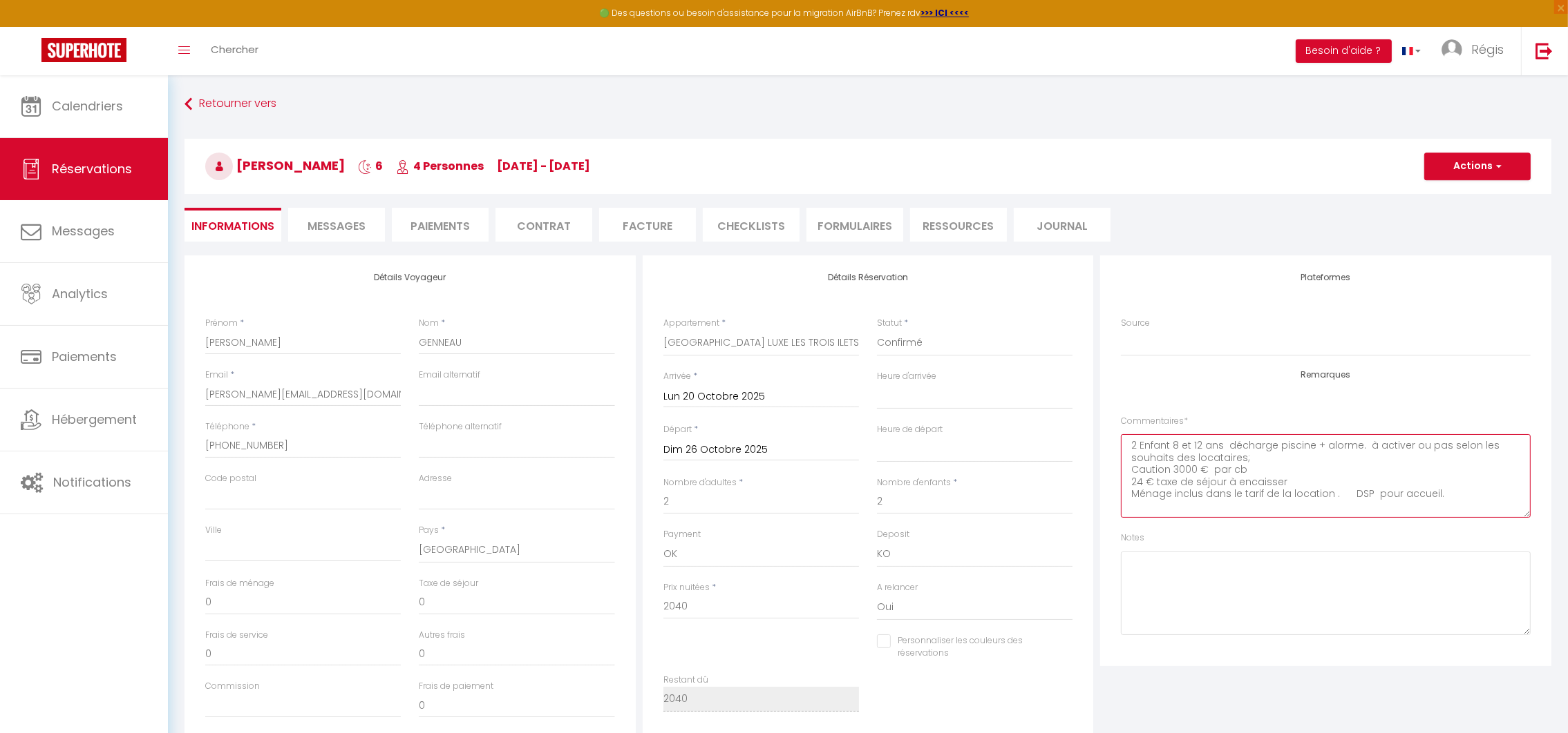
click at [1361, 466] on textarea "2 Enfant 8 et 12 ans décharge piscine + alorme. à activer ou pas selon les souh…" at bounding box center [1325, 476] width 410 height 84
click at [1471, 486] on textarea "2 Enfant 8 et 12 ans décharge piscine + alorme. à activer ou pas selon les souh…" at bounding box center [1325, 476] width 410 height 84
click at [1444, 485] on textarea "2 Enfant 8 et 12 ans décharge piscine + alorme. à activer ou pas selon les souh…" at bounding box center [1325, 476] width 410 height 84
click at [1454, 494] on textarea "2 Enfant 8 et 12 ans décharge piscine + alorme. à activer ou pas selon les souh…" at bounding box center [1325, 476] width 410 height 84
click at [1456, 170] on button "Actions" at bounding box center [1477, 166] width 106 height 28
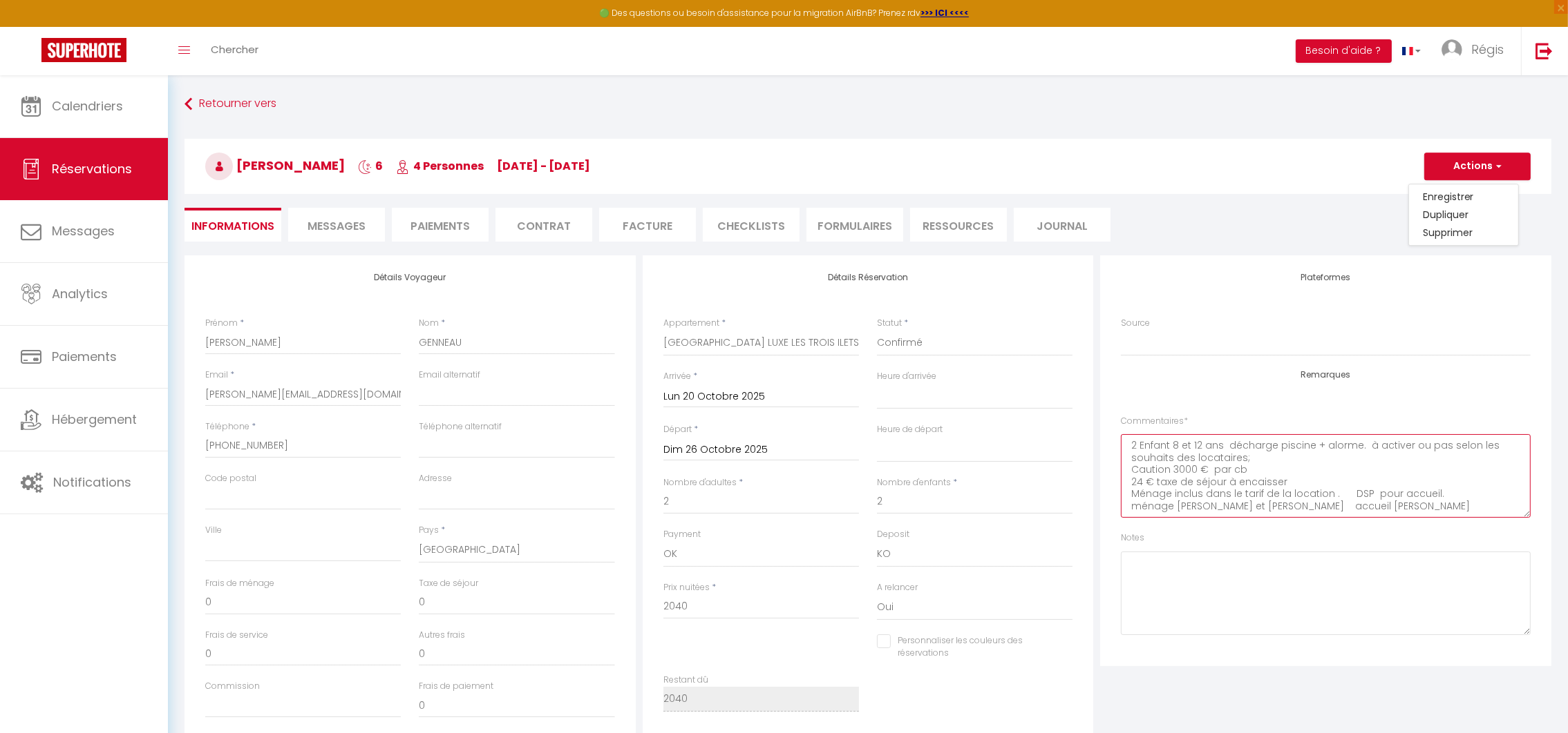
click at [1359, 490] on textarea "2 Enfant 8 et 12 ans décharge piscine + alorme. à activer ou pas selon les souh…" at bounding box center [1325, 476] width 410 height 84
click at [1336, 499] on textarea "2 Enfant 8 et 12 ans décharge piscine + alorme. à activer ou pas selon les souh…" at bounding box center [1325, 476] width 410 height 84
click at [1370, 497] on textarea "2 Enfant 8 et 12 ans décharge piscine + alorme. à activer ou pas selon les souh…" at bounding box center [1325, 476] width 410 height 84
click at [1379, 520] on div "Remarques Commentaires * 2 Enfant 8 et 12 ans décharge piscine + alorme. à acti…" at bounding box center [1325, 502] width 410 height 265
click at [1361, 499] on textarea "2 Enfant 8 et 12 ans décharge piscine + alorme. à activer ou pas selon les souh…" at bounding box center [1325, 476] width 410 height 84
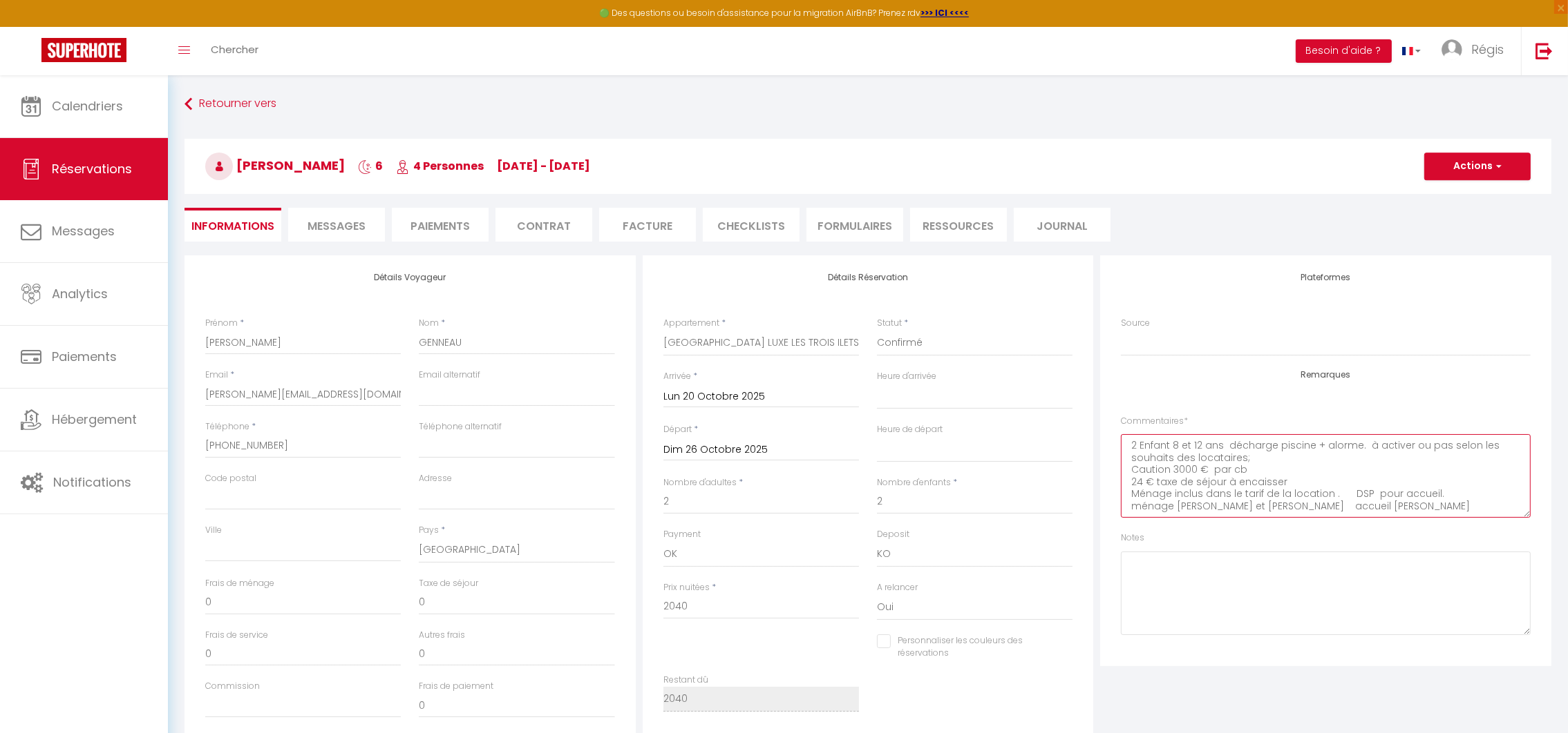
click at [1350, 508] on textarea "2 Enfant 8 et 12 ans décharge piscine + alorme. à activer ou pas selon les souh…" at bounding box center [1325, 476] width 410 height 84
click at [1446, 494] on textarea "2 Enfant 8 et 12 ans décharge piscine + alorme. à activer ou pas selon les souh…" at bounding box center [1325, 476] width 410 height 84
click at [1438, 491] on textarea "2 Enfant 8 et 12 ans décharge piscine + alorme. à activer ou pas selon les souh…" at bounding box center [1325, 476] width 410 height 84
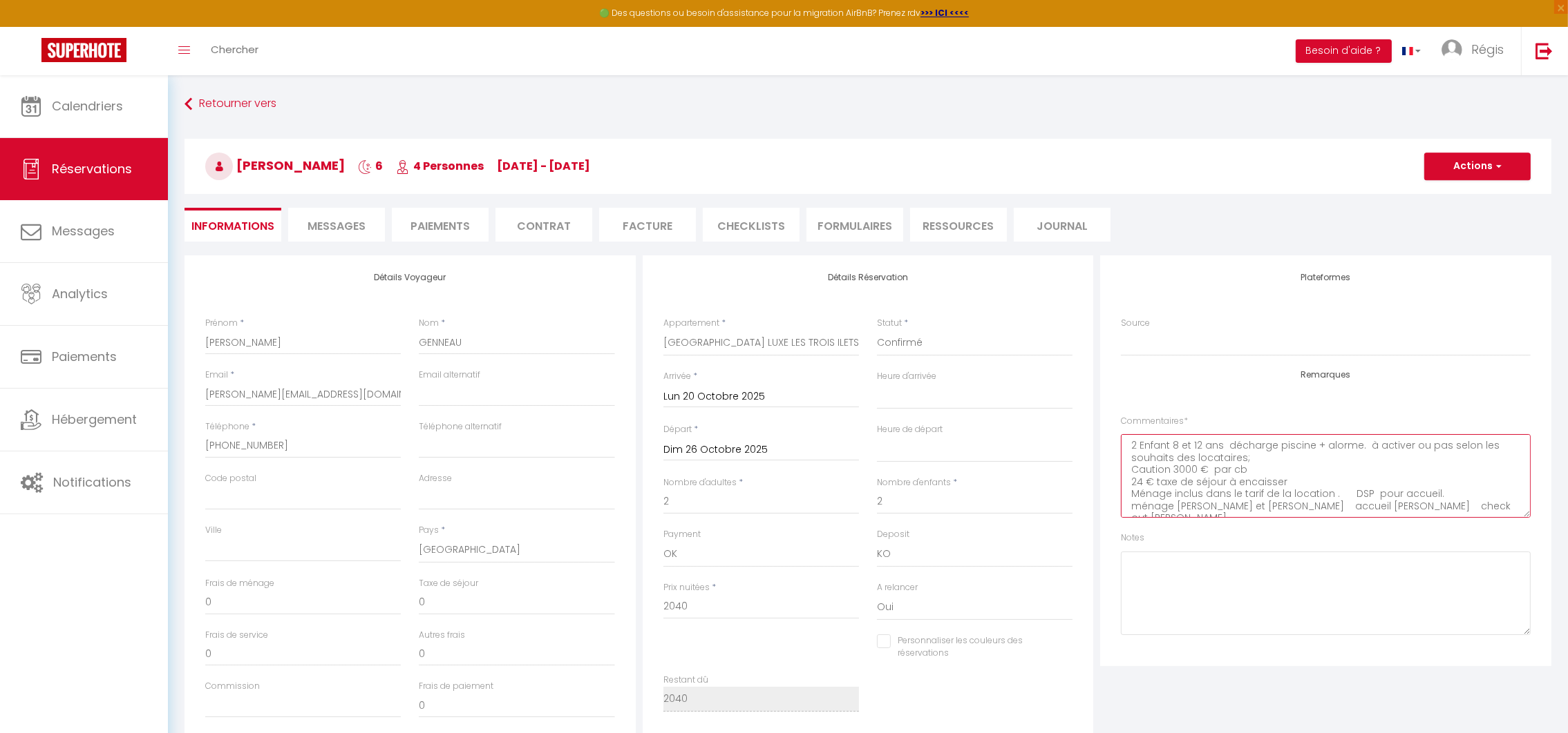
type textarea "2 Enfant 8 et 12 ans décharge piscine + alorme. à activer ou pas selon les souh…"
click at [1462, 167] on button "Actions" at bounding box center [1477, 166] width 106 height 28
click at [1445, 194] on link "Enregistrer" at bounding box center [1463, 197] width 109 height 18
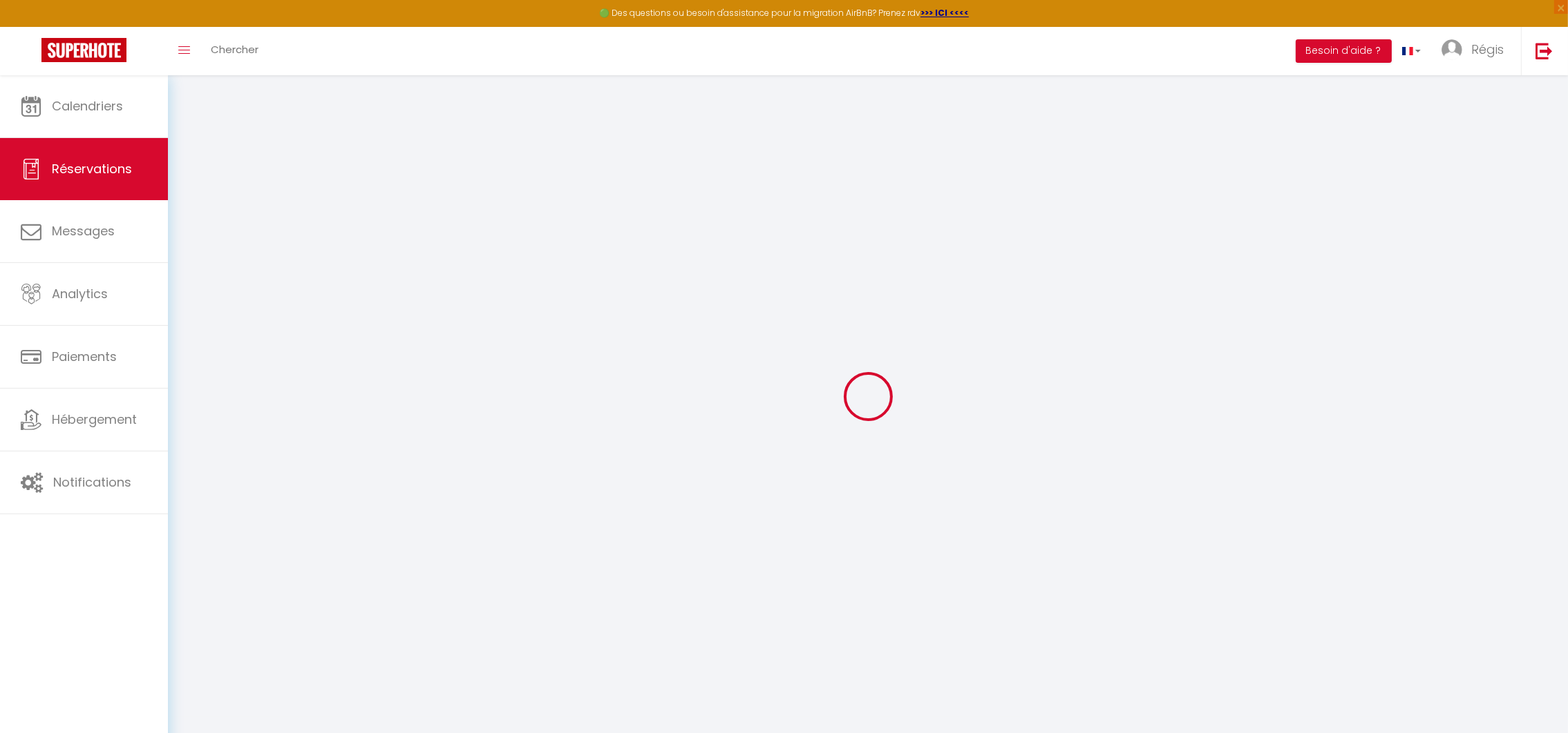
select select "not_cancelled"
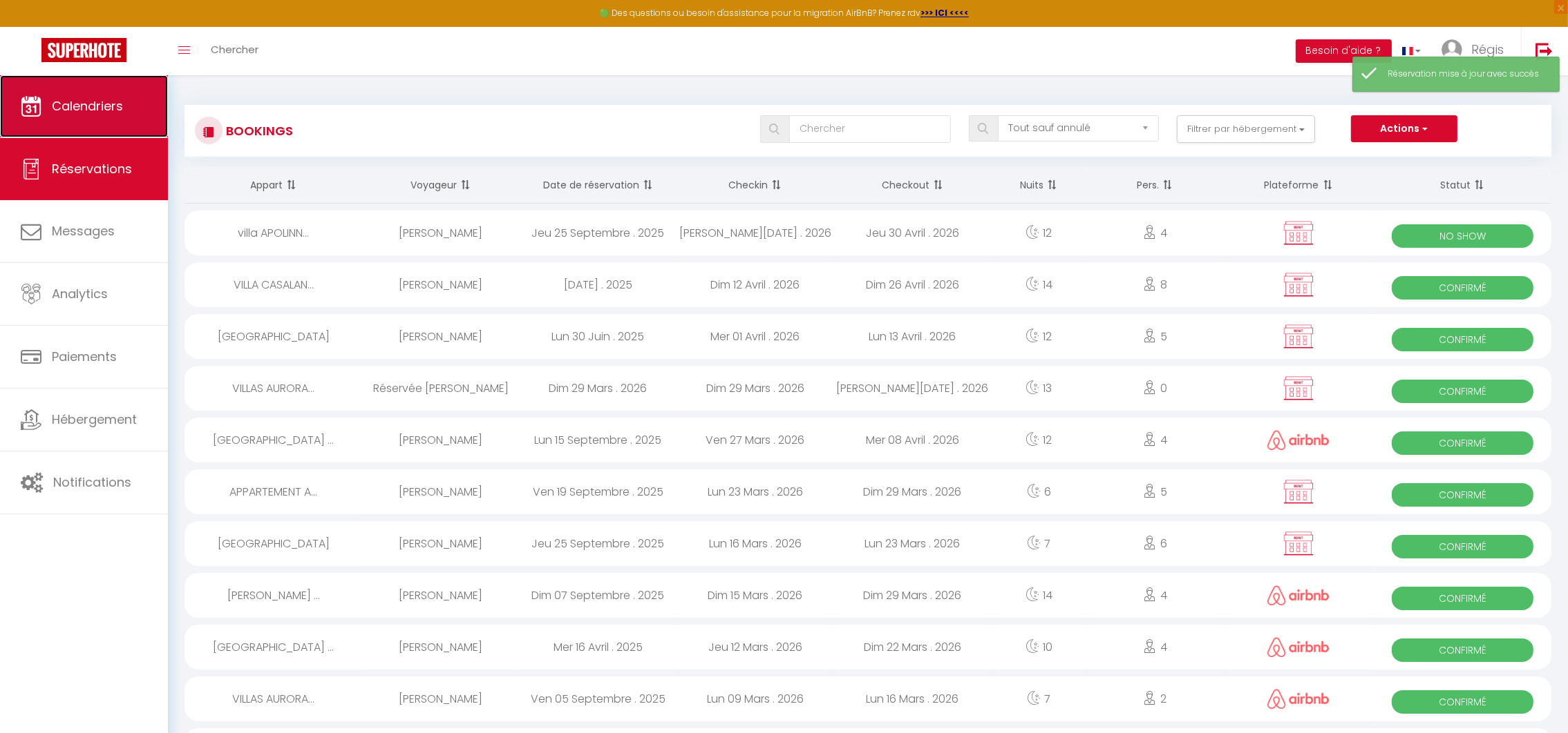
click at [64, 98] on span "Calendriers" at bounding box center [87, 105] width 71 height 17
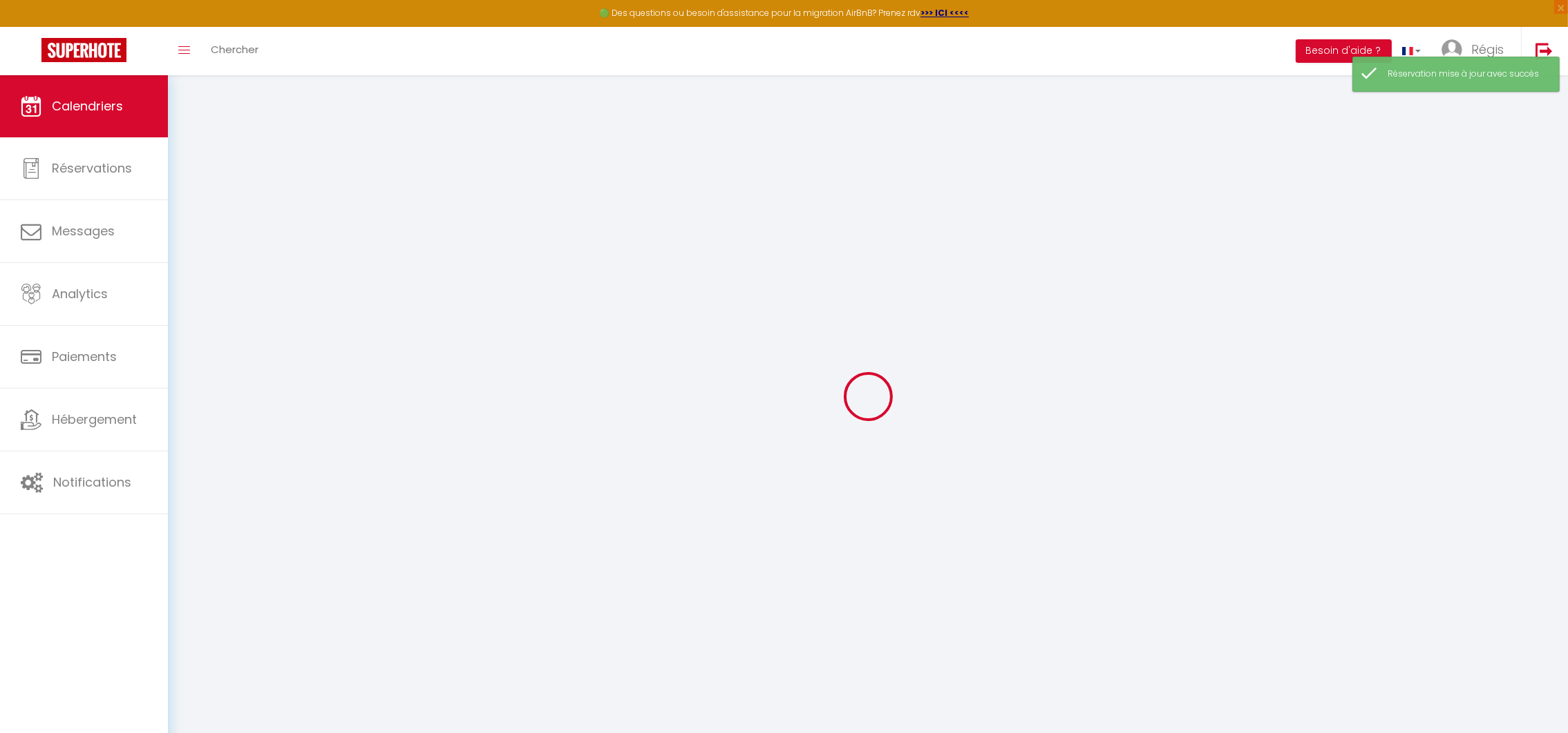
select select
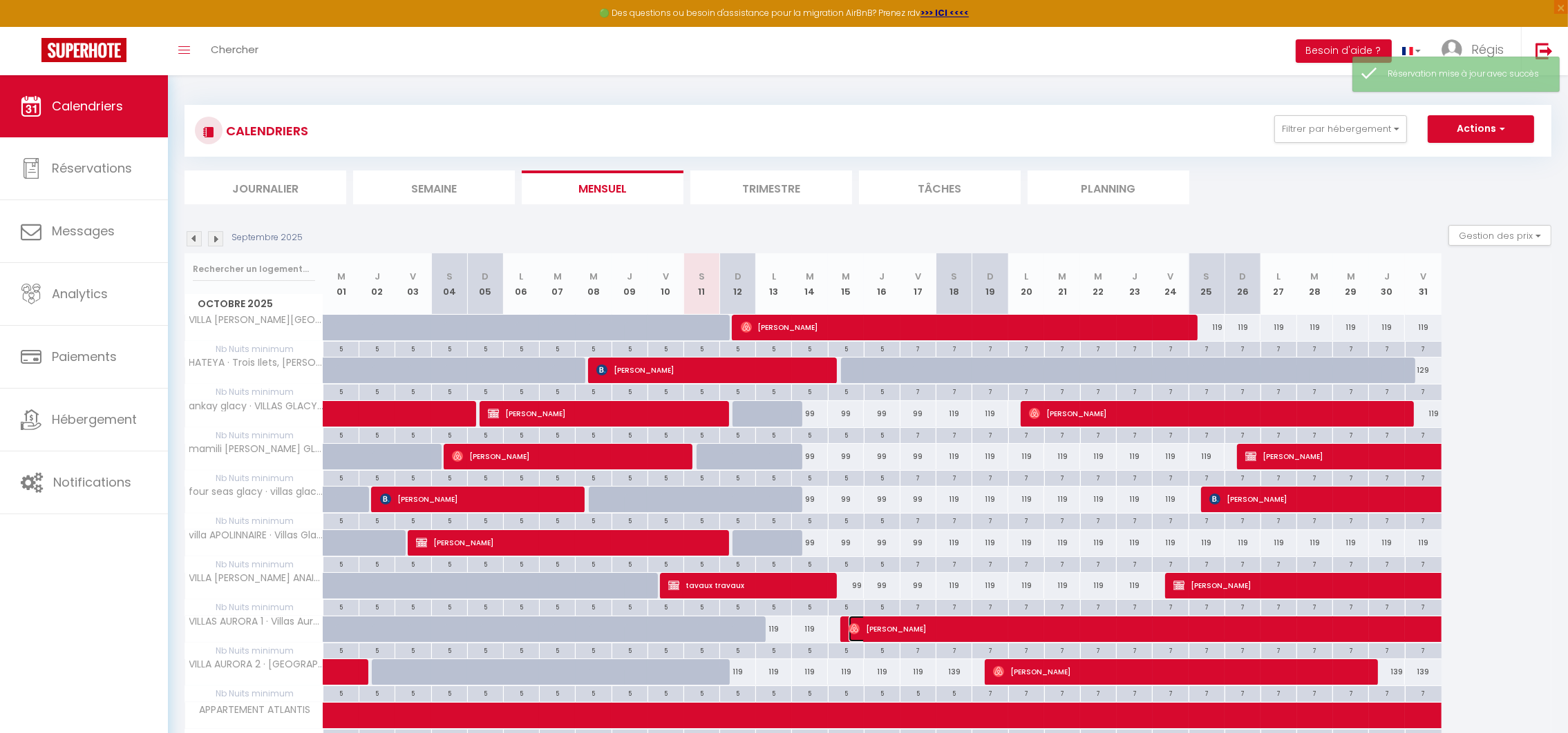
click at [864, 628] on span "[PERSON_NAME]" at bounding box center [1134, 628] width 572 height 26
select select "OK"
select select "0"
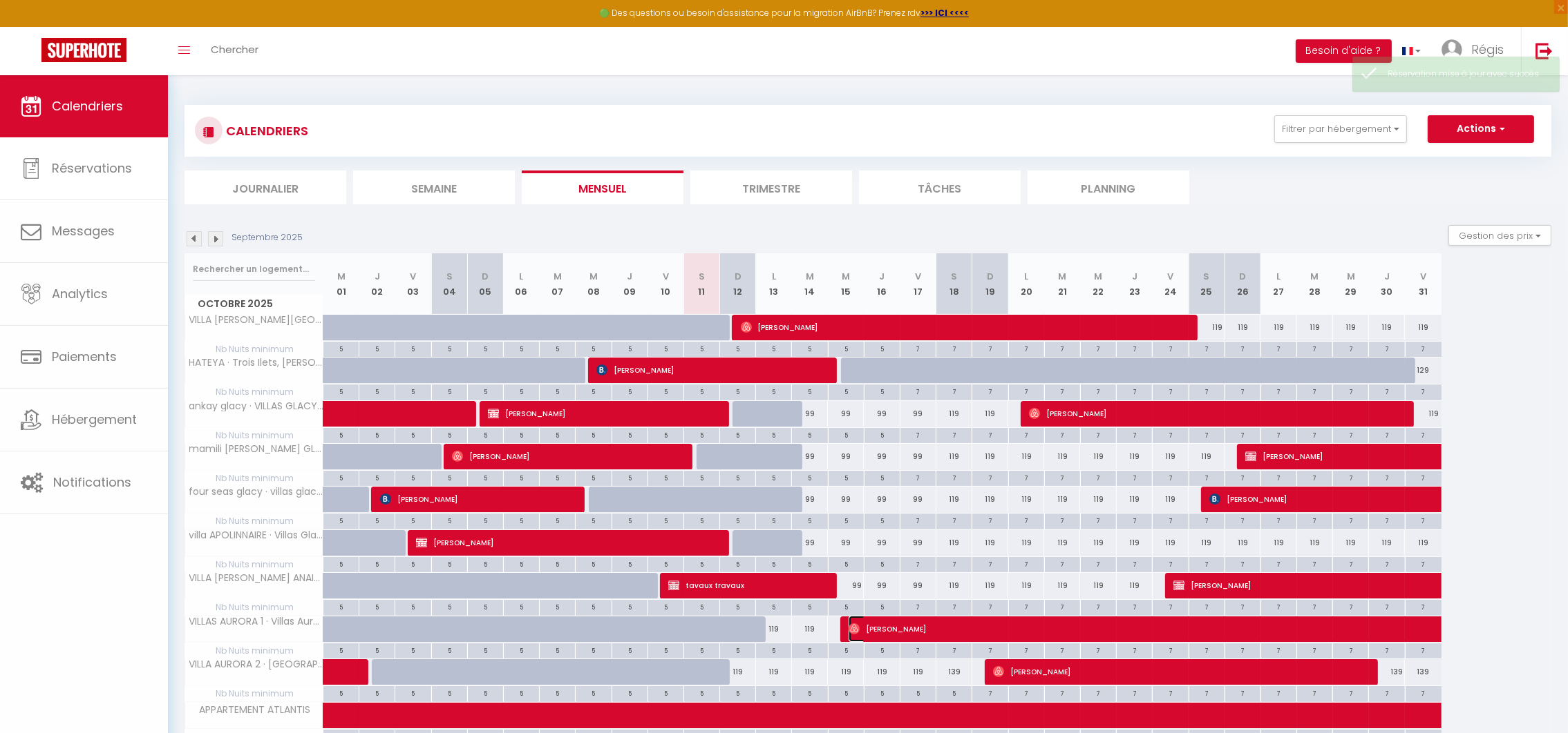
select select "1"
select select
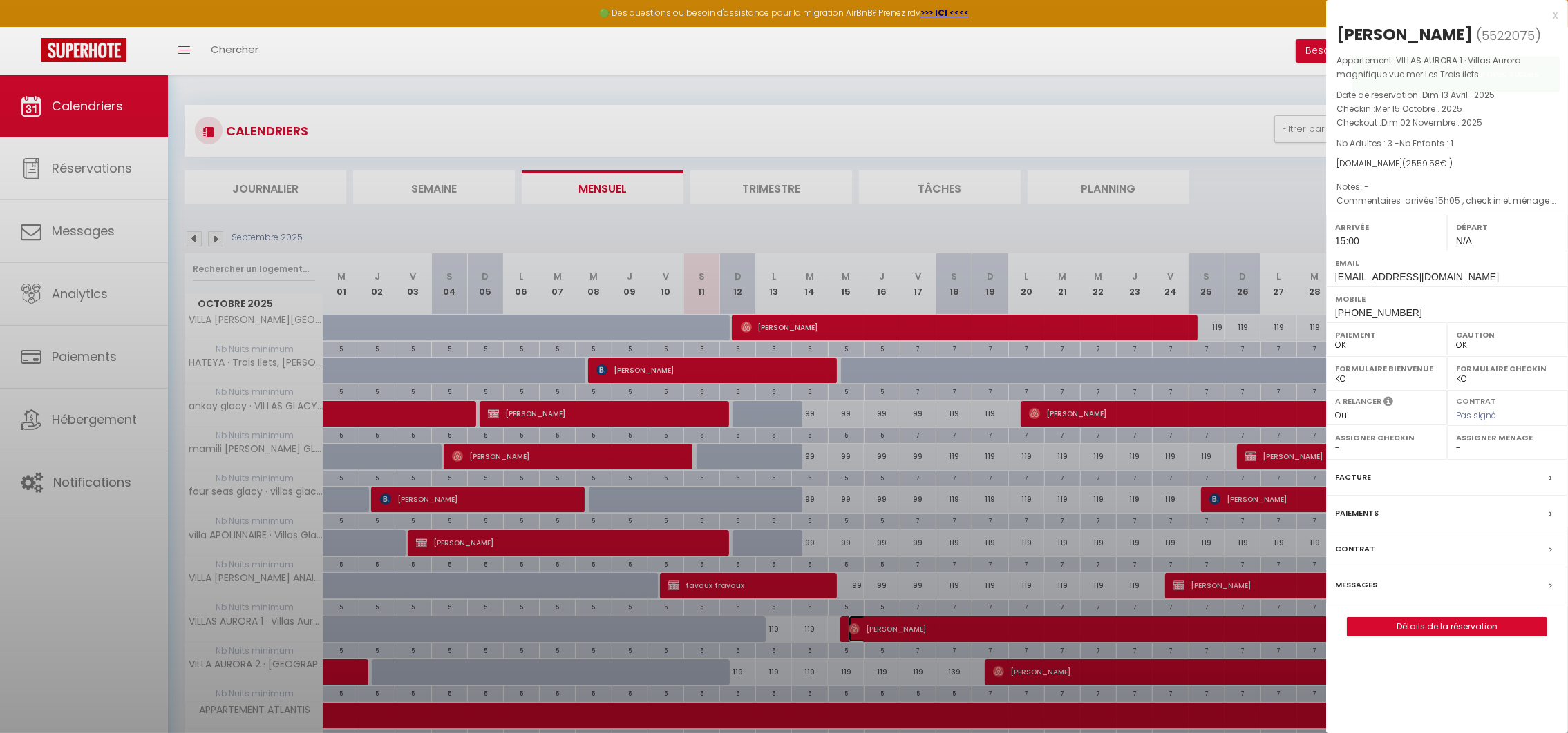
select select "29051"
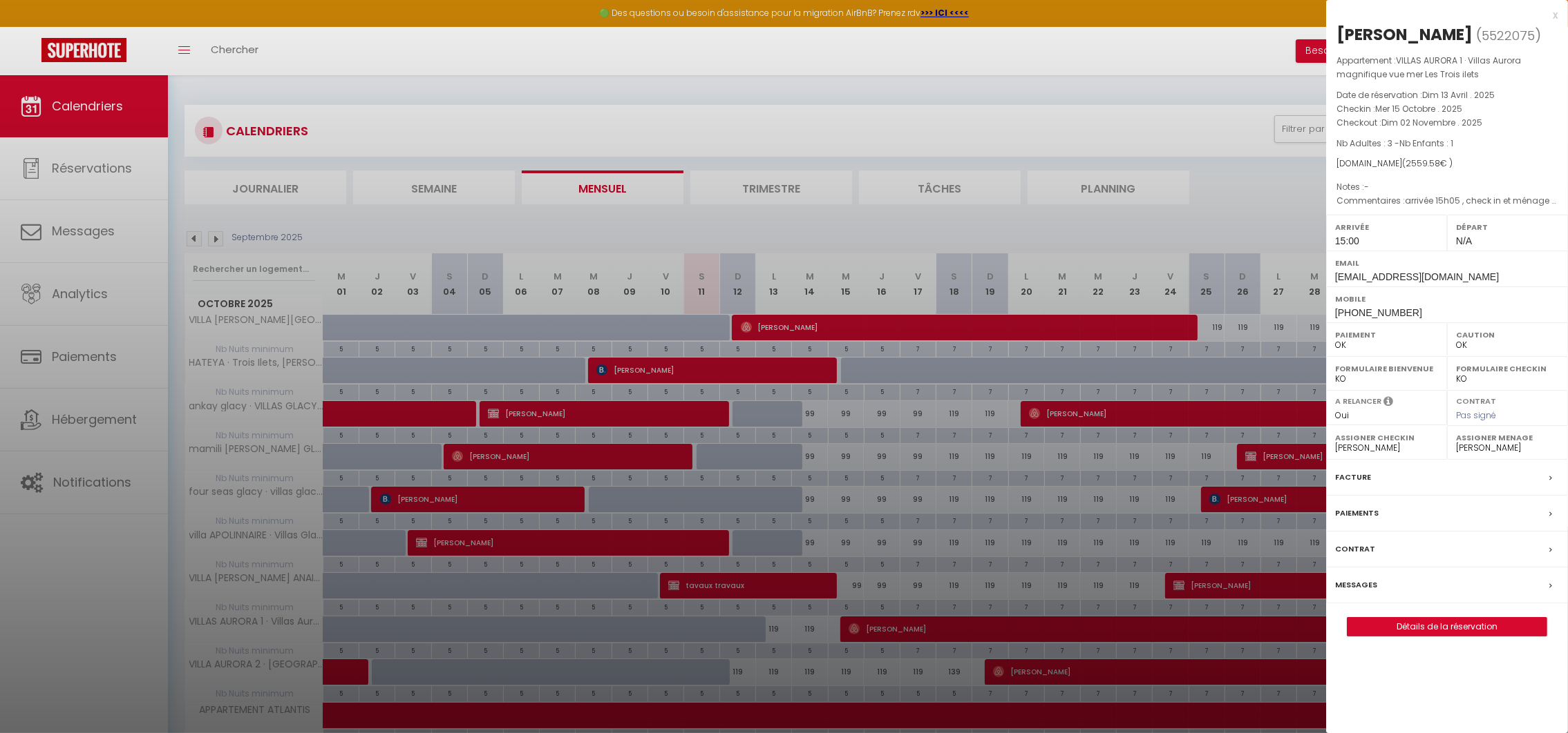
click at [864, 628] on div at bounding box center [784, 366] width 1568 height 733
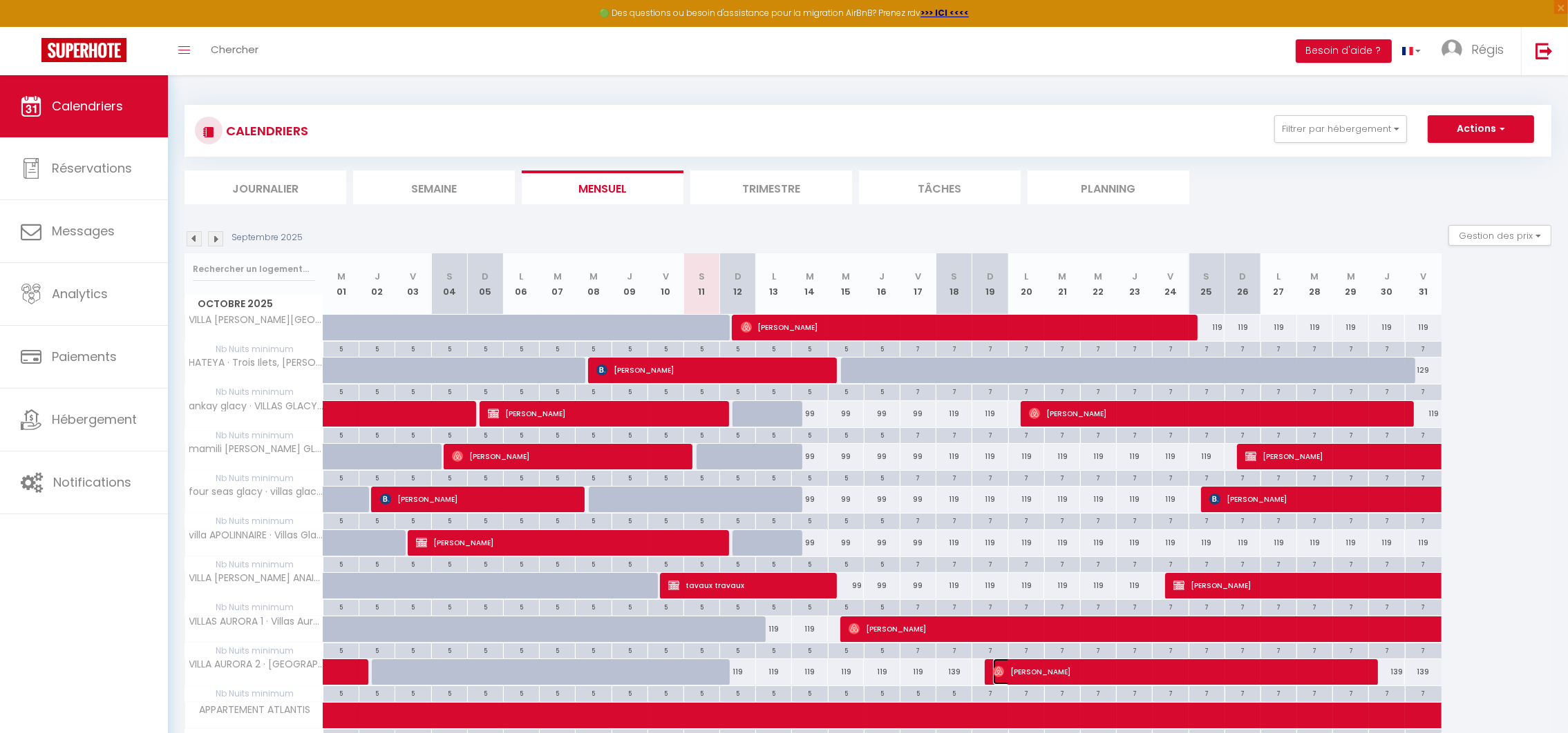
click at [1023, 680] on span "[PERSON_NAME]" at bounding box center [1177, 672] width 371 height 26
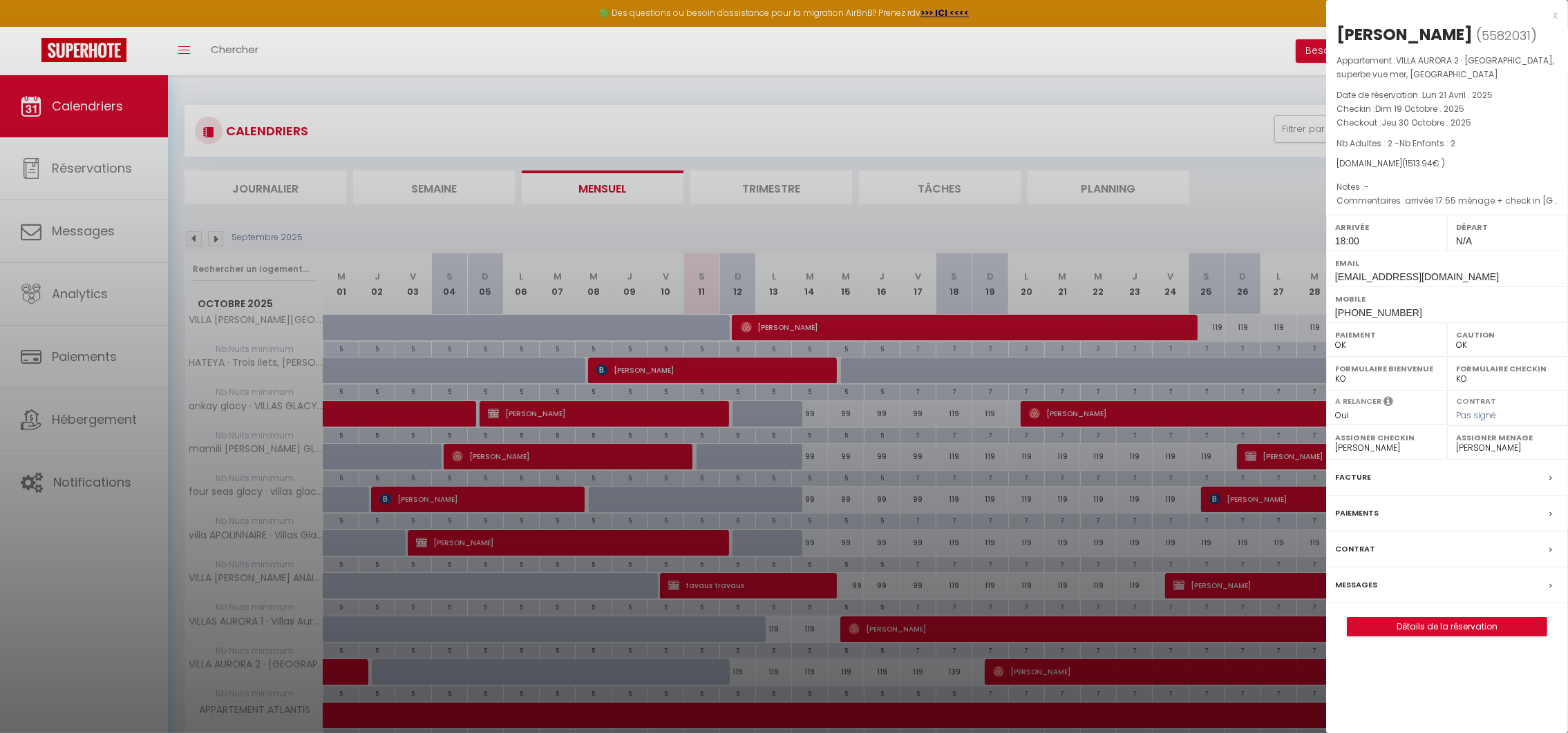
click at [1023, 680] on div at bounding box center [784, 366] width 1568 height 733
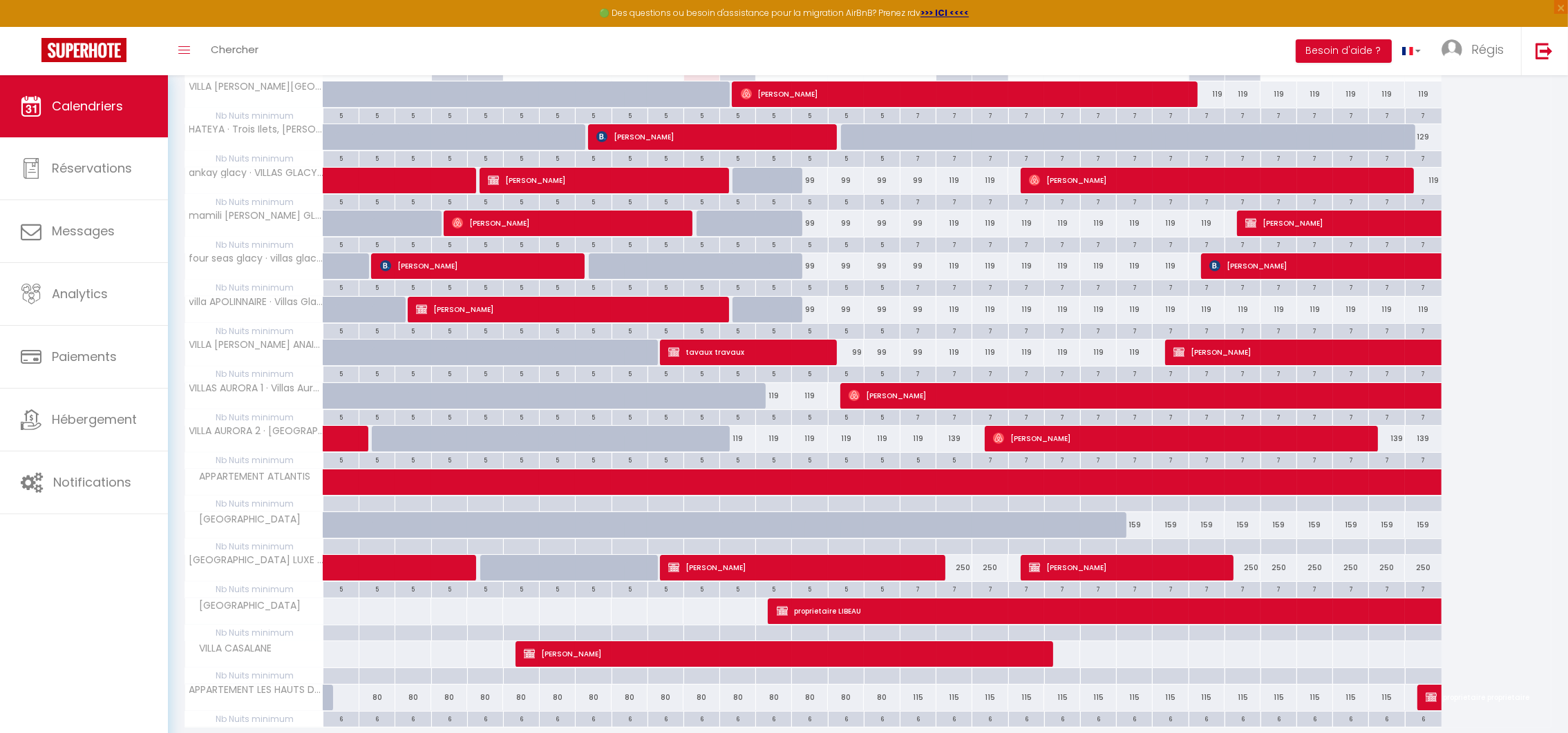
scroll to position [289, 0]
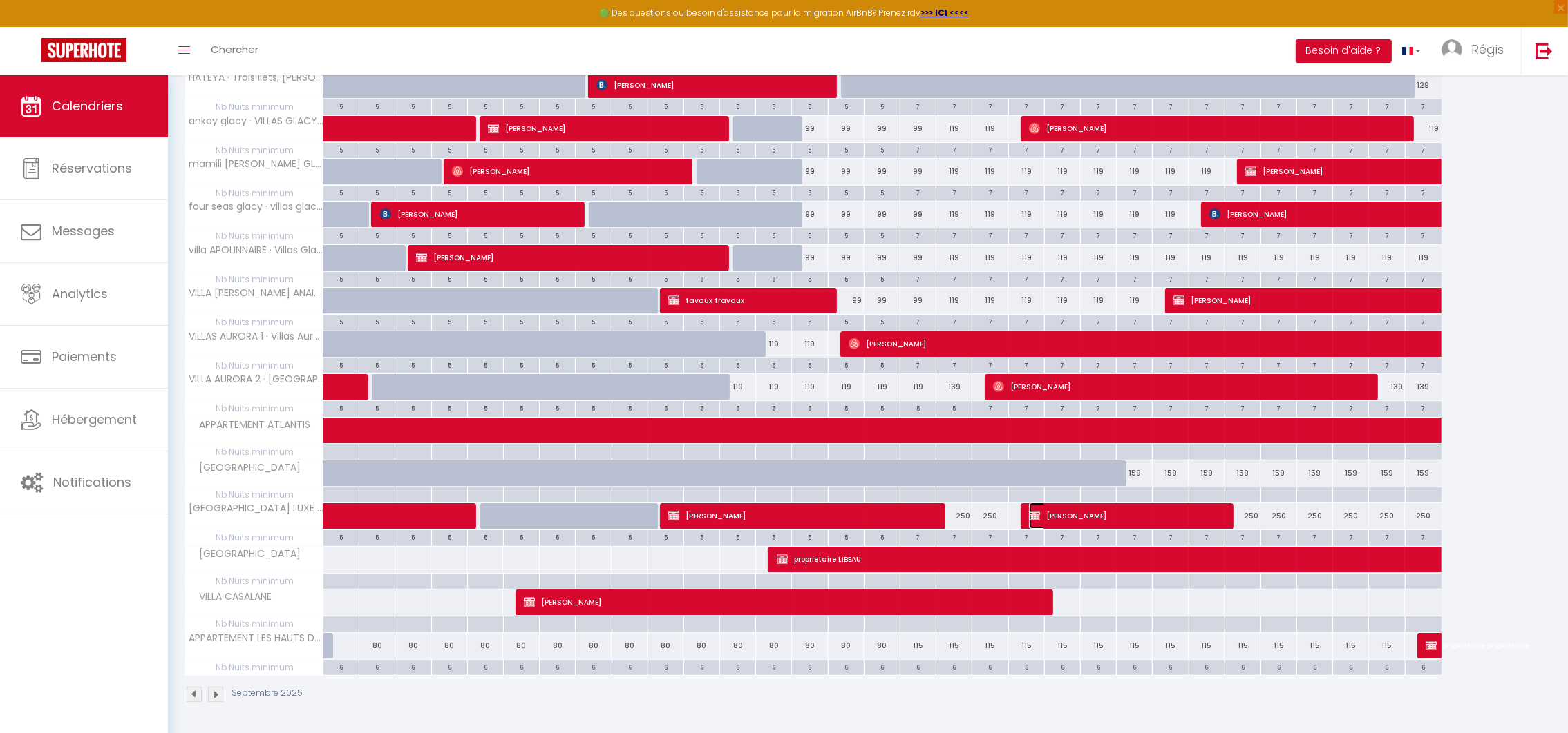
click at [1061, 518] on span "[PERSON_NAME]" at bounding box center [1124, 516] width 191 height 26
select select "KO"
select select "29052"
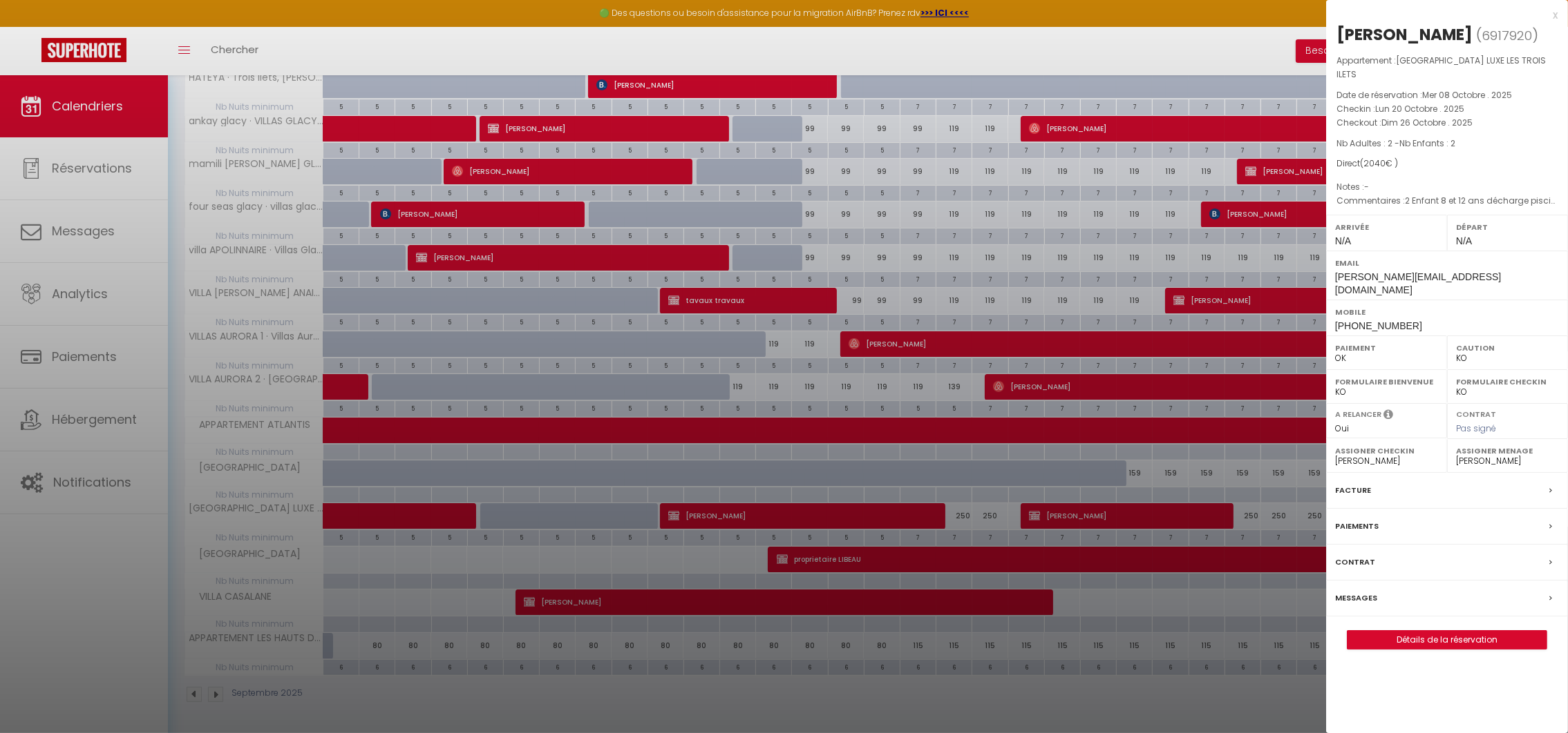
click at [1061, 518] on div at bounding box center [784, 366] width 1568 height 733
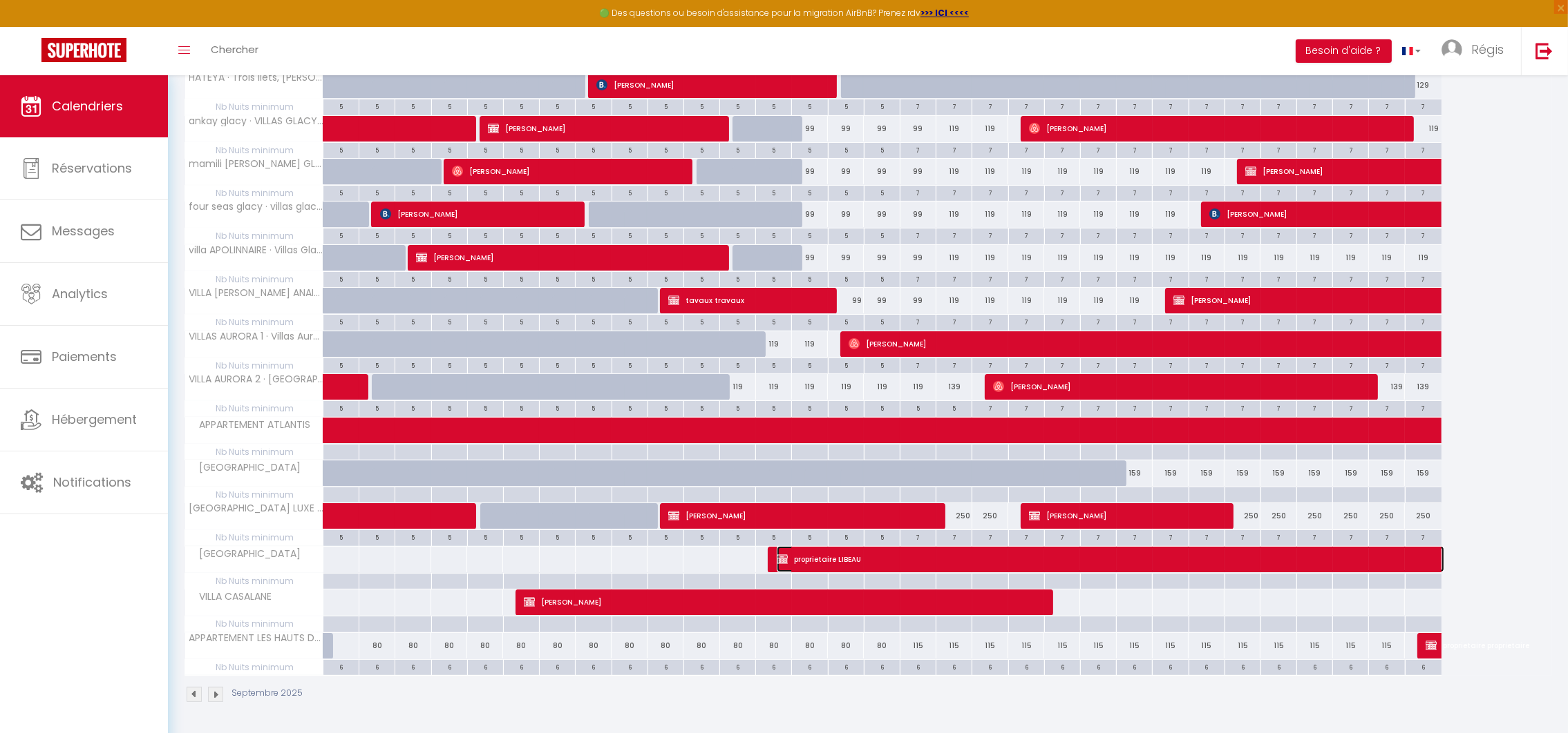
click at [805, 554] on span "proprietaire LIBEAU" at bounding box center [1111, 559] width 668 height 26
select select "30549"
select select "29051"
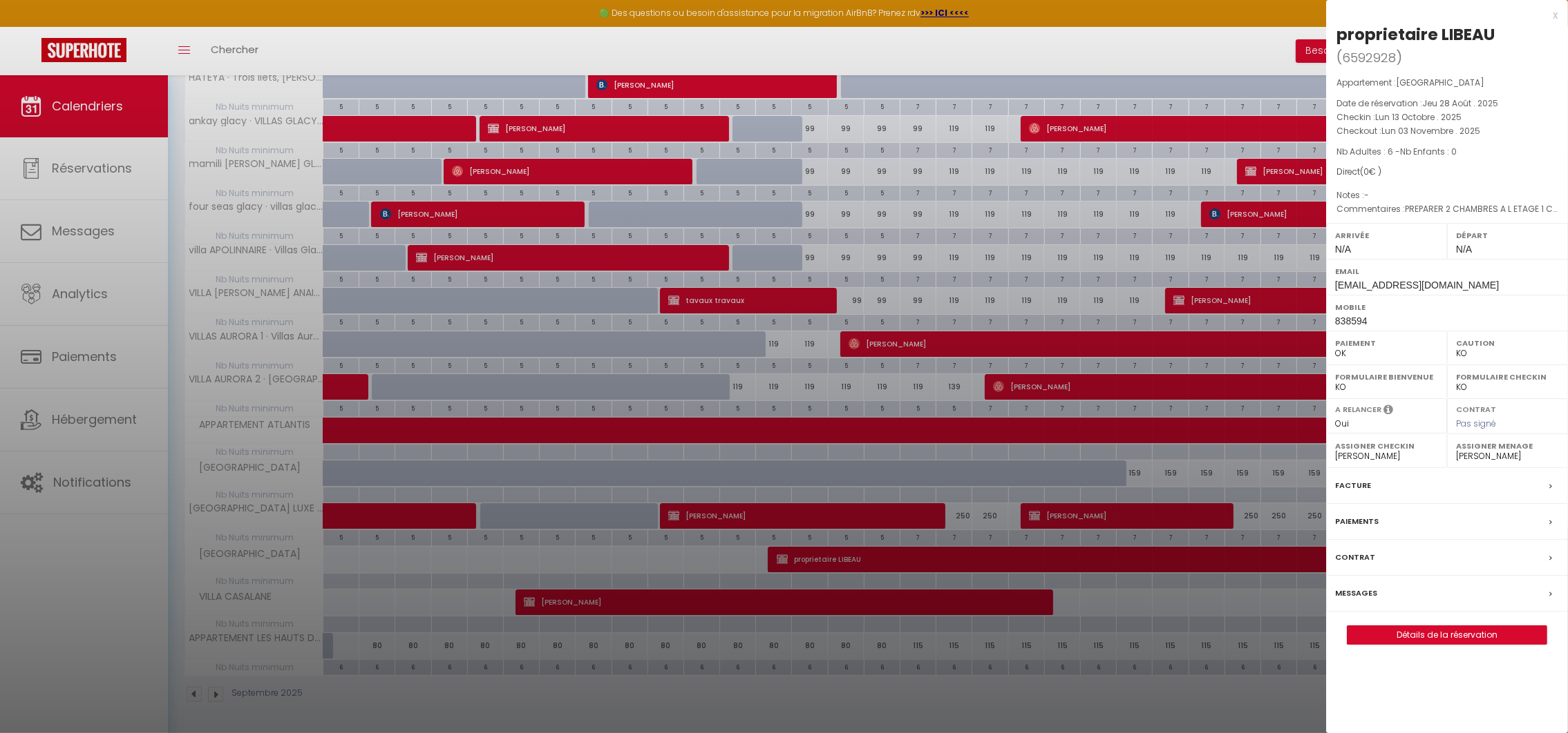
click at [805, 554] on div at bounding box center [784, 366] width 1568 height 733
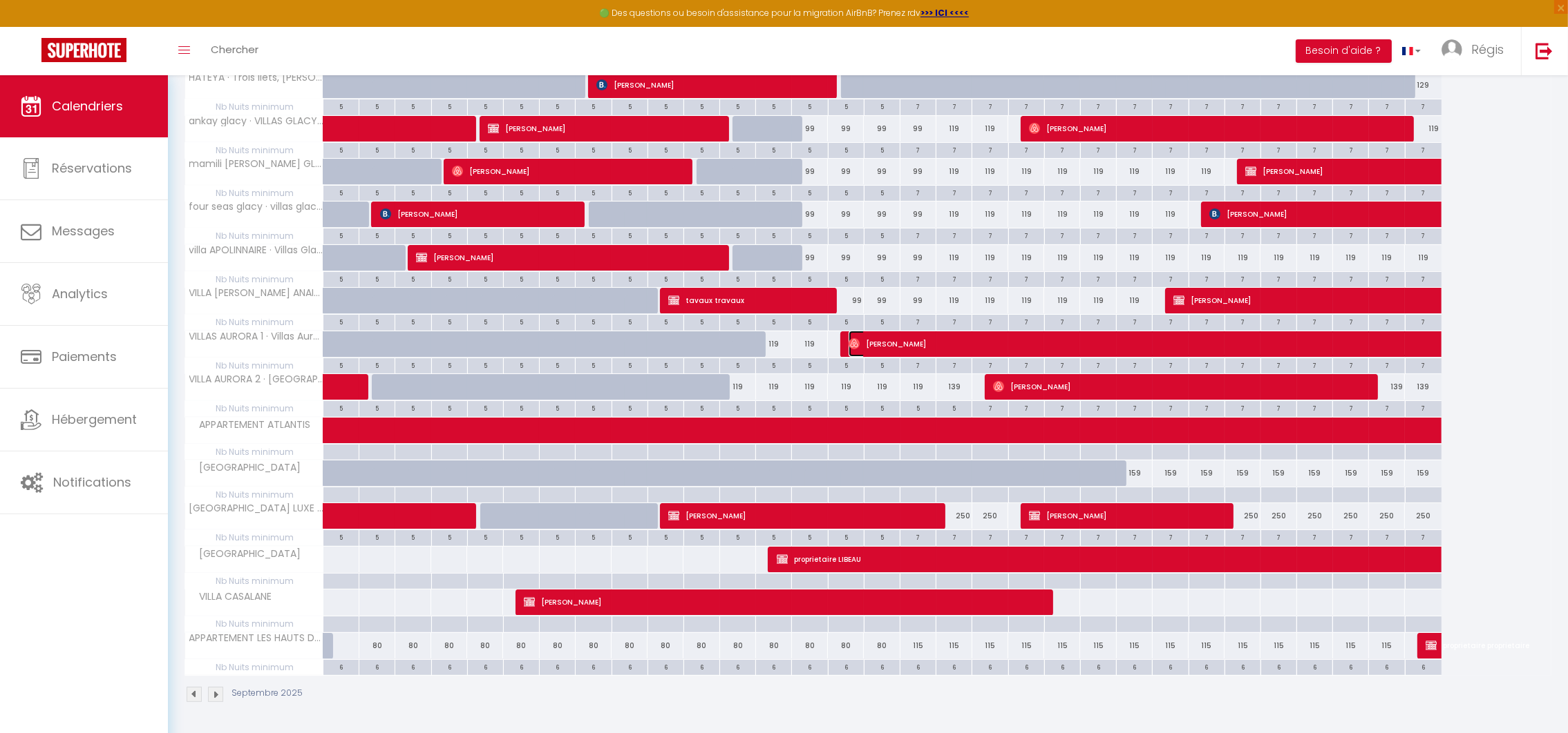
click at [857, 338] on img at bounding box center [853, 344] width 11 height 11
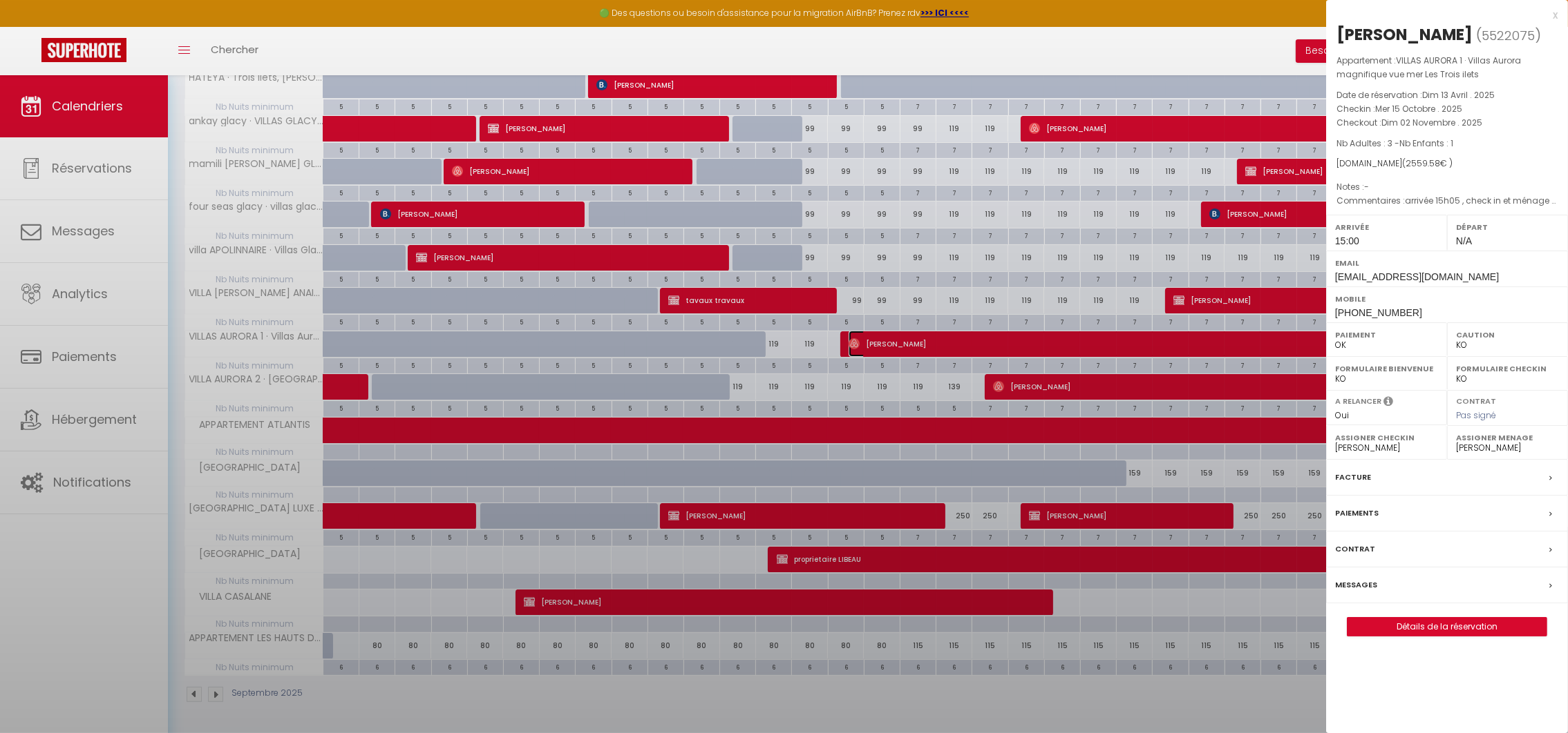
select select "OK"
select select "29051"
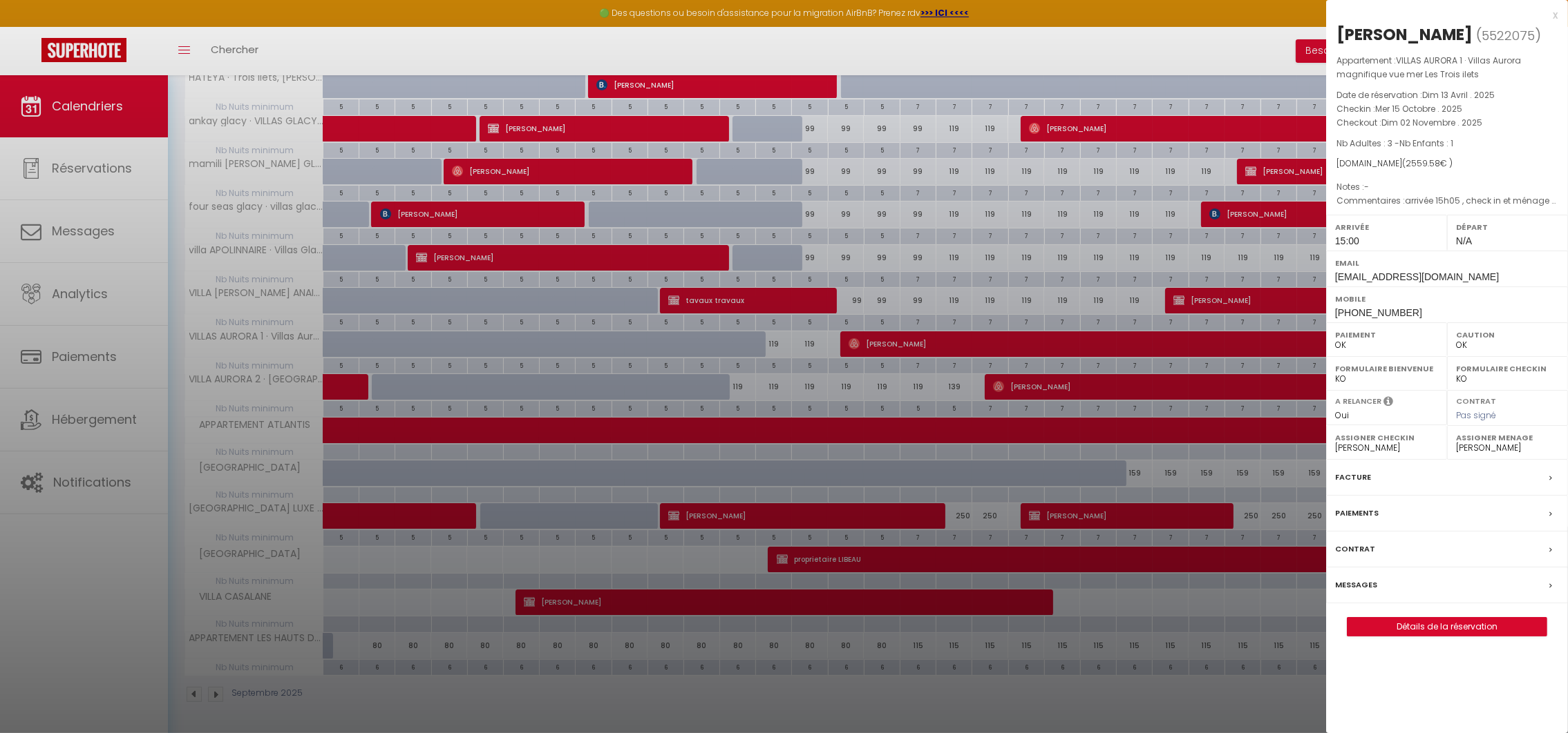
click at [857, 336] on div at bounding box center [784, 366] width 1568 height 733
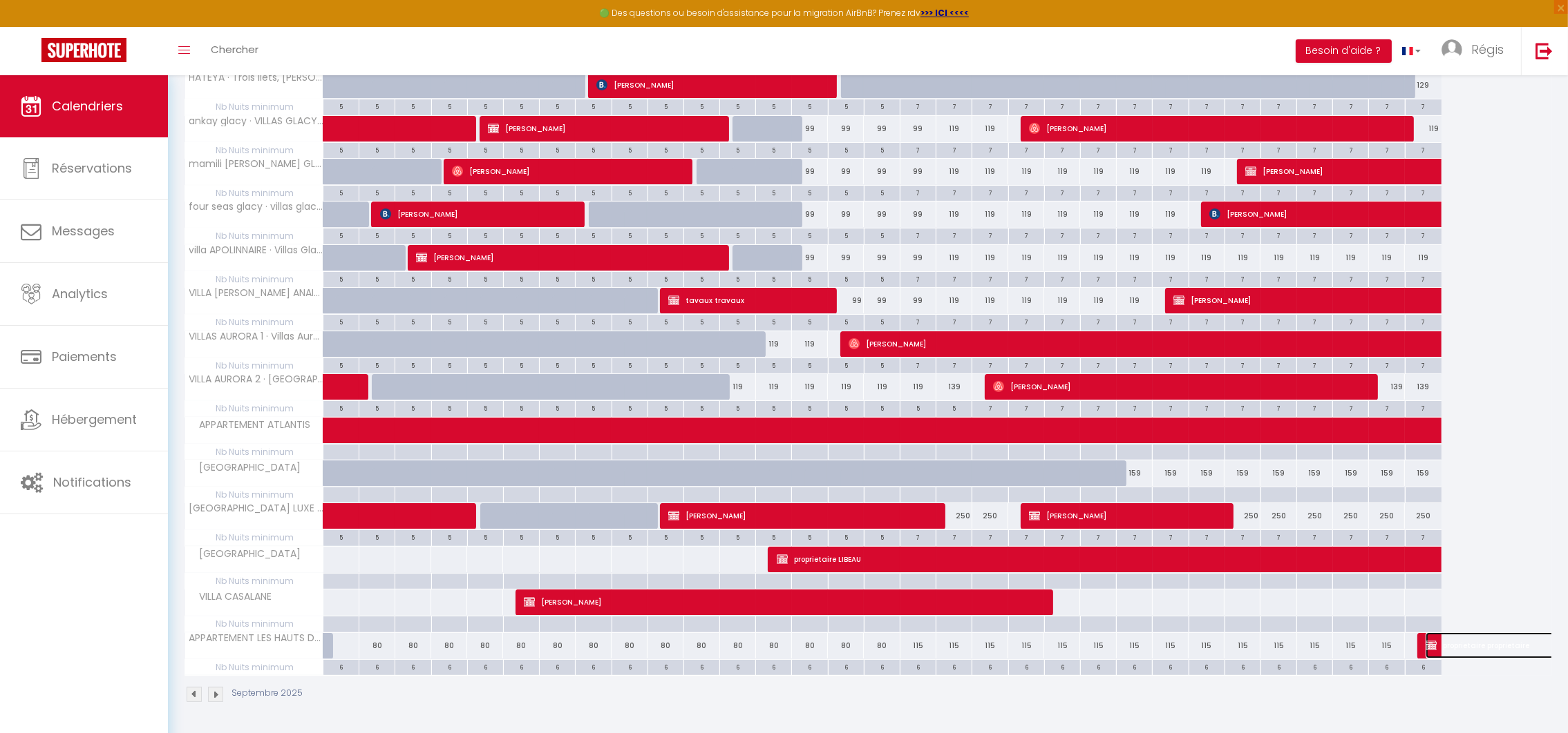
click at [1431, 641] on img at bounding box center [1431, 646] width 11 height 11
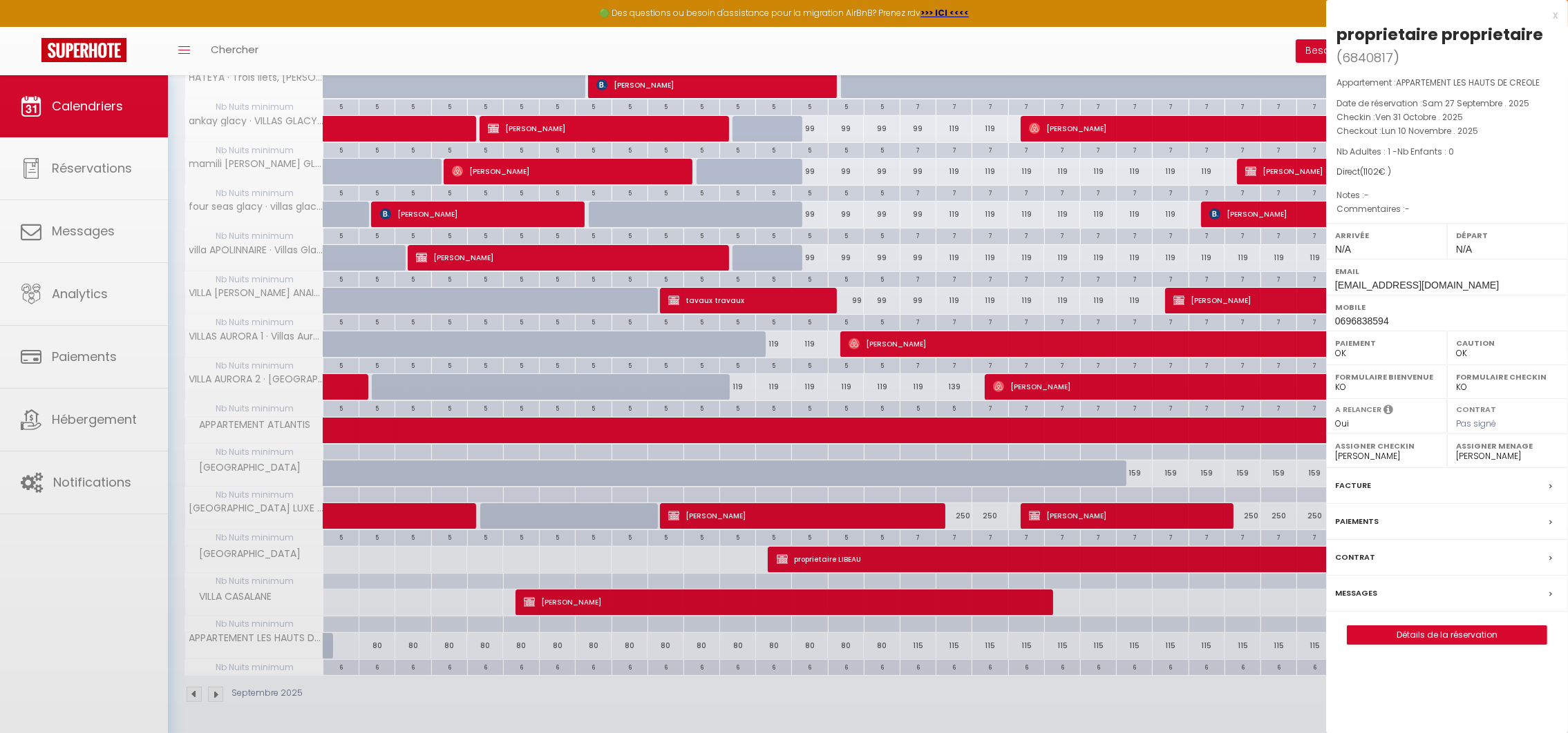
select select "KO"
select select
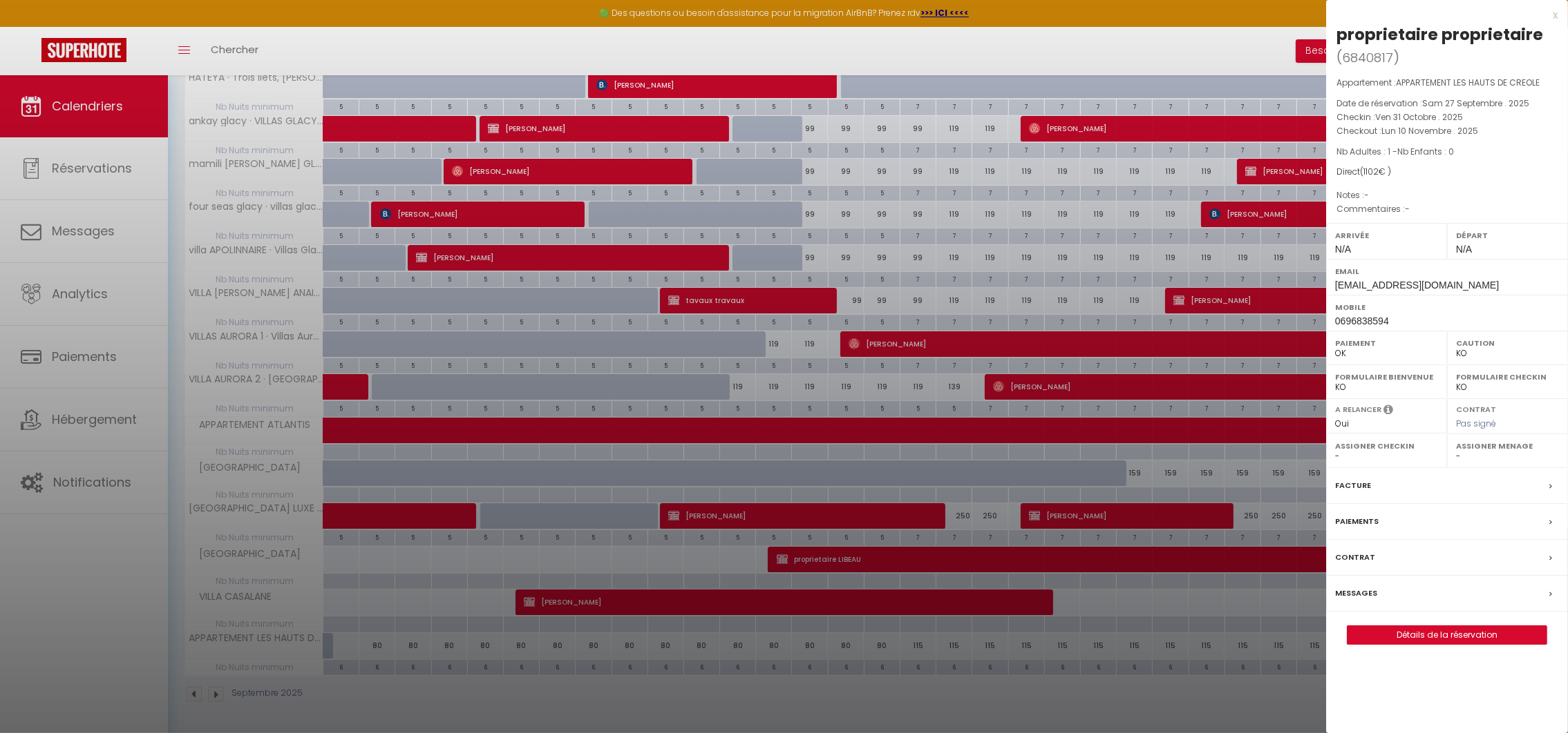
scroll to position [0, 0]
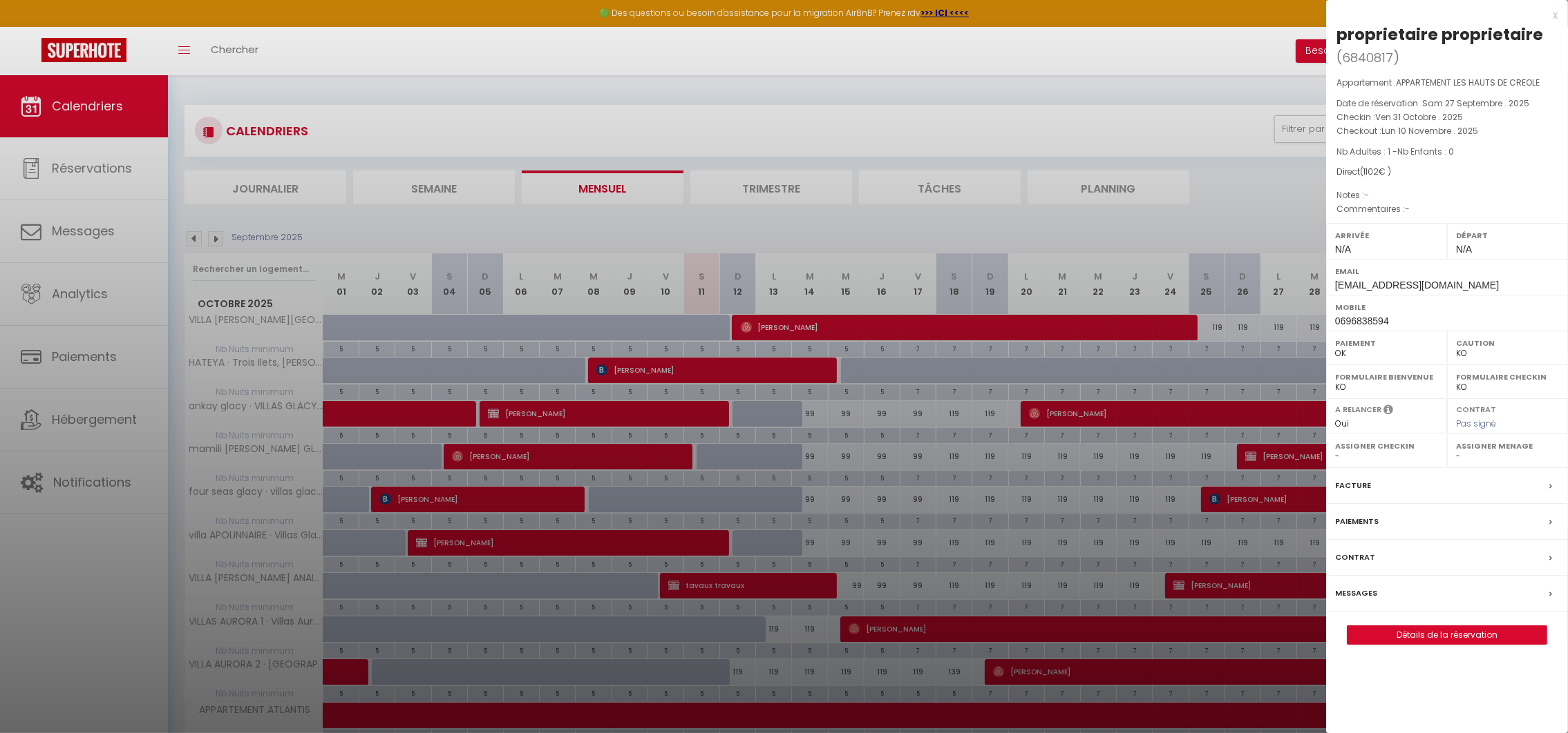
select select "not_cancelled"
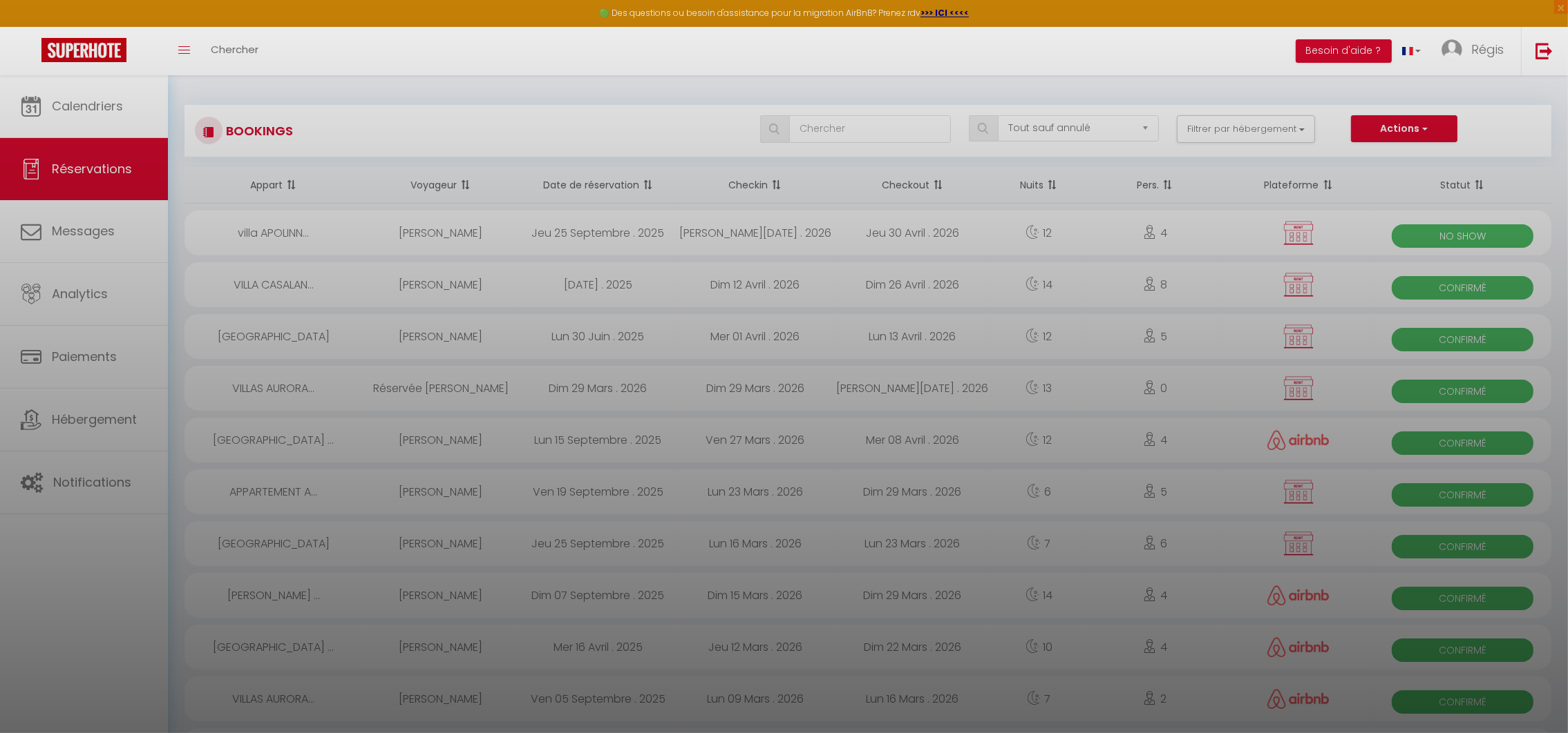
click at [88, 110] on div at bounding box center [784, 366] width 1568 height 733
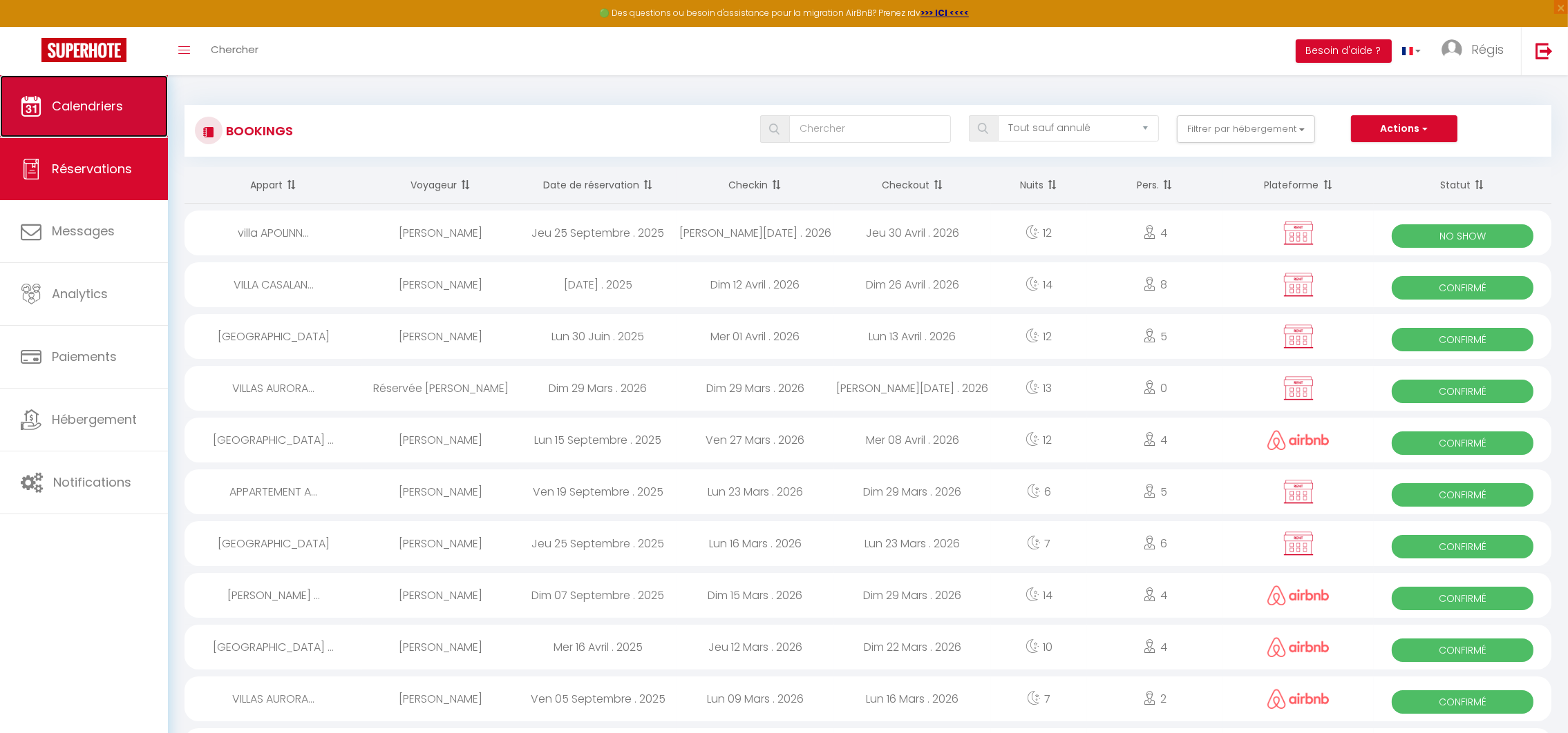
click at [88, 110] on span "Calendriers" at bounding box center [87, 105] width 71 height 17
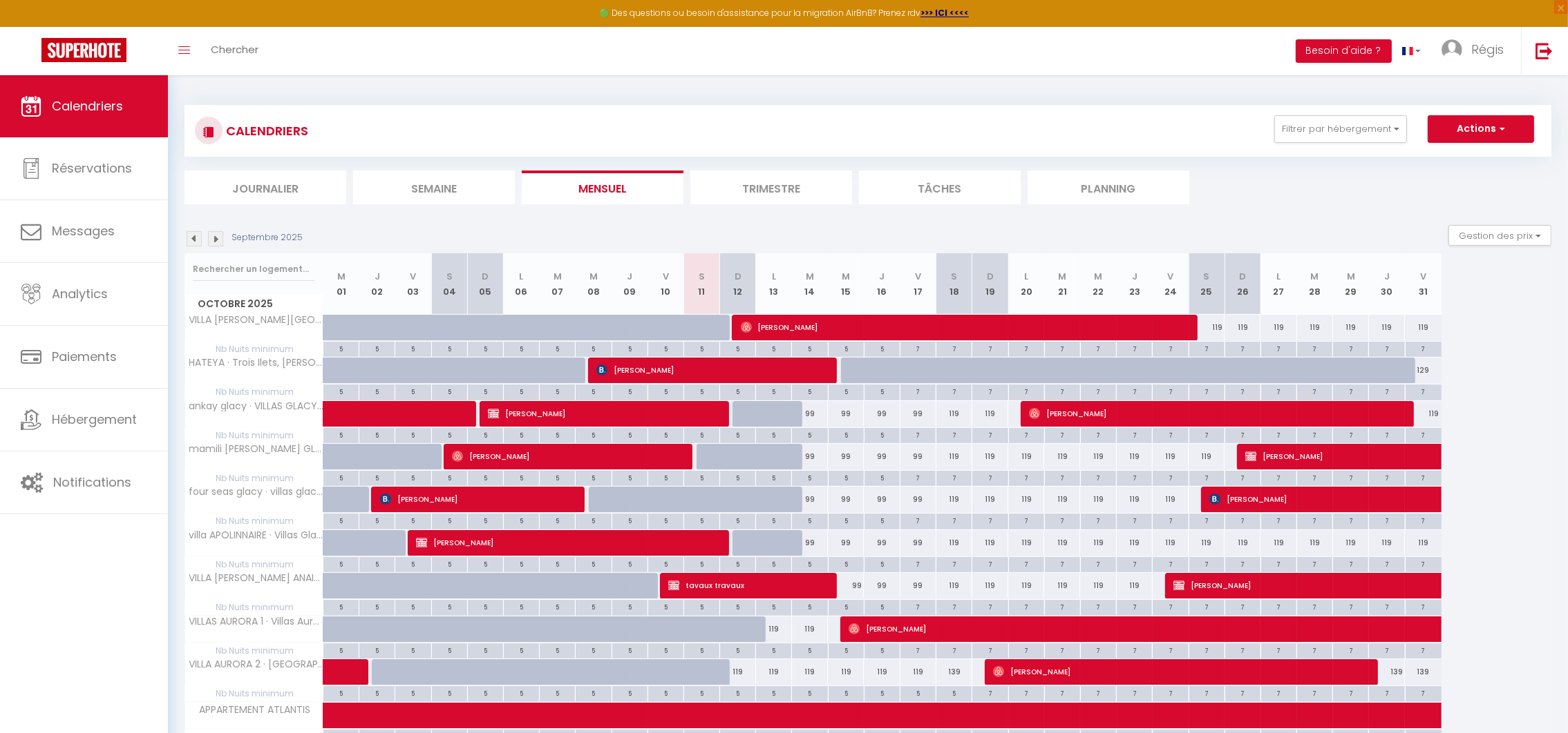
click at [211, 234] on img at bounding box center [216, 239] width 15 height 15
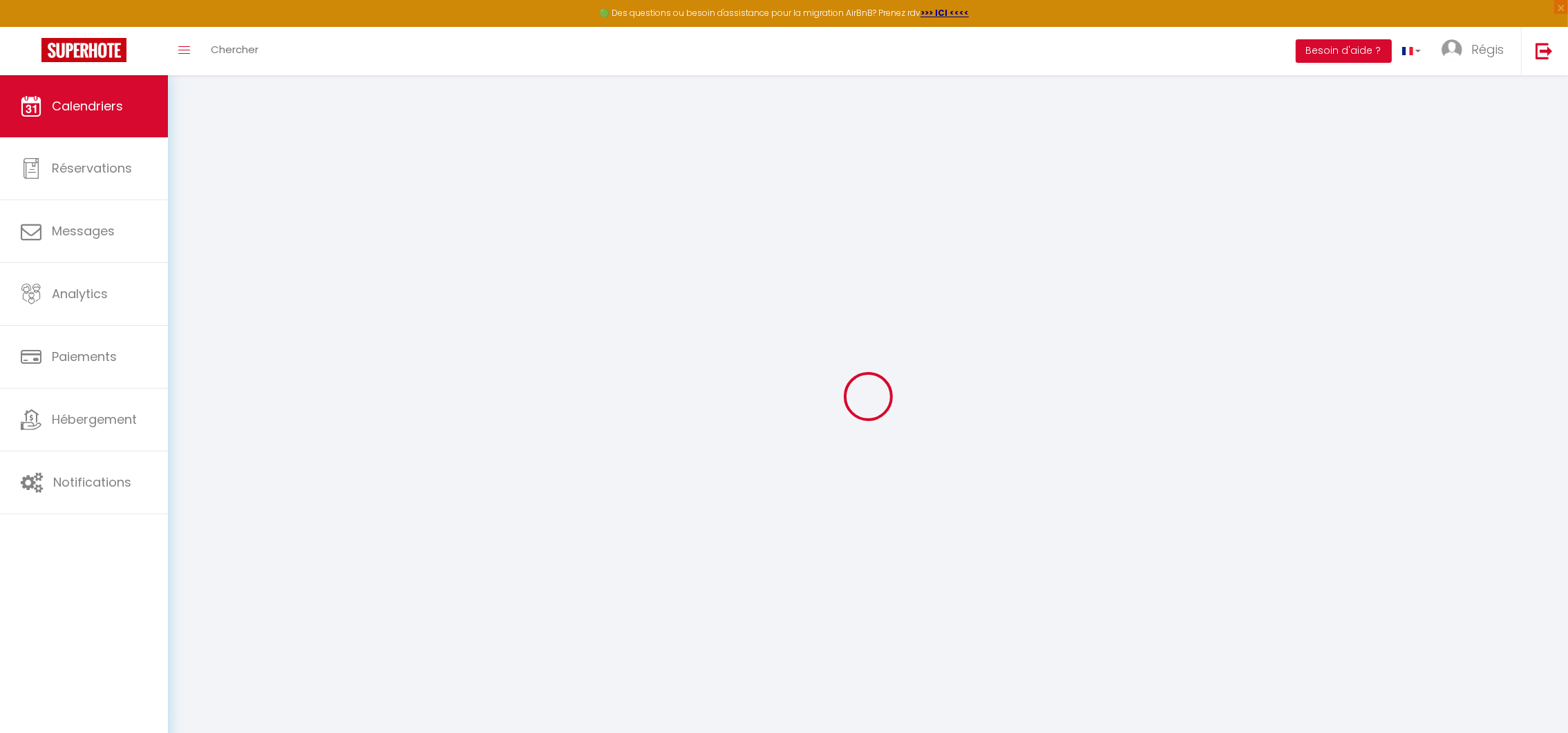
select select
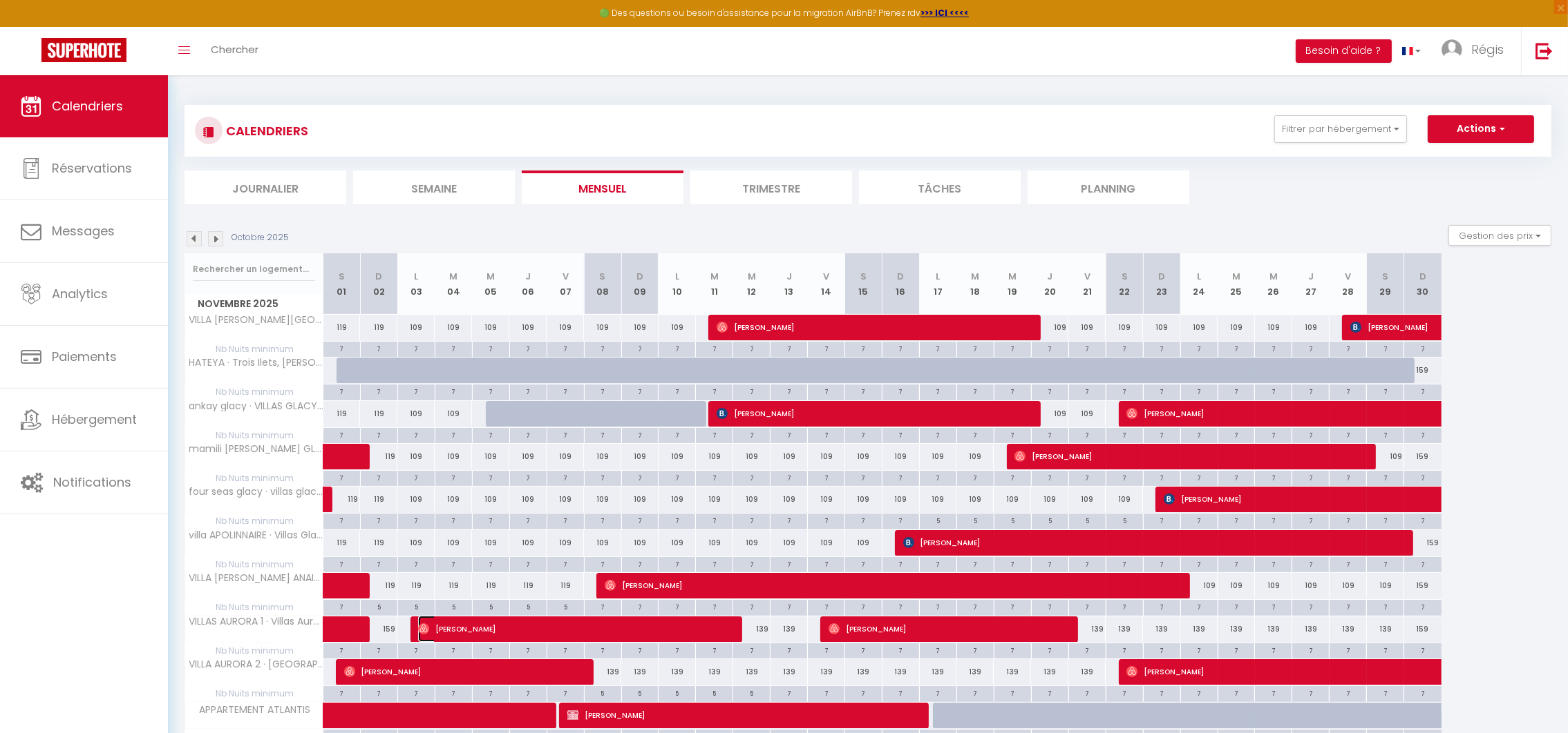
click at [440, 632] on span "[PERSON_NAME]" at bounding box center [573, 628] width 311 height 26
select select "OK"
select select "0"
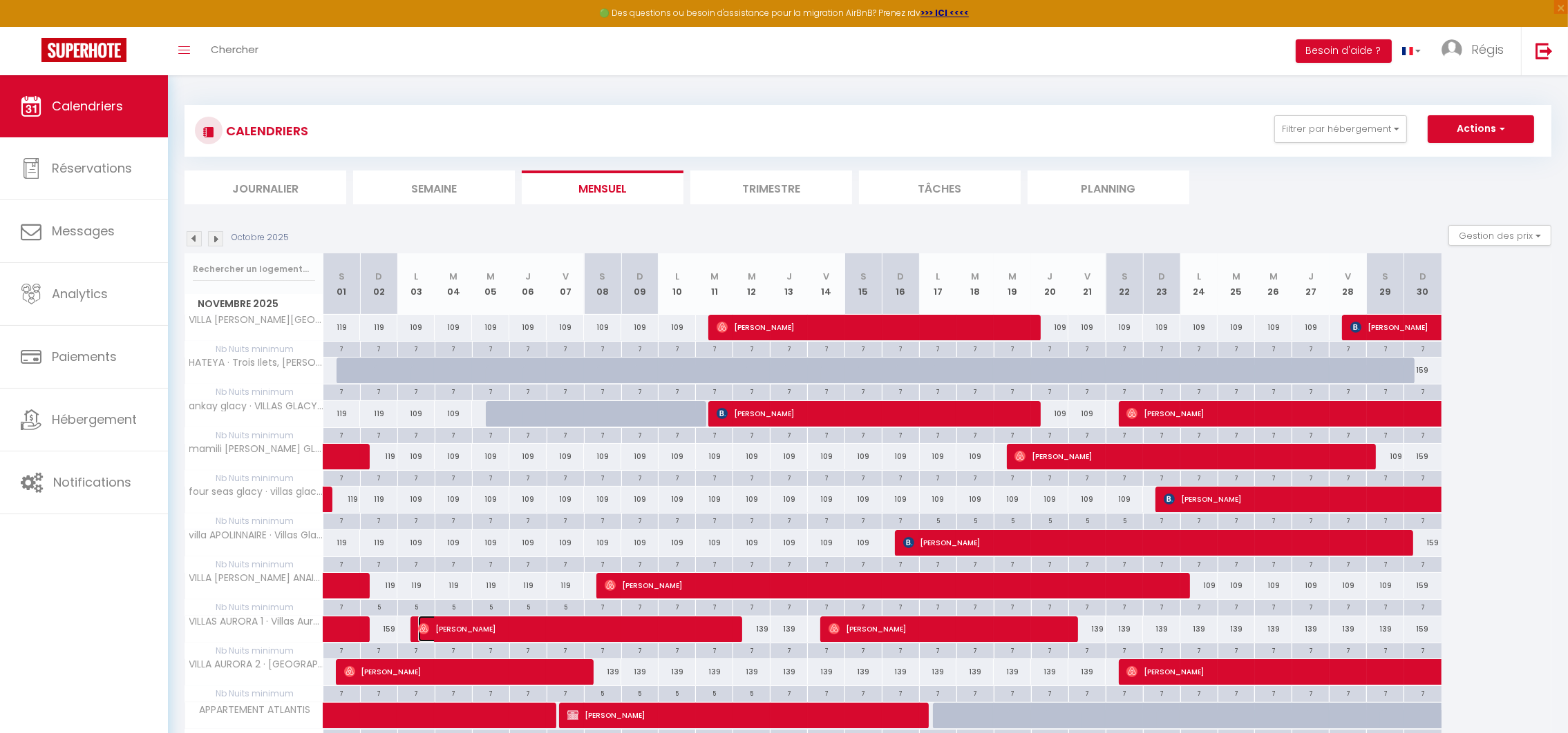
select select "1"
select select
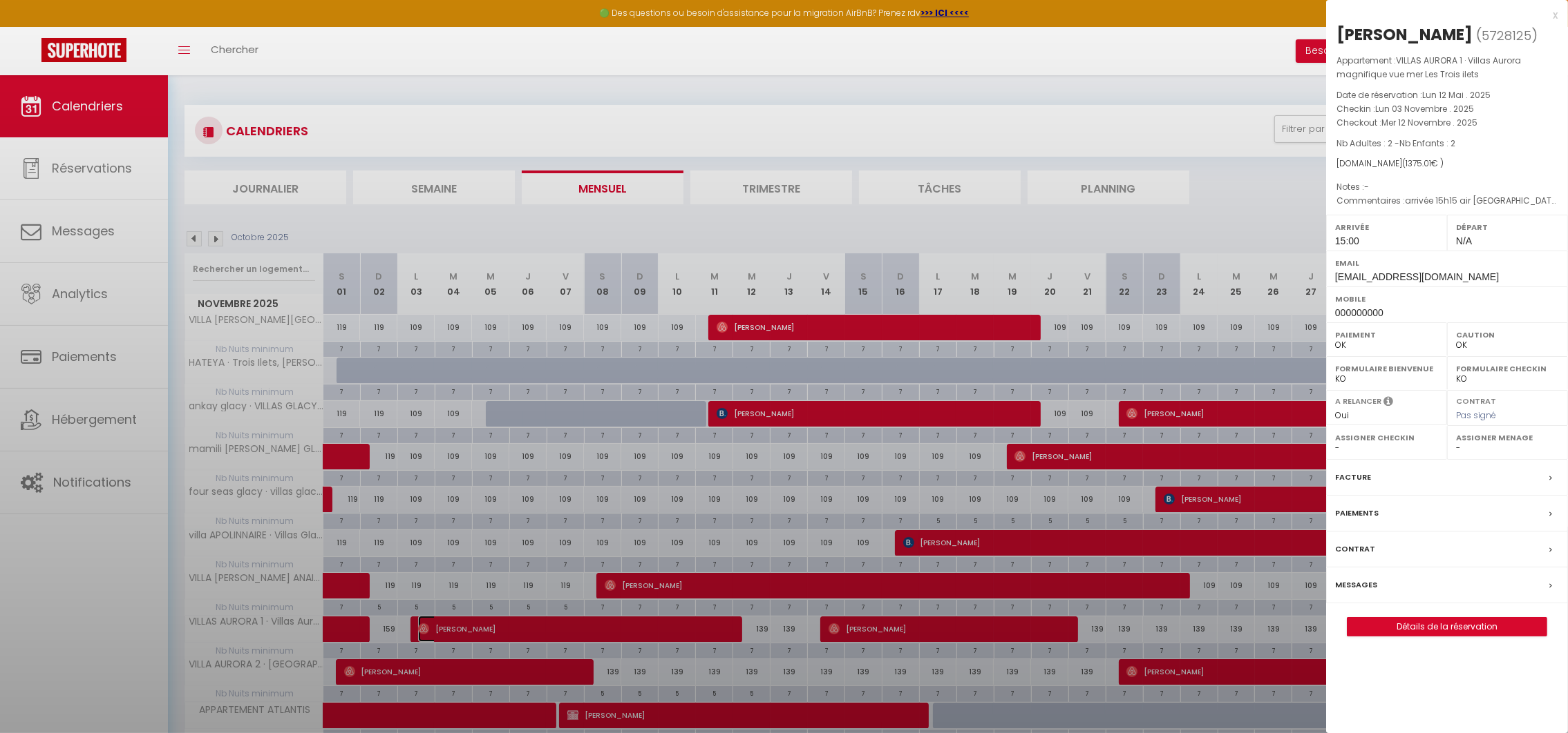
select select "29053"
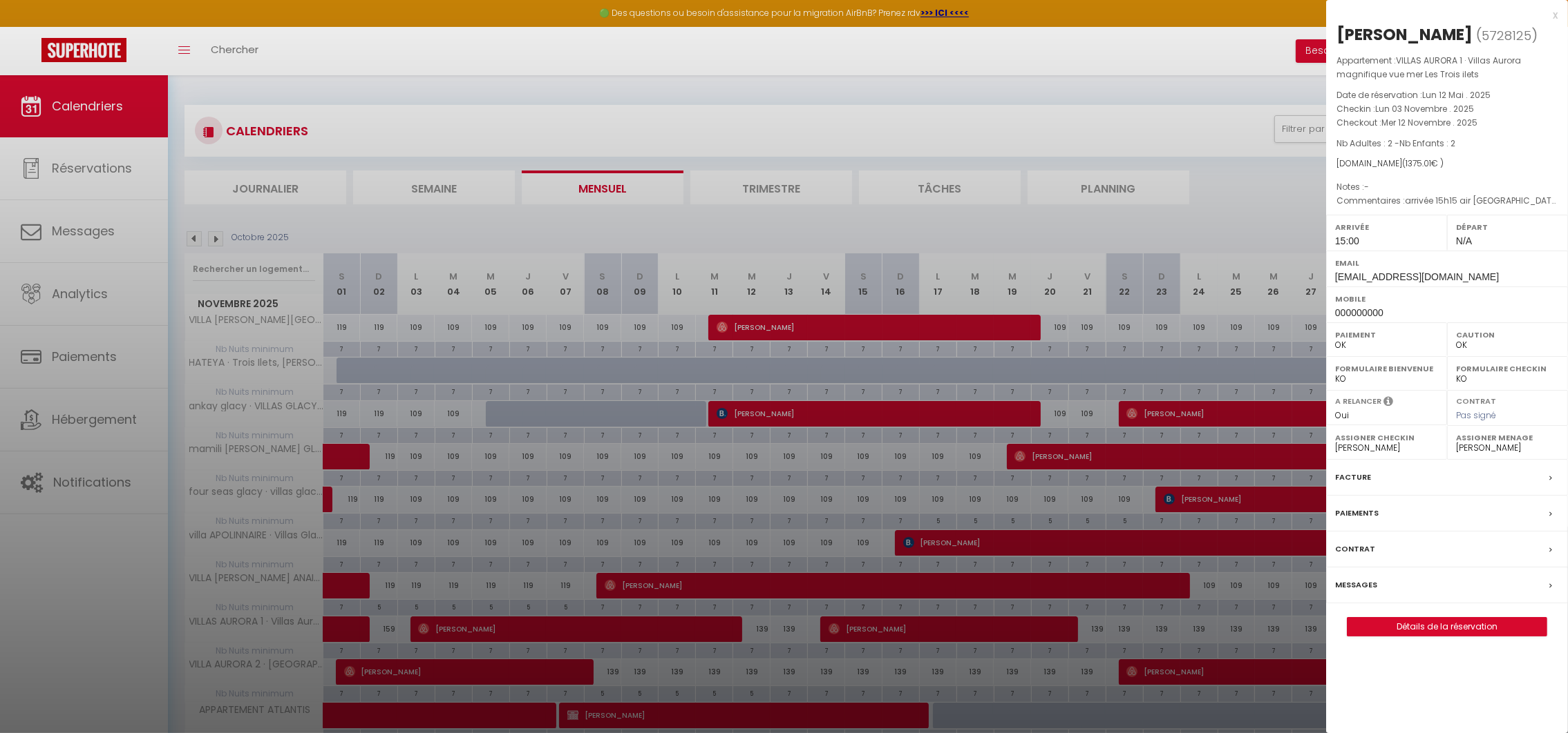
click at [440, 632] on div at bounding box center [784, 366] width 1568 height 733
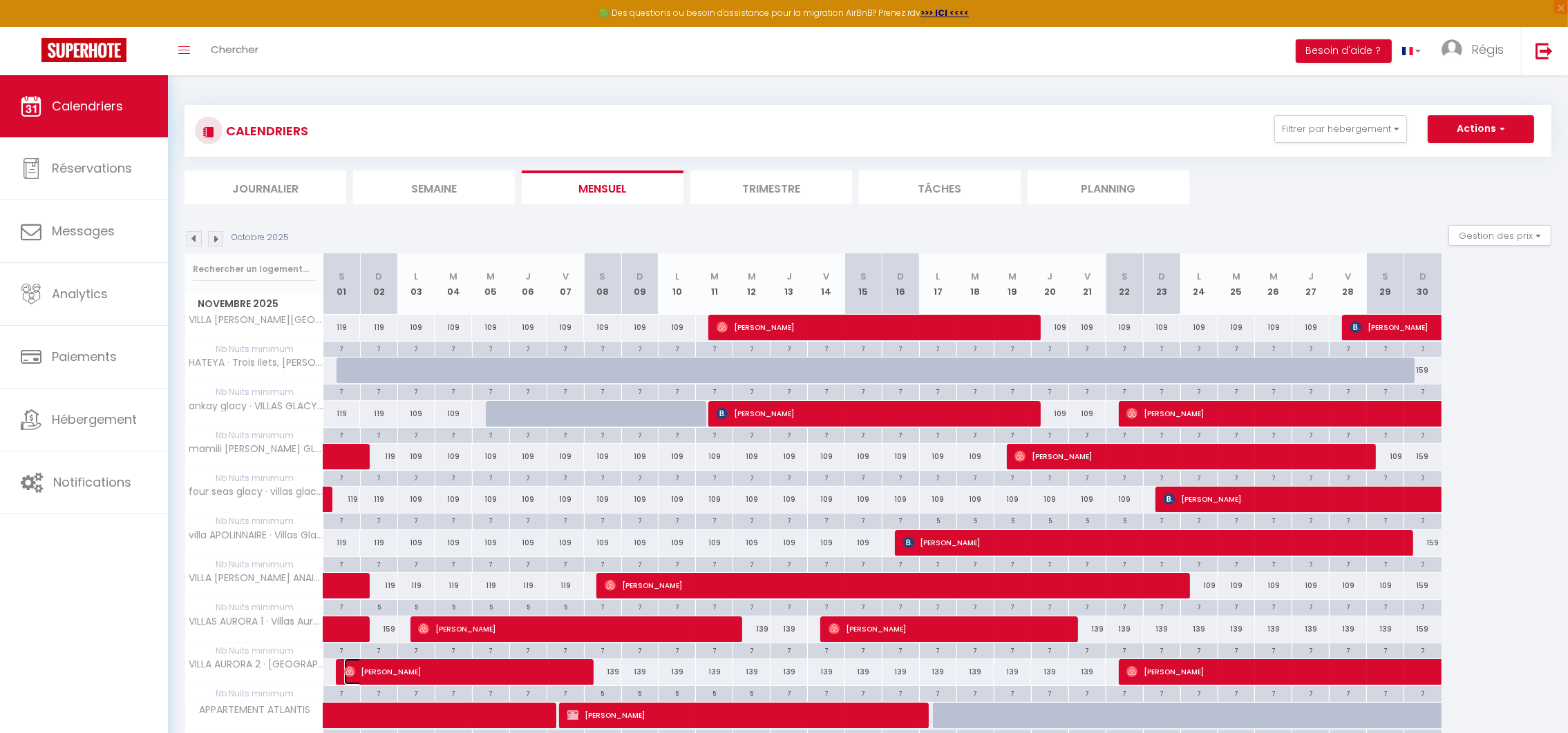
click at [368, 670] on span "[PERSON_NAME]" at bounding box center [462, 672] width 236 height 26
select select "29052"
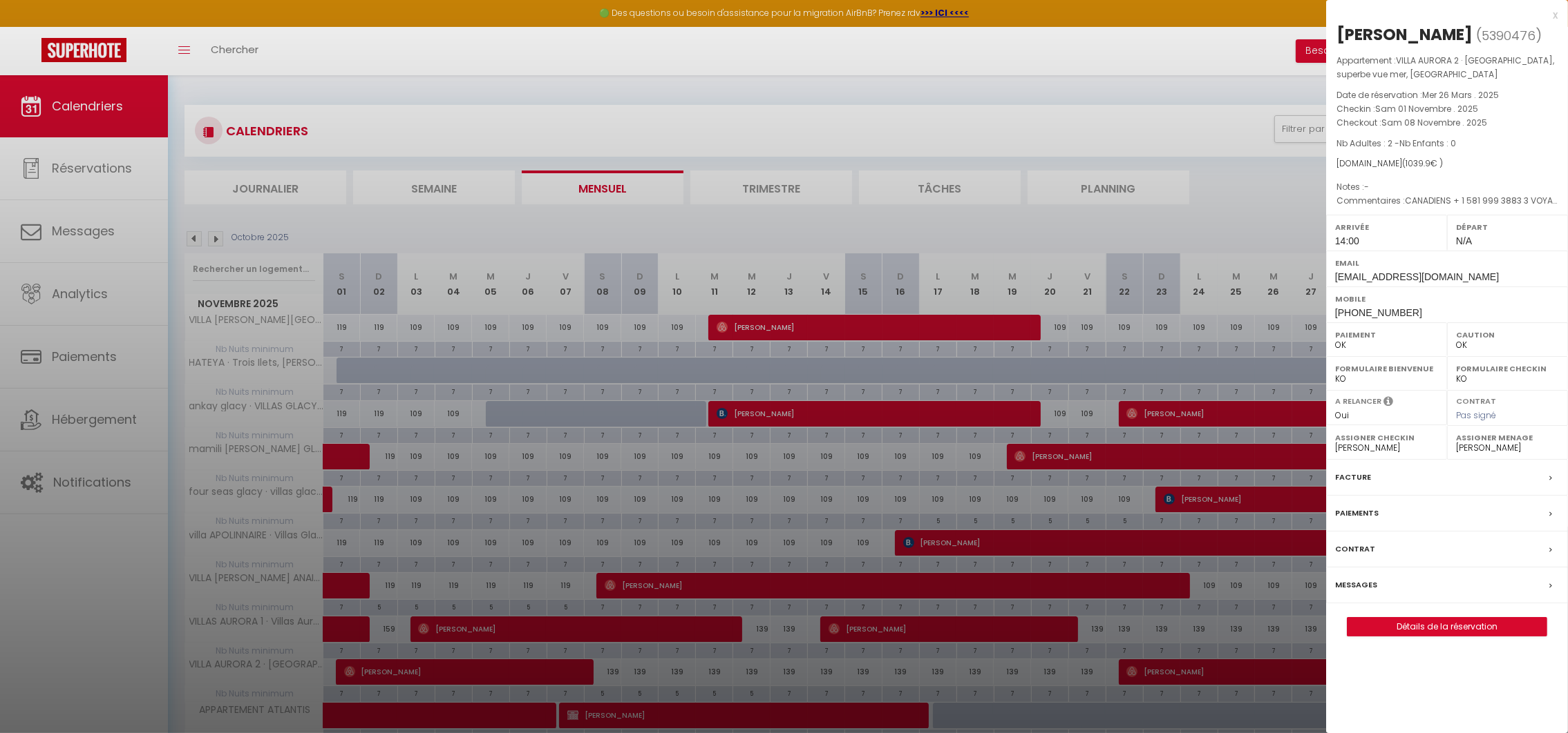
click at [368, 670] on div at bounding box center [784, 366] width 1568 height 733
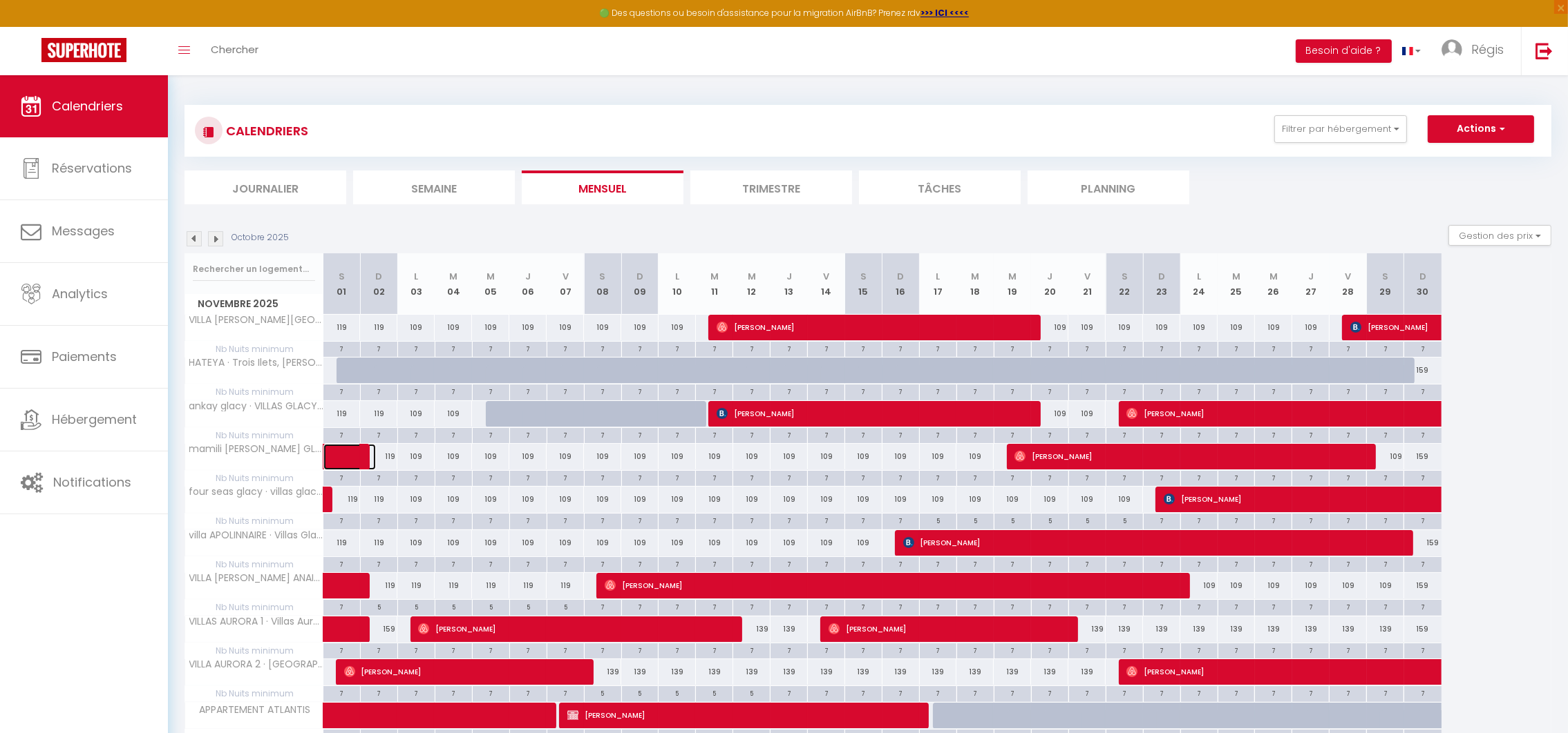
click at [352, 454] on span at bounding box center [359, 456] width 32 height 26
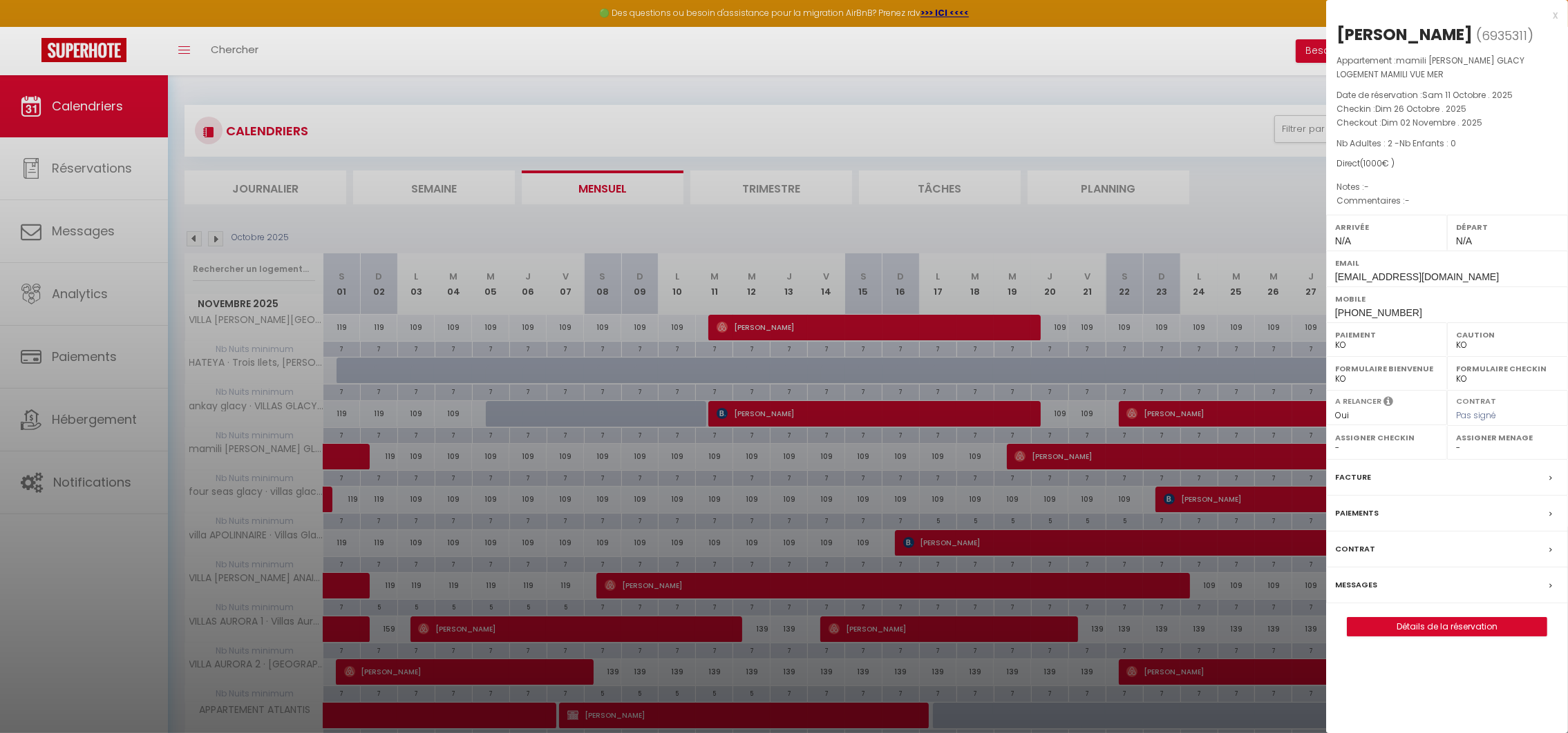
click at [1402, 445] on select "- [PERSON_NAME] [PERSON_NAME] [PERSON_NAME] [PERSON_NAME] [PERSON_NAME] [PERSON…" at bounding box center [1387, 448] width 103 height 13
click at [1335, 442] on select "- [PERSON_NAME] [PERSON_NAME] [PERSON_NAME] [PERSON_NAME] [PERSON_NAME] [PERSON…" at bounding box center [1387, 448] width 103 height 13
click at [1487, 444] on label "Assigner Menage" at bounding box center [1508, 437] width 103 height 14
click at [1465, 448] on select "- [PERSON_NAME] [PERSON_NAME] [PERSON_NAME] [PERSON_NAME] [PERSON_NAME] [PERSON…" at bounding box center [1508, 448] width 103 height 13
click at [1456, 442] on select "- [PERSON_NAME] [PERSON_NAME] [PERSON_NAME] [PERSON_NAME] [PERSON_NAME] [PERSON…" at bounding box center [1508, 448] width 103 height 13
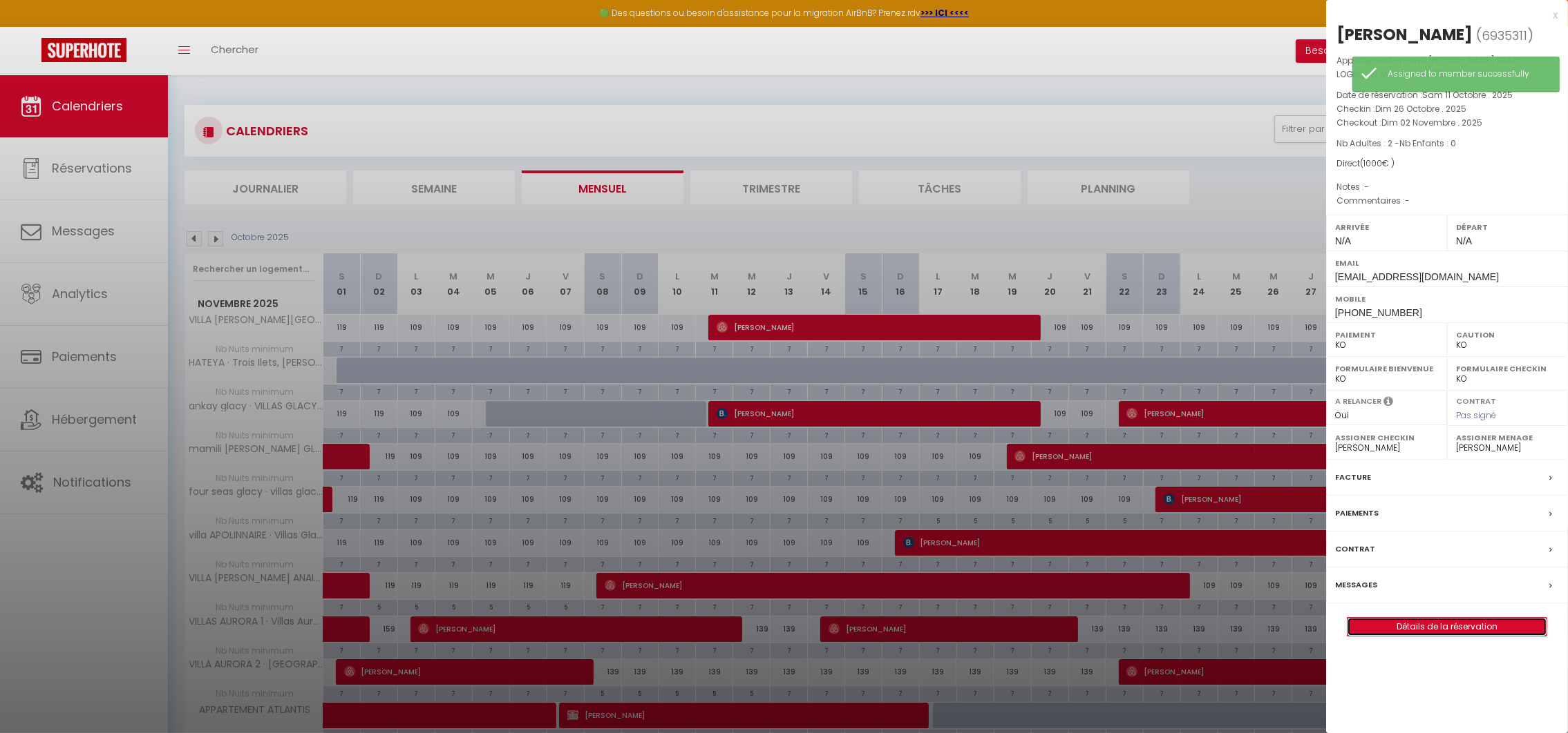
click at [1435, 627] on link "Détails de la réservation" at bounding box center [1446, 627] width 199 height 18
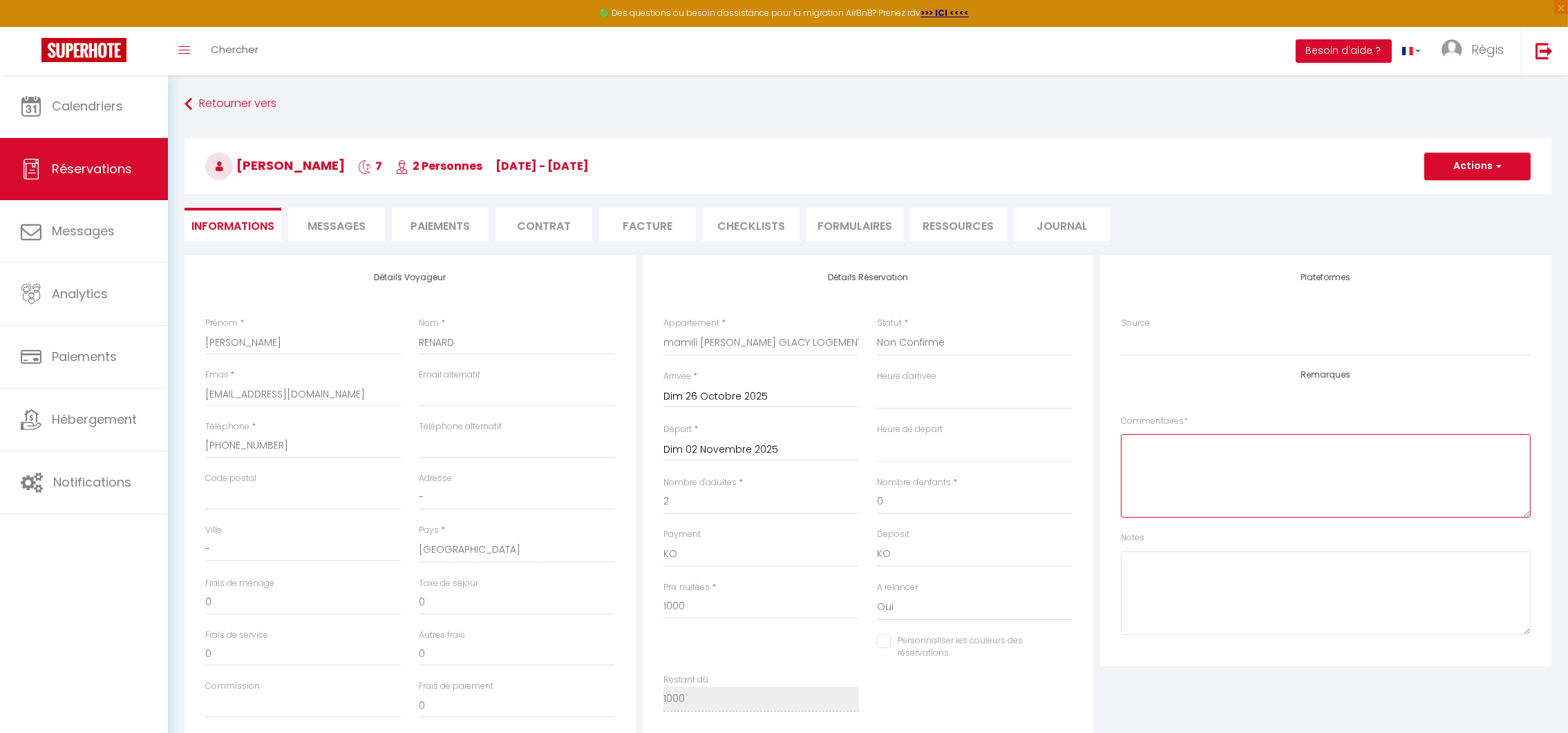
click at [1151, 462] on textarea at bounding box center [1325, 476] width 410 height 84
click at [1456, 167] on button "Actions" at bounding box center [1477, 166] width 106 height 28
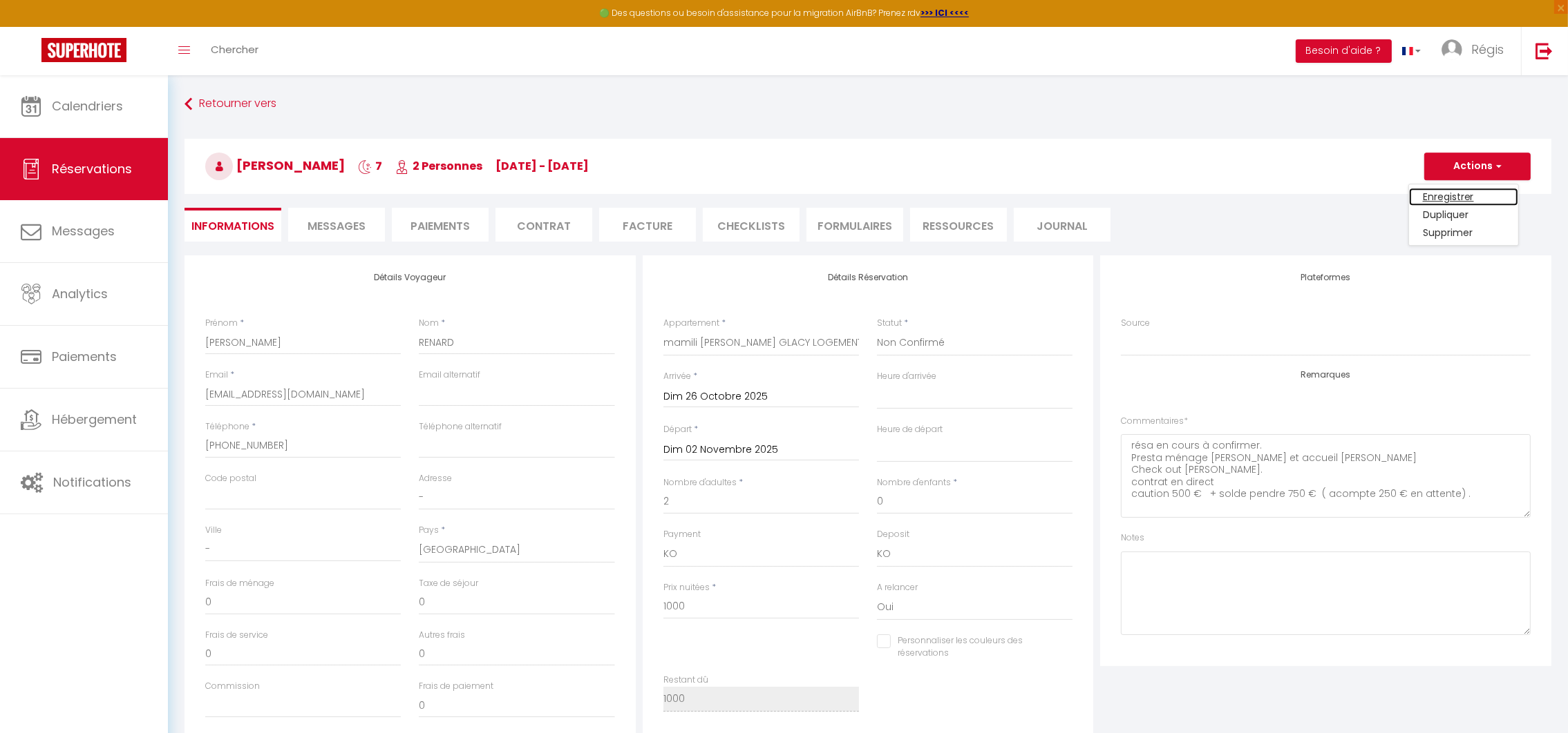
click at [1441, 191] on link "Enregistrer" at bounding box center [1463, 197] width 109 height 18
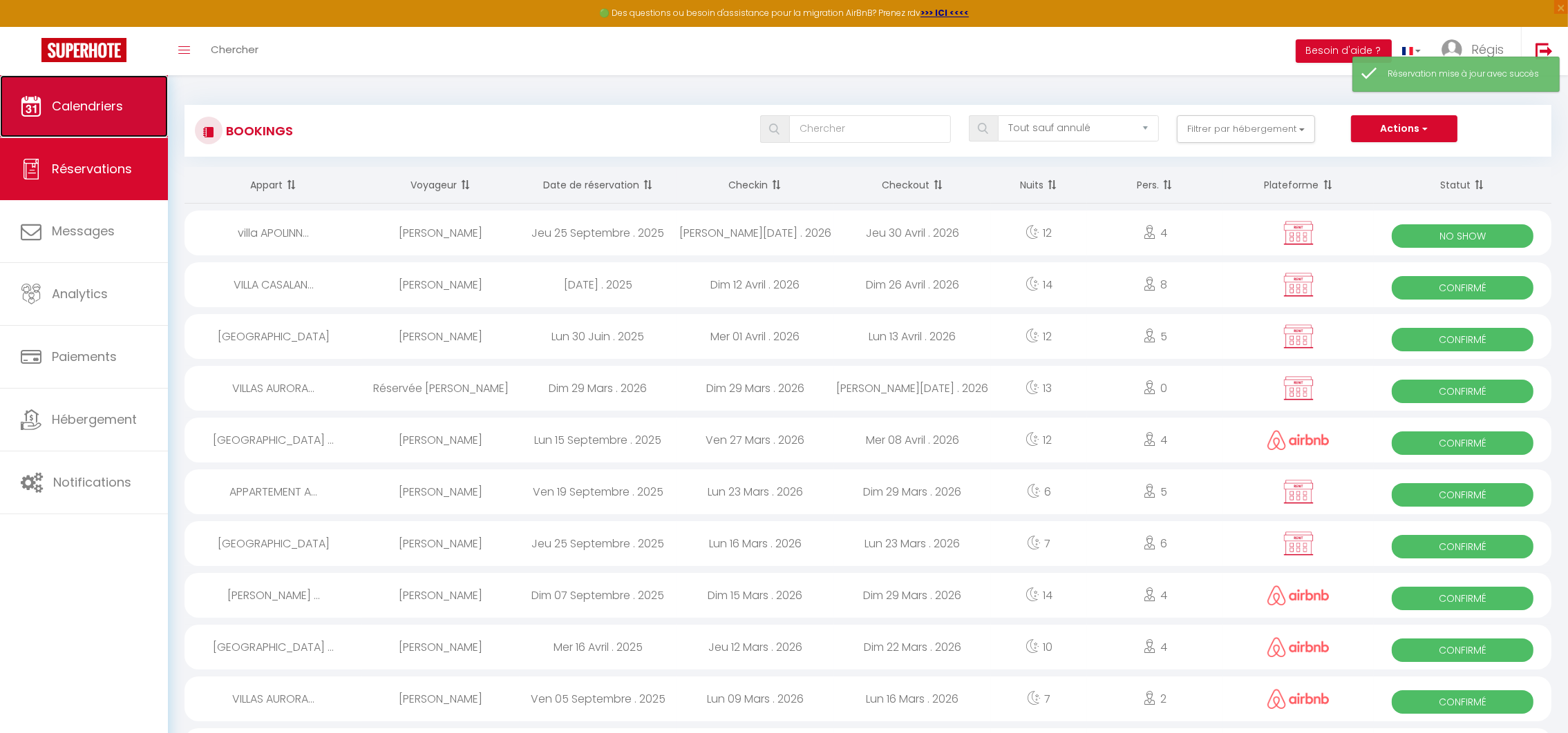
click at [84, 102] on span "Calendriers" at bounding box center [87, 105] width 71 height 17
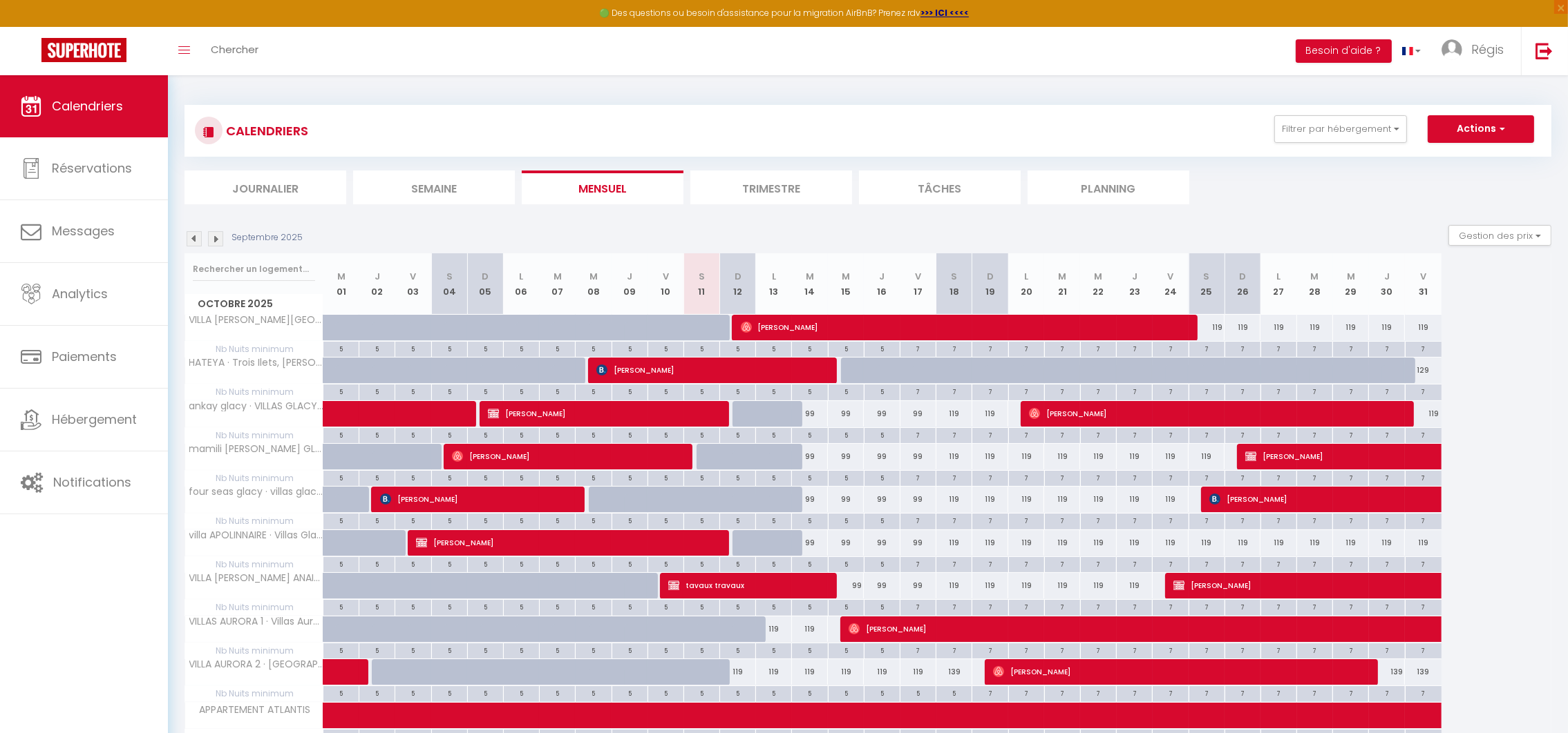
click at [217, 237] on img at bounding box center [216, 239] width 15 height 15
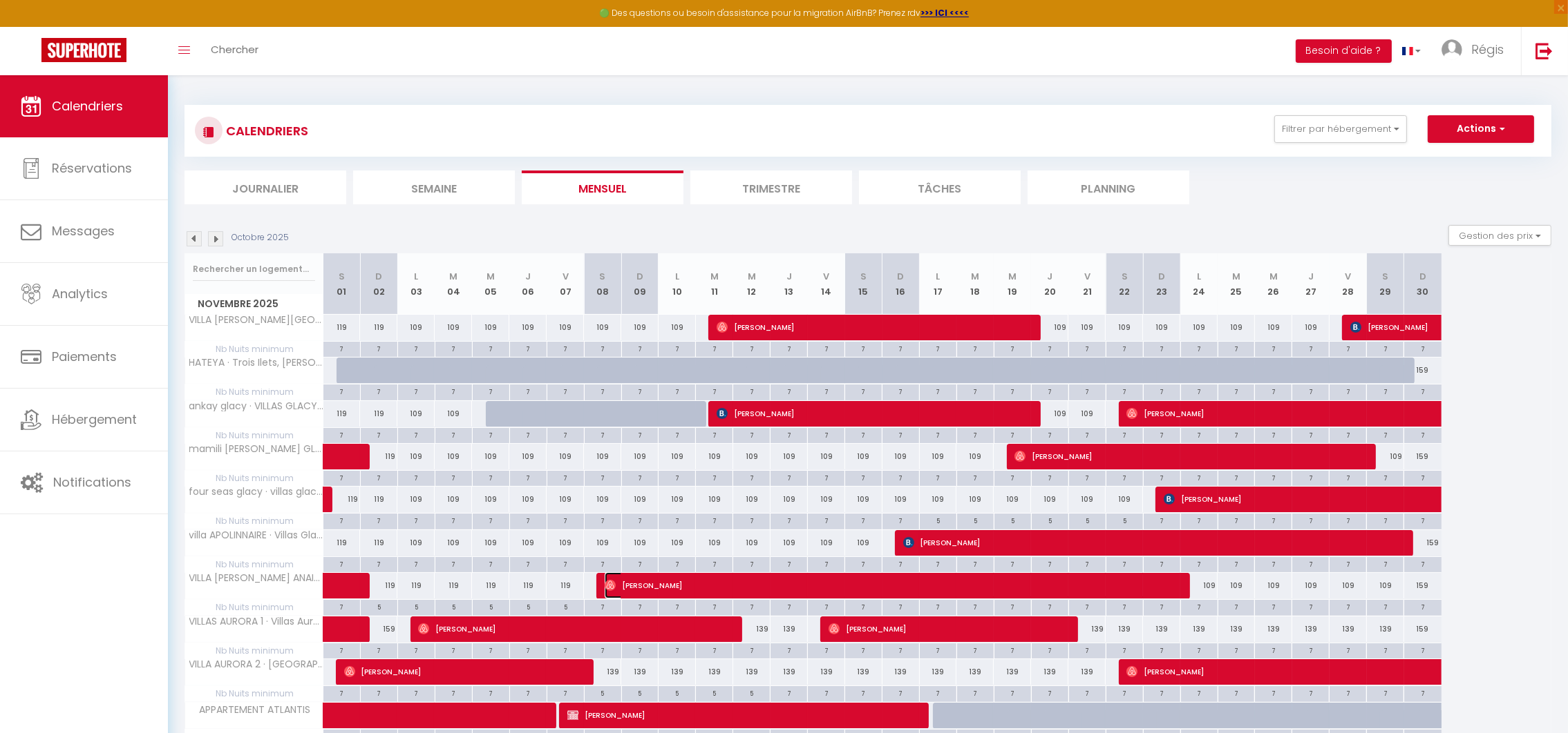
click at [632, 587] on span "[PERSON_NAME]" at bounding box center [890, 585] width 572 height 26
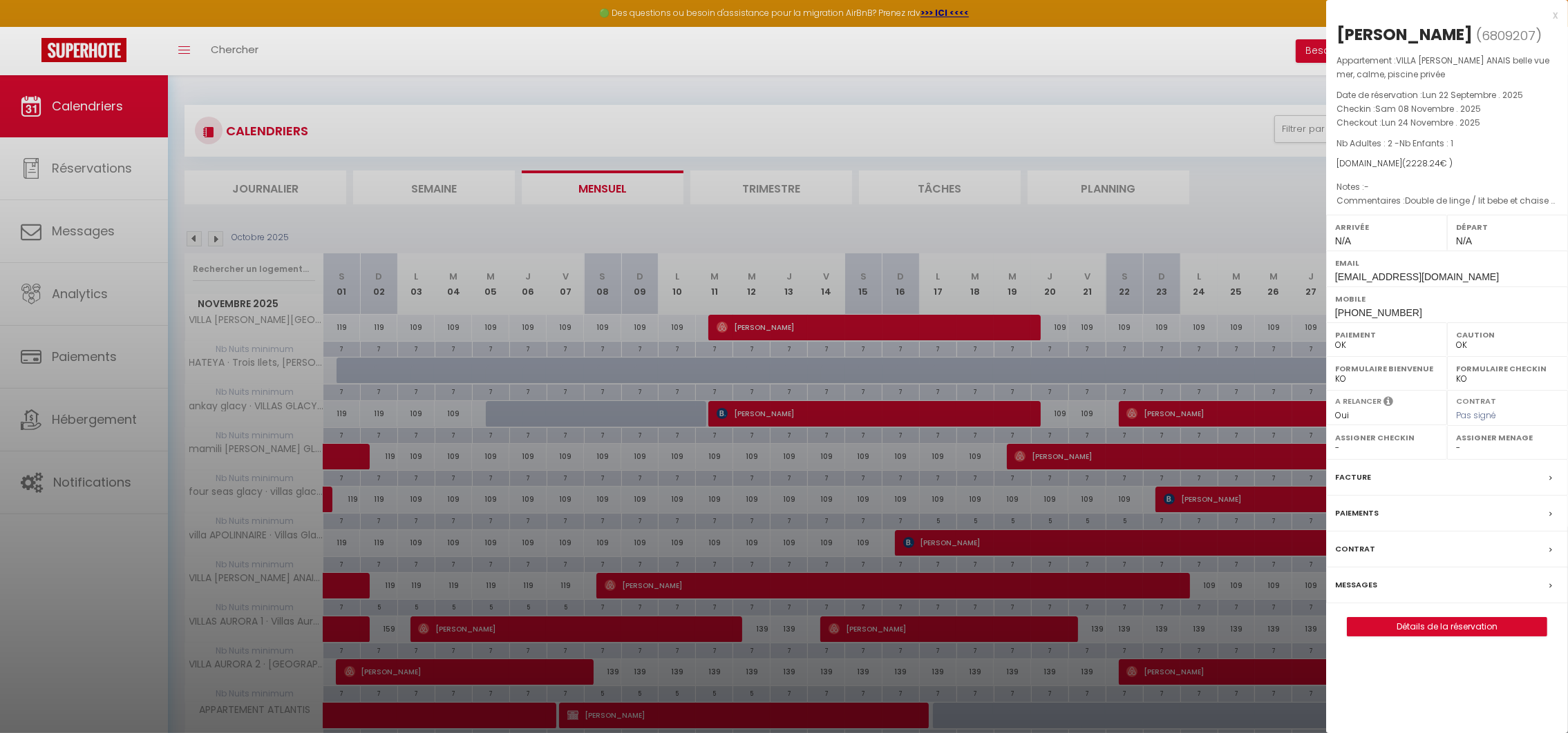
click at [632, 587] on div at bounding box center [784, 366] width 1568 height 733
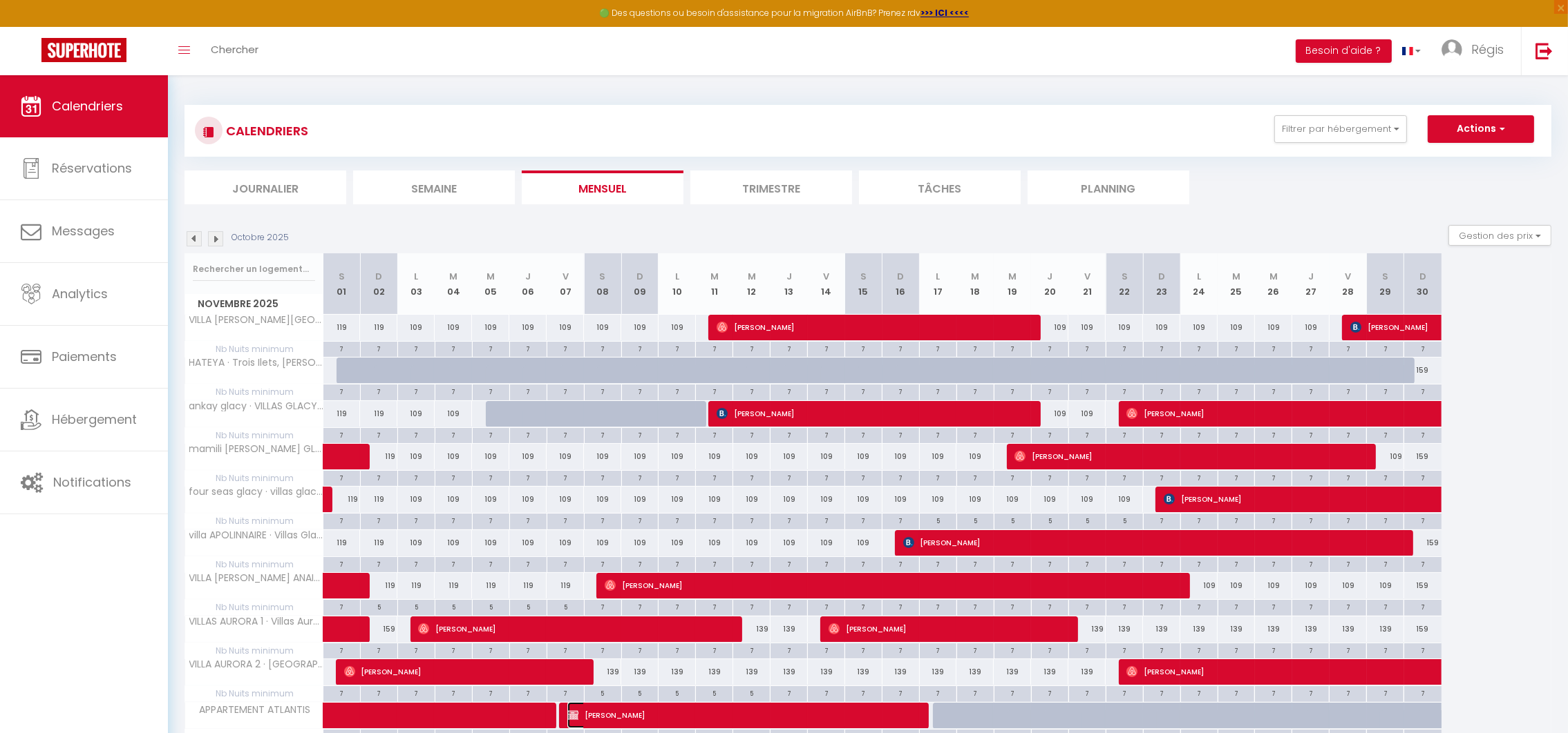
click at [582, 712] on span "[PERSON_NAME]" at bounding box center [742, 715] width 348 height 26
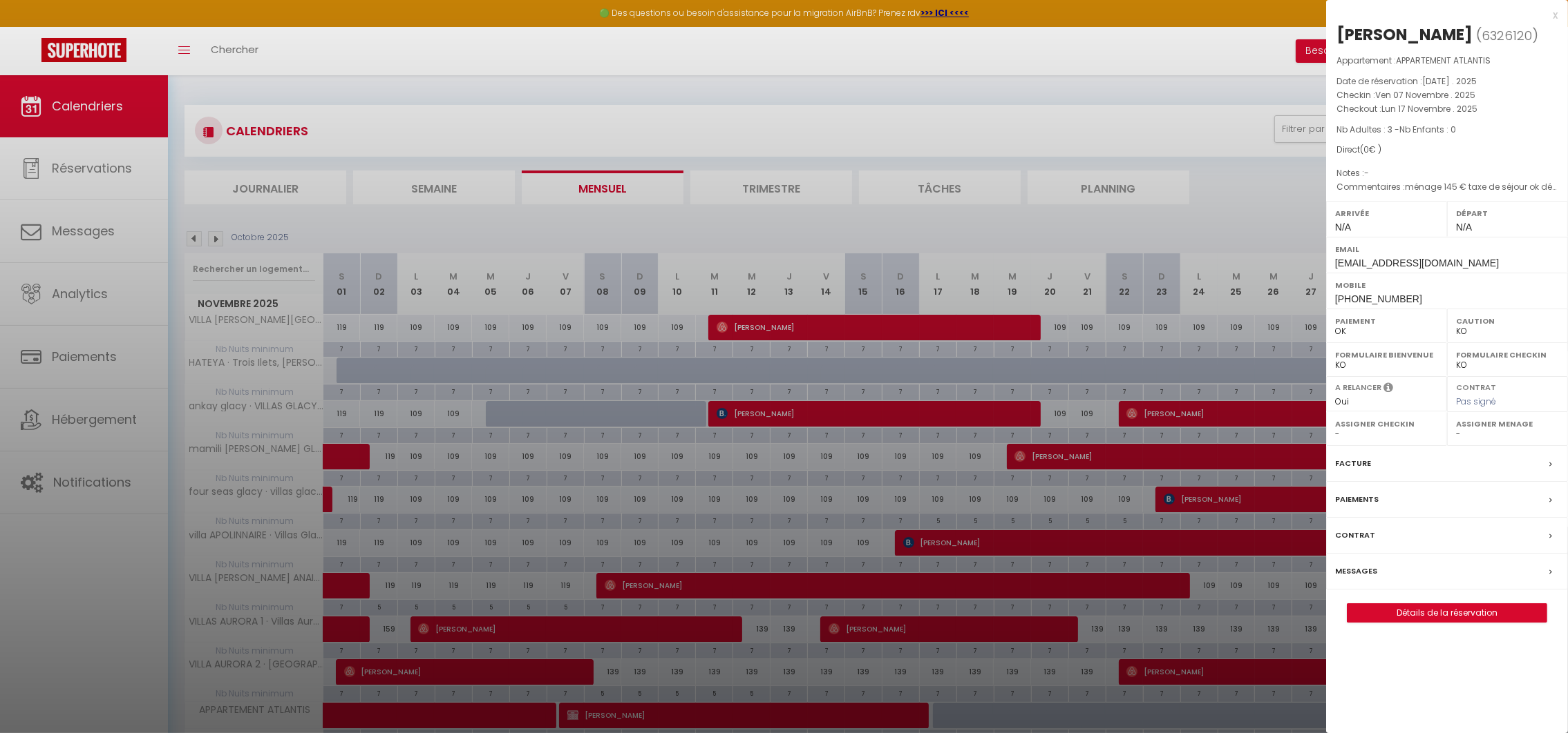
click at [371, 676] on div at bounding box center [784, 366] width 1568 height 733
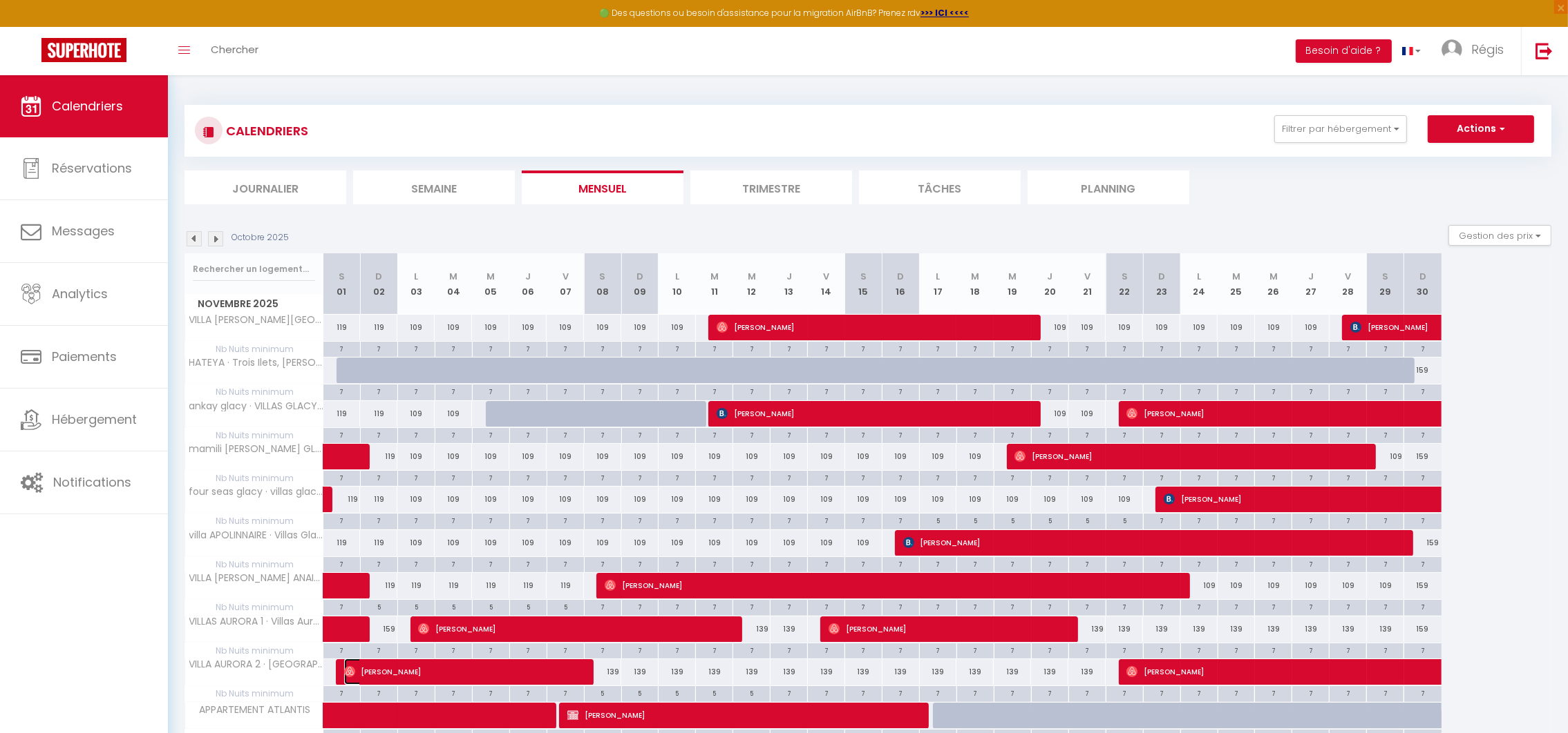
click at [371, 676] on span "[PERSON_NAME]" at bounding box center [462, 672] width 236 height 26
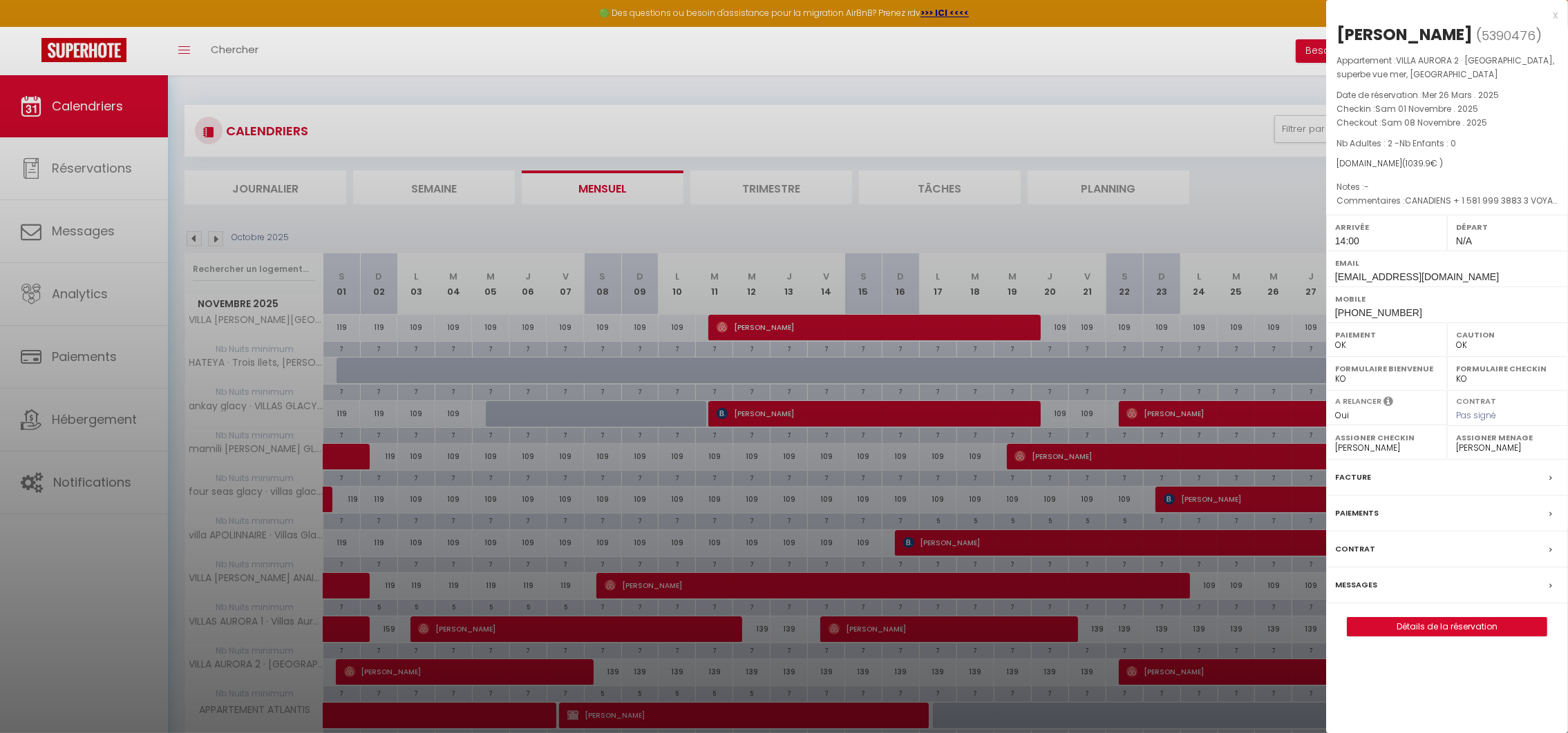
click at [371, 676] on div at bounding box center [784, 366] width 1568 height 733
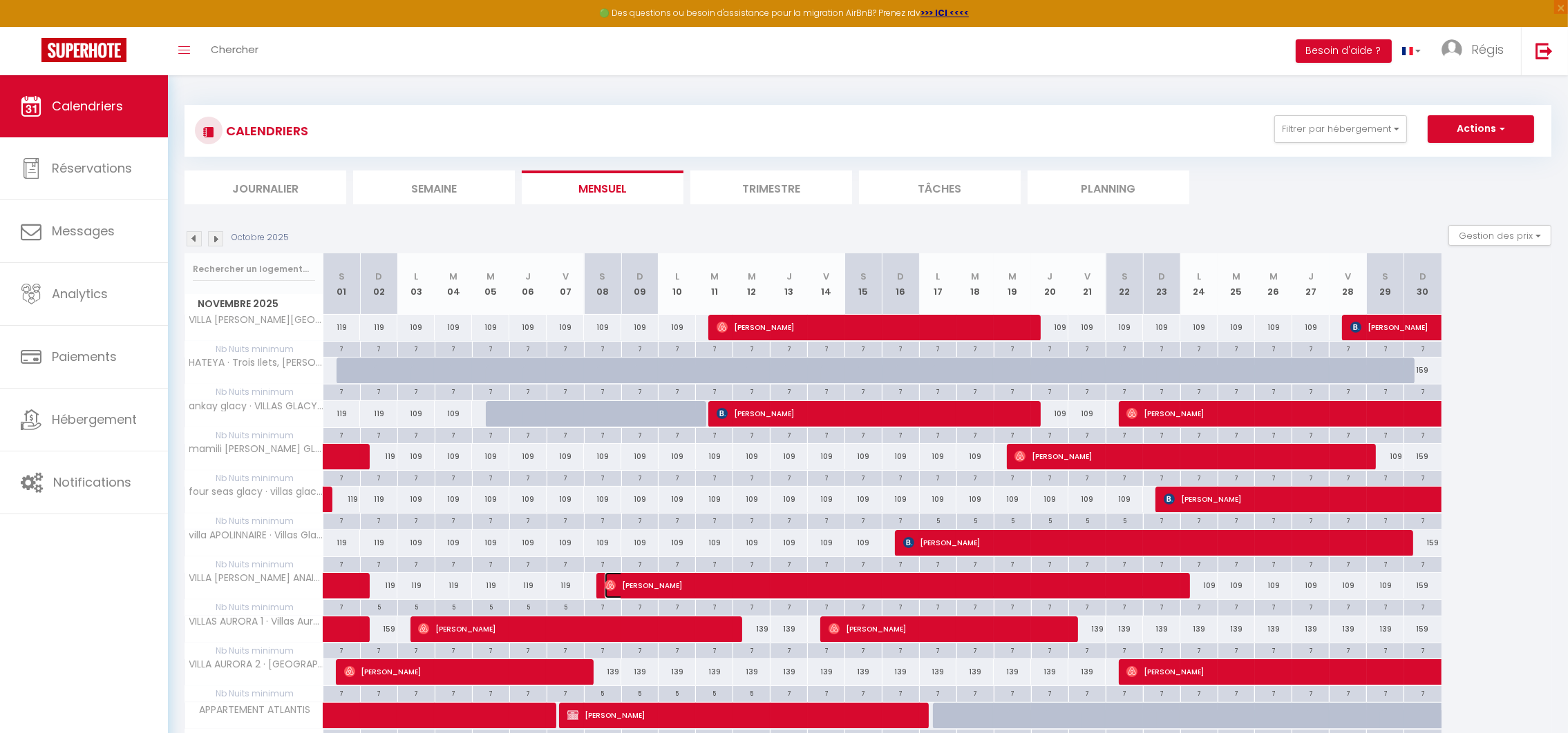
click at [621, 580] on span "[PERSON_NAME]" at bounding box center [890, 585] width 572 height 26
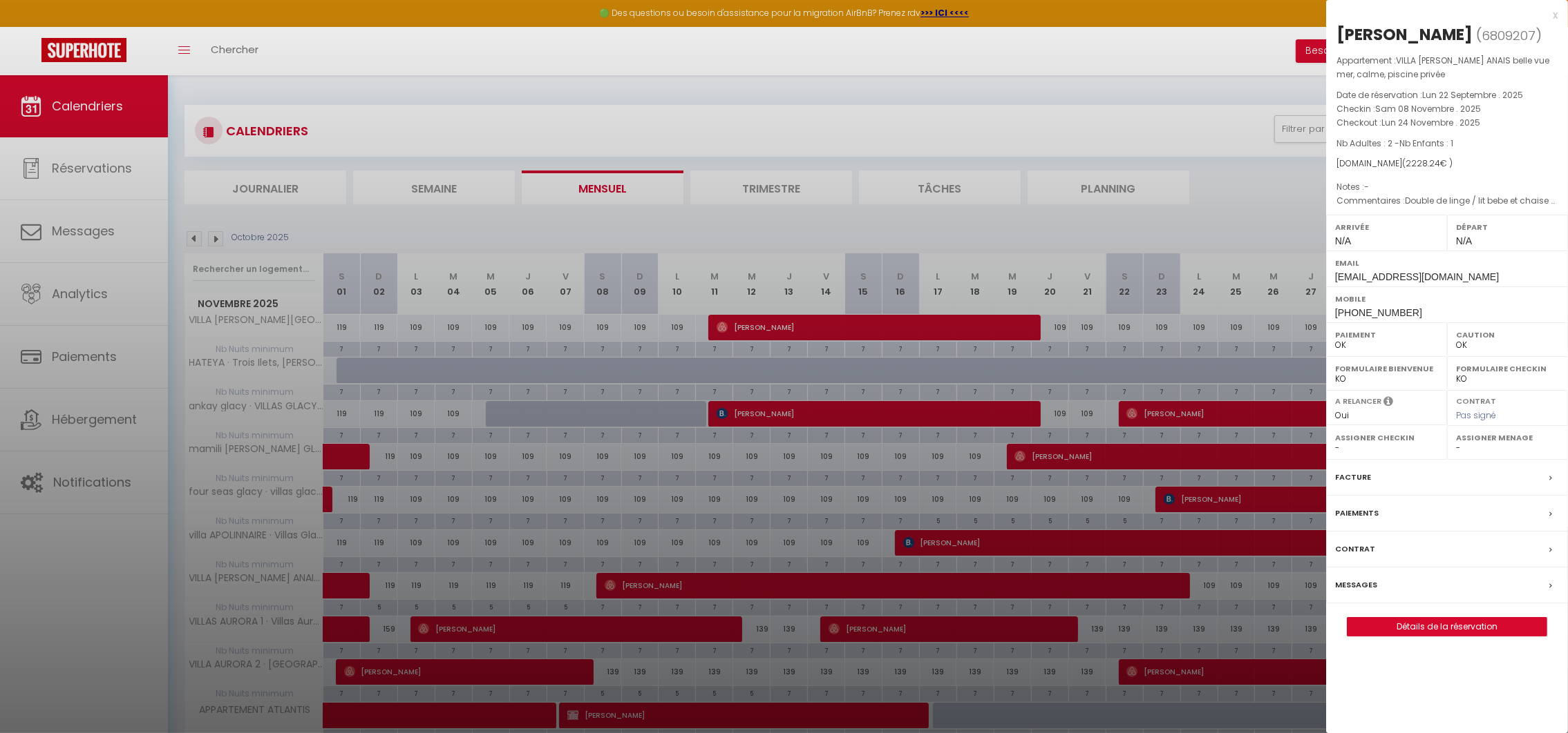
click at [1382, 450] on select "- [PERSON_NAME] [PERSON_NAME] [PERSON_NAME] [PERSON_NAME] [PERSON_NAME] [PERSON…" at bounding box center [1387, 448] width 103 height 13
click at [1421, 523] on div "Paiements" at bounding box center [1447, 514] width 242 height 36
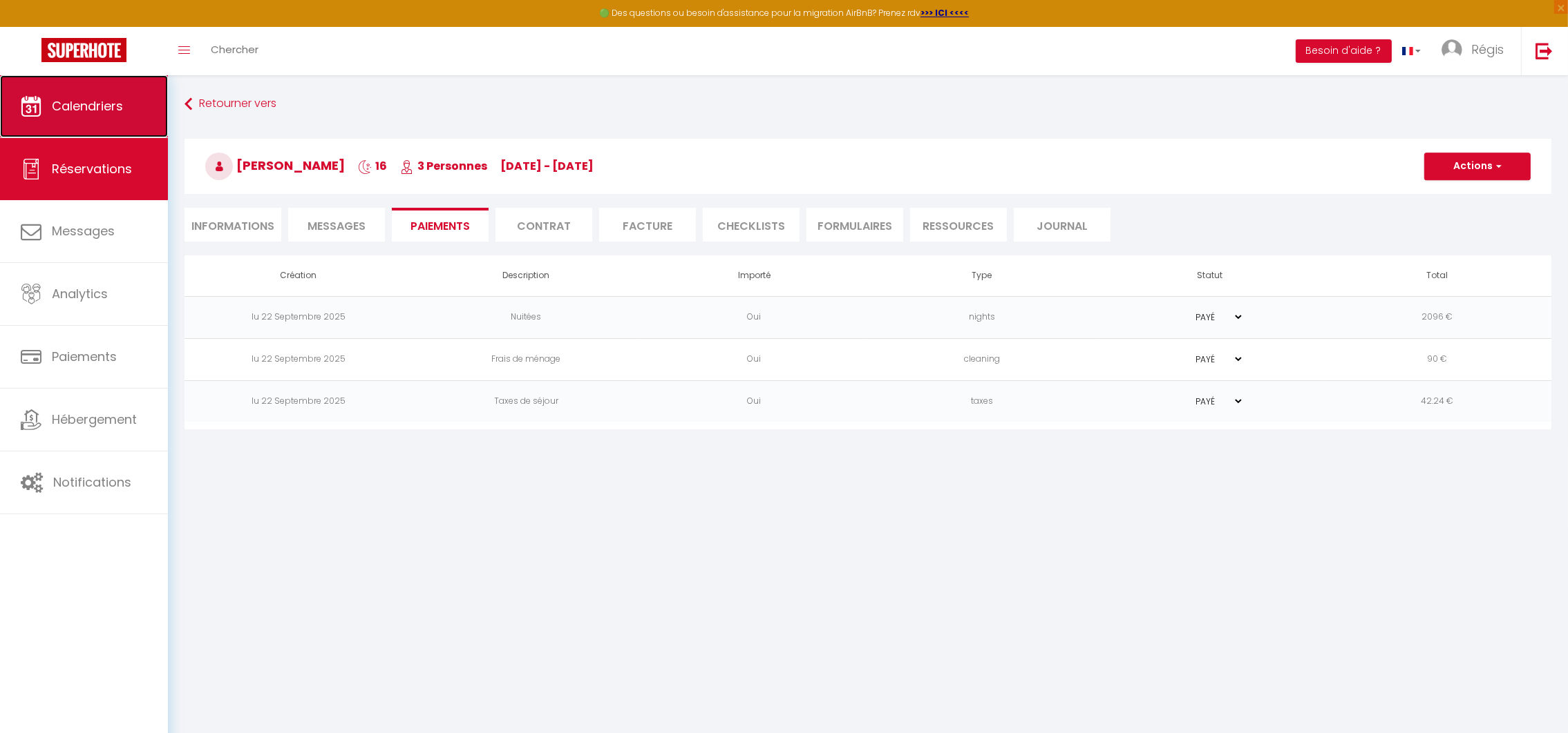
click at [99, 108] on span "Calendriers" at bounding box center [87, 105] width 71 height 17
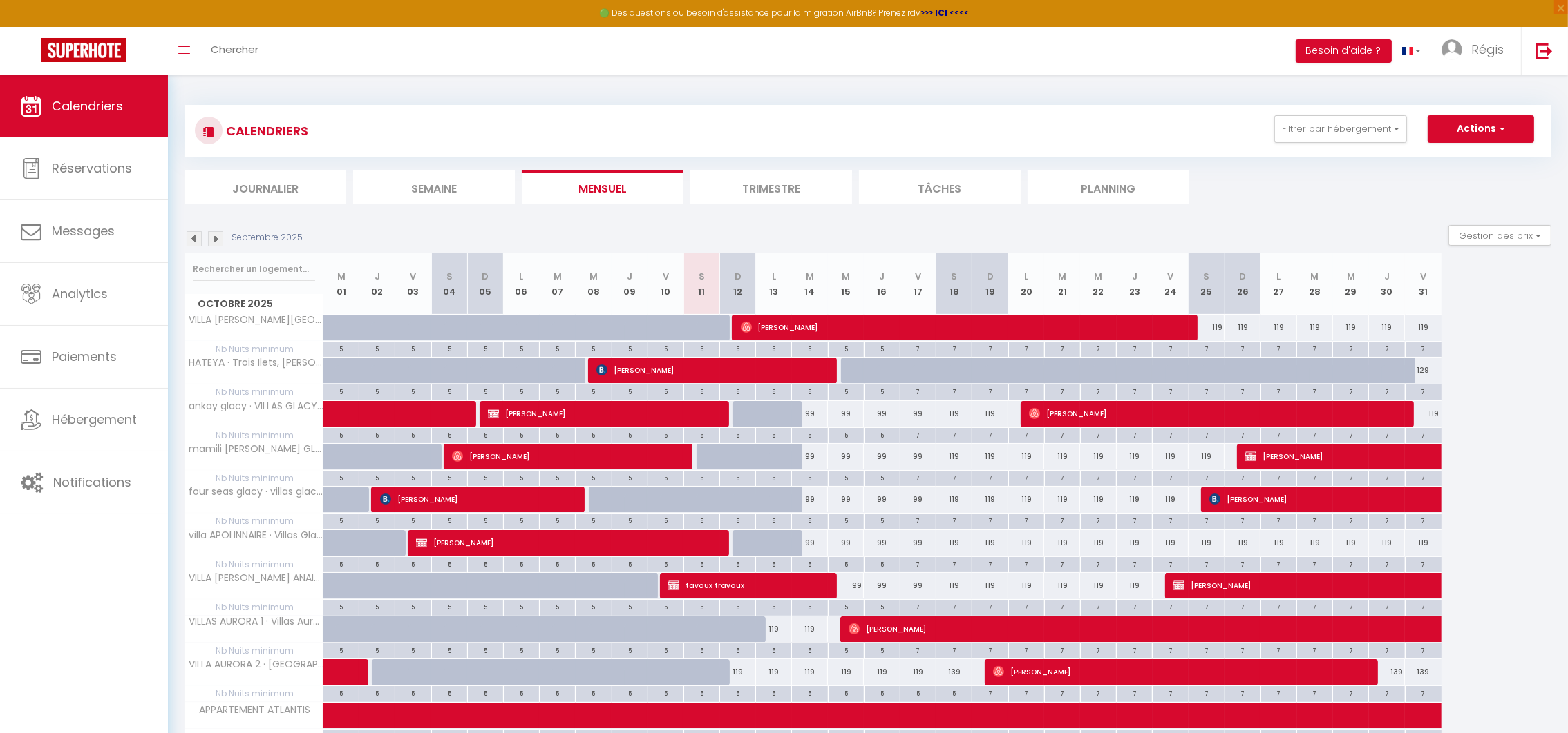
click at [214, 243] on img at bounding box center [216, 239] width 15 height 15
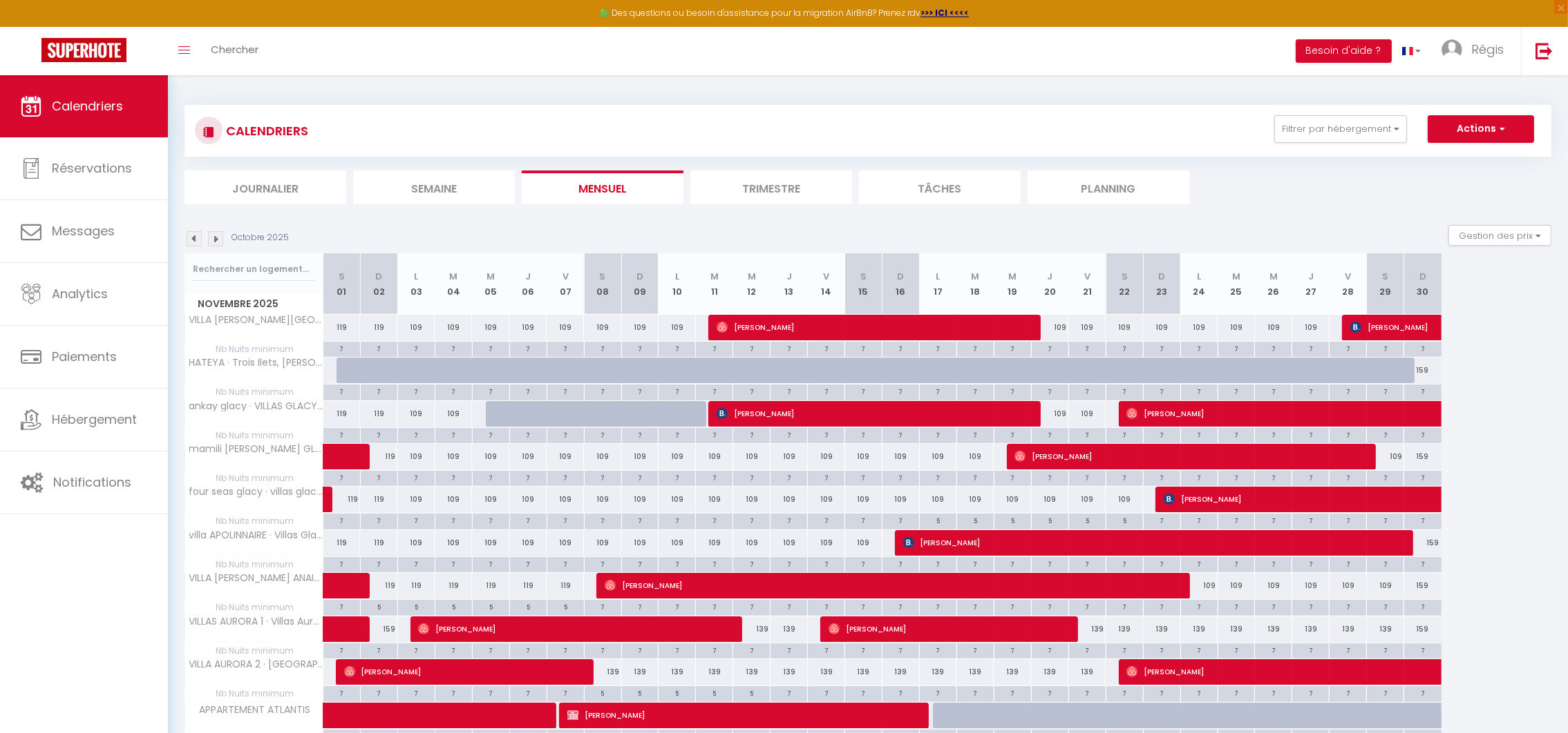
click at [193, 239] on img at bounding box center [194, 239] width 15 height 15
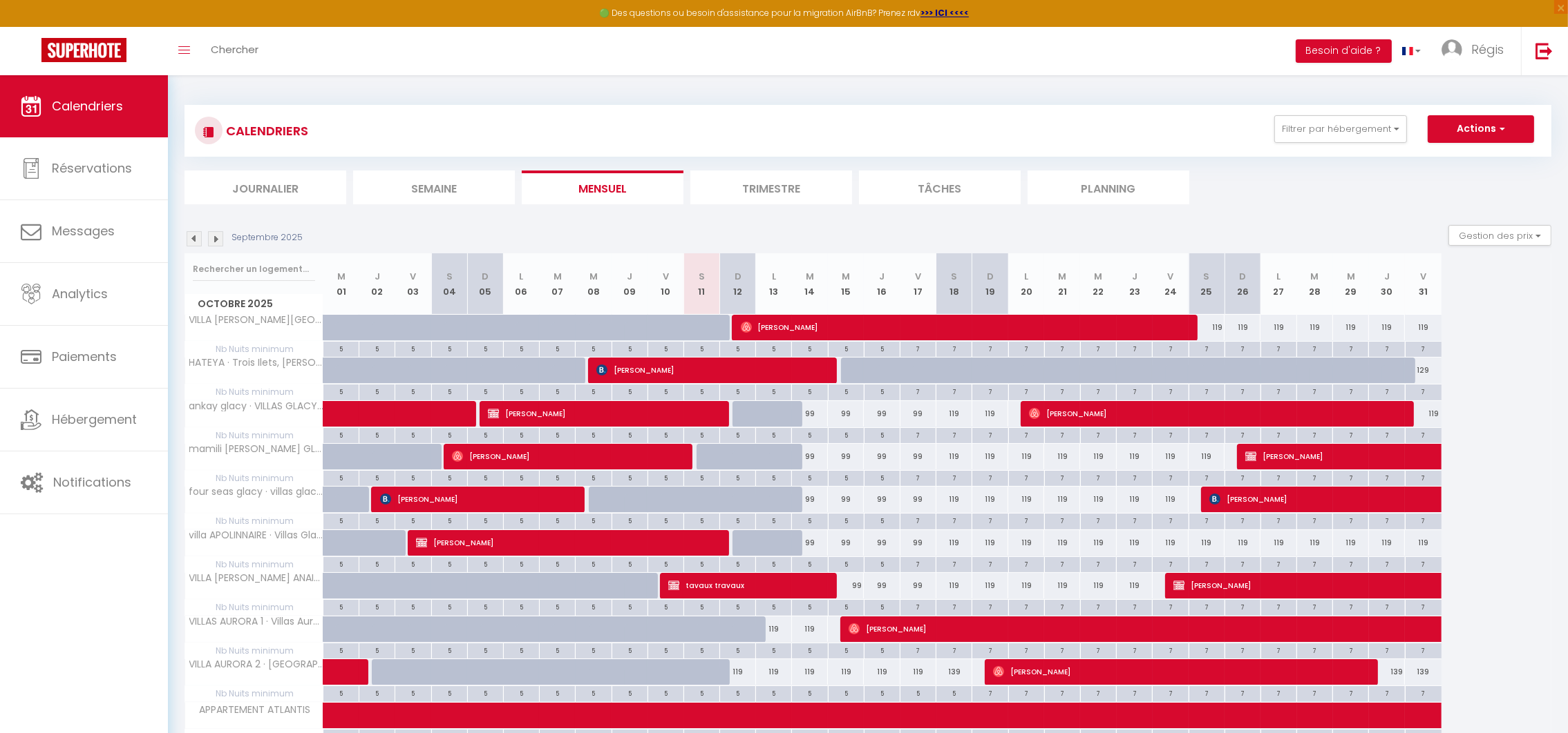
click at [211, 237] on img at bounding box center [216, 239] width 15 height 15
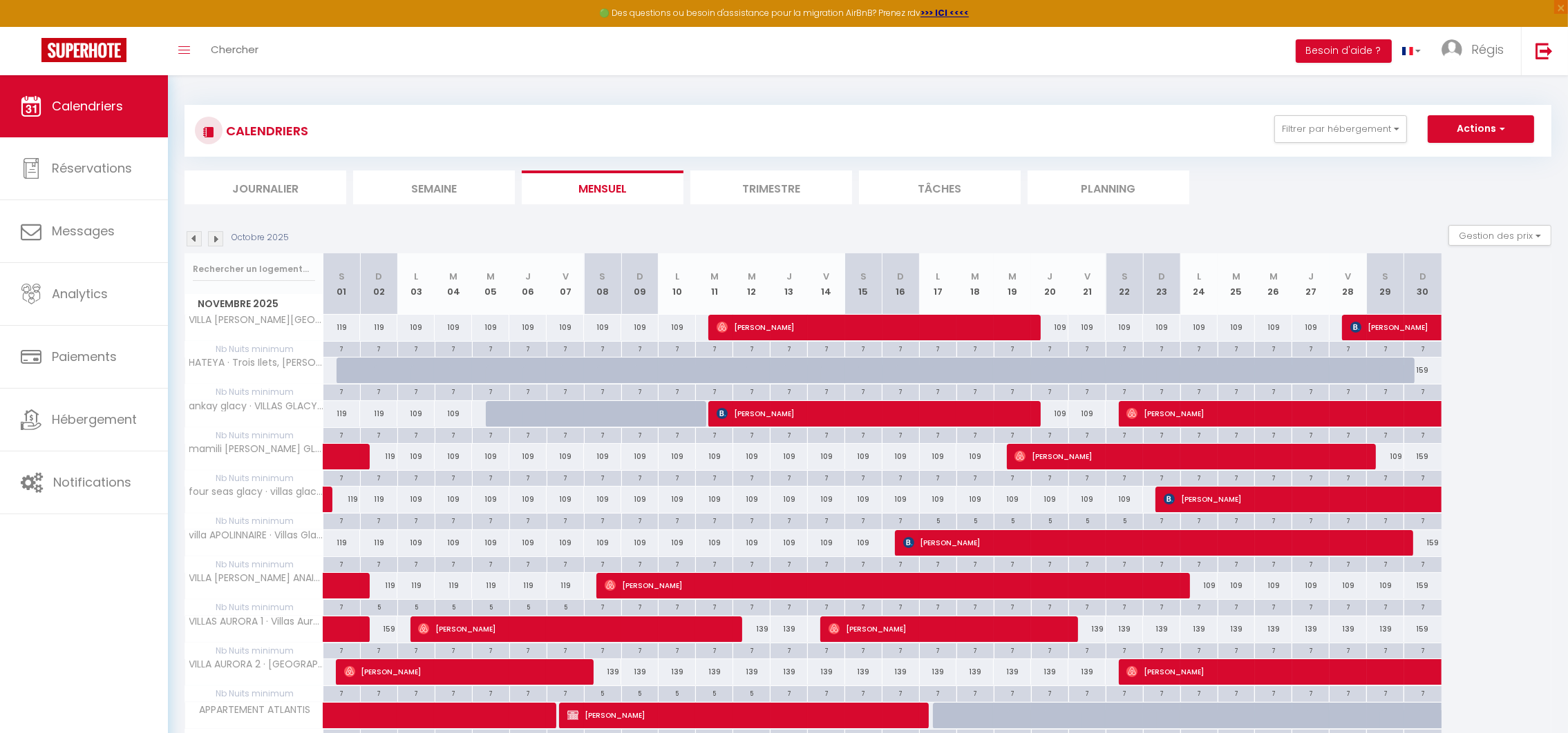
click at [191, 237] on img at bounding box center [194, 239] width 15 height 15
